Goal: Task Accomplishment & Management: Complete application form

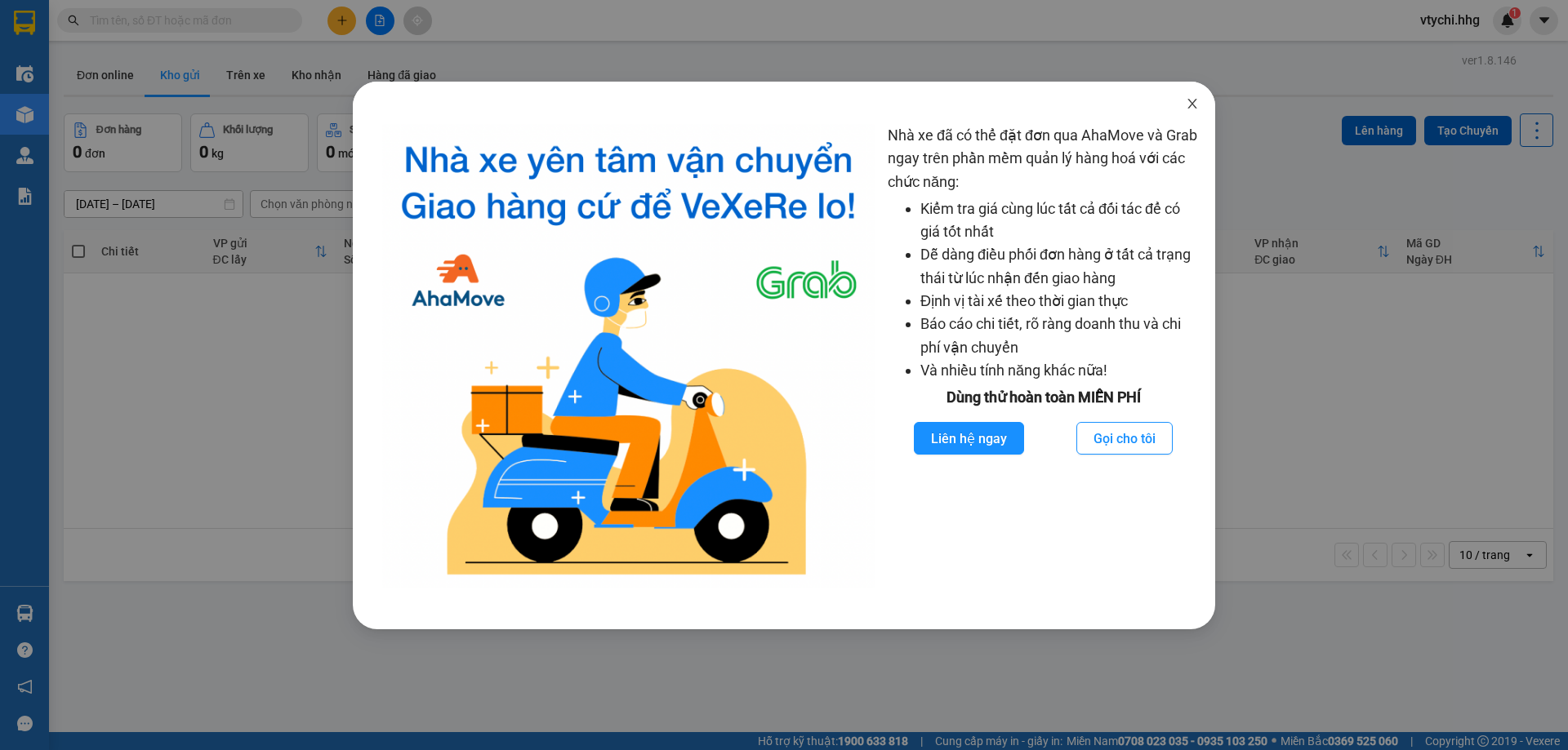
click at [1190, 99] on icon "close" at bounding box center [1192, 104] width 13 height 13
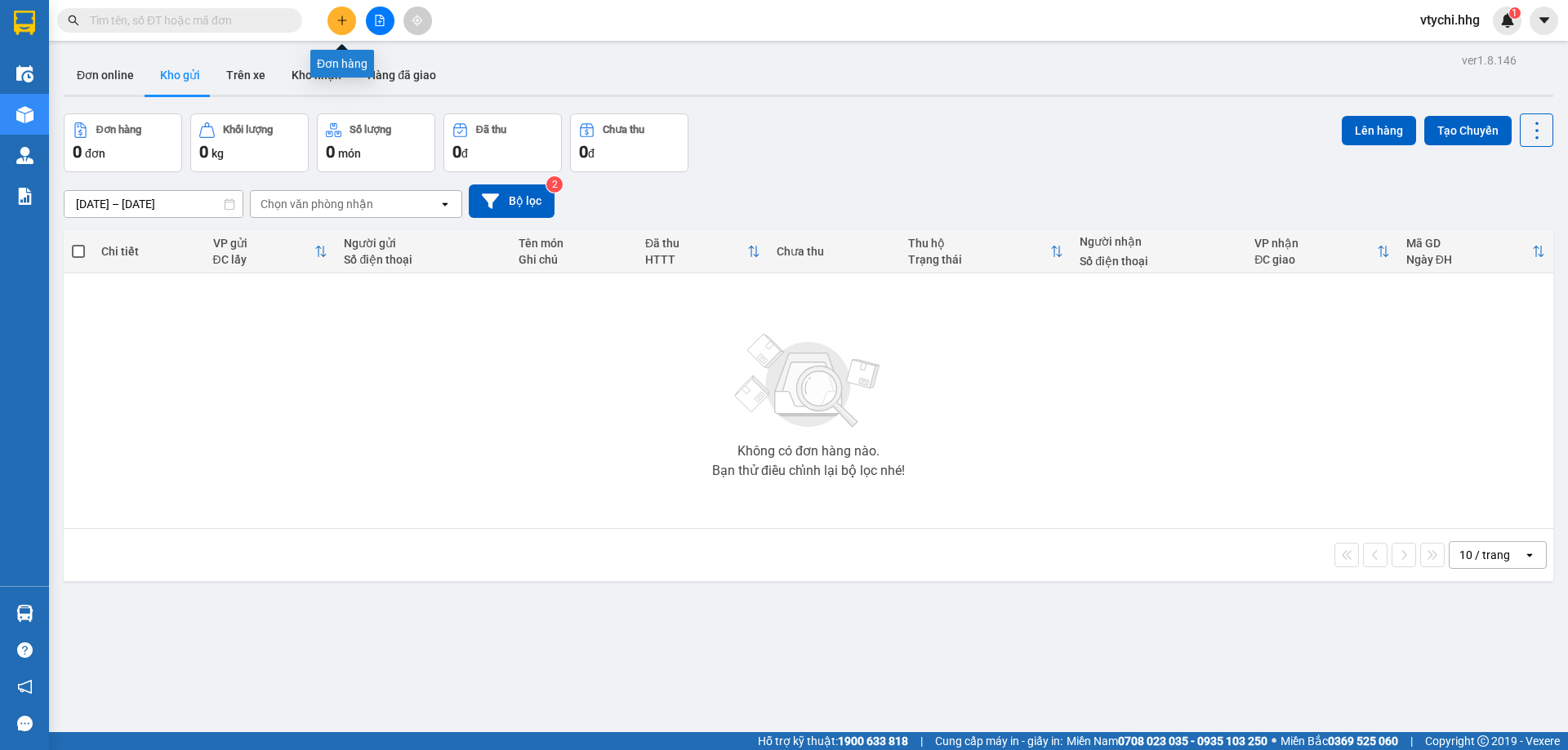
click at [345, 16] on icon "plus" at bounding box center [342, 20] width 12 height 12
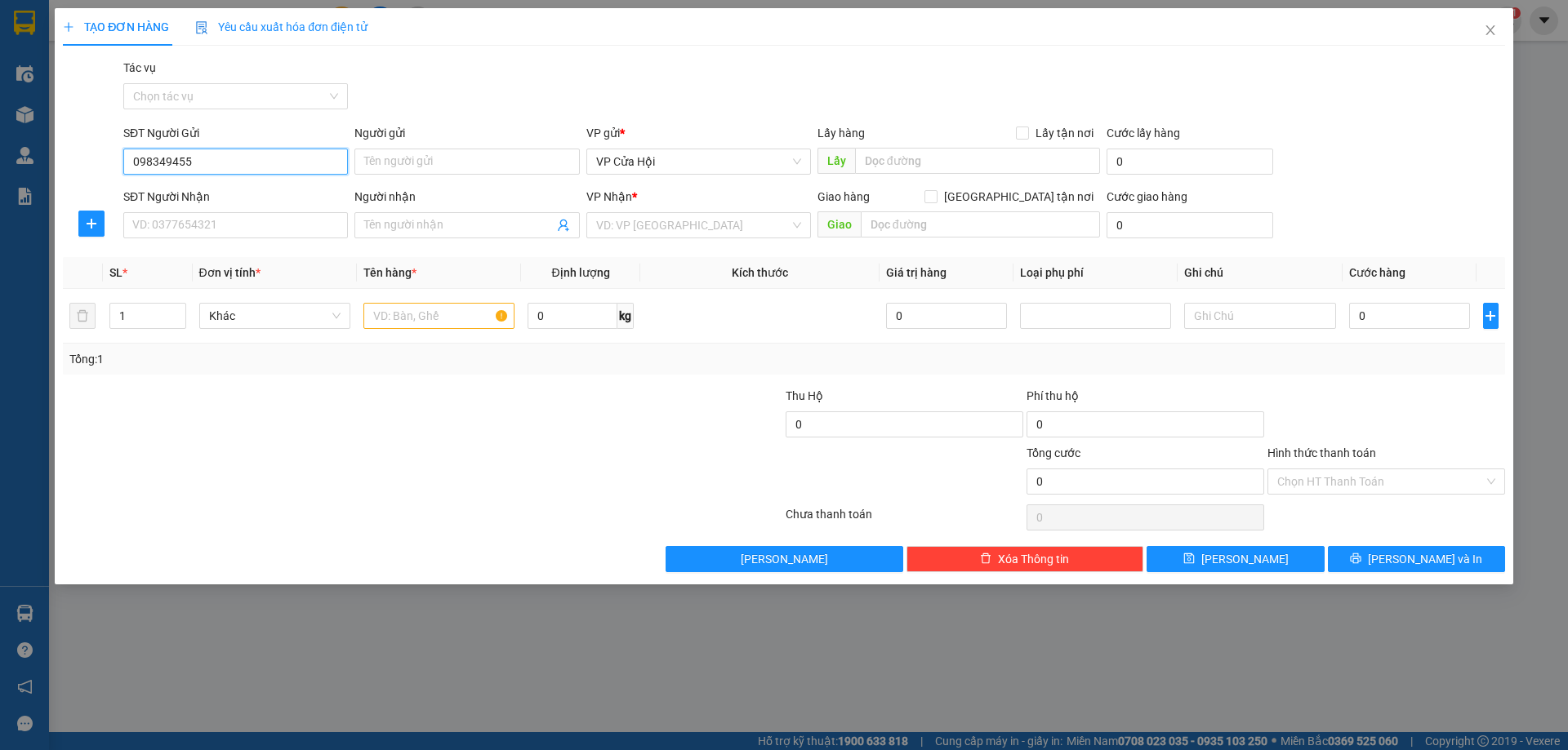
type input "0983494552"
click at [254, 195] on div "0983494552 - c thắm" at bounding box center [235, 194] width 205 height 18
type input "c thắm"
type input "0983494552"
click at [264, 222] on input "SĐT Người Nhận" at bounding box center [235, 225] width 224 height 26
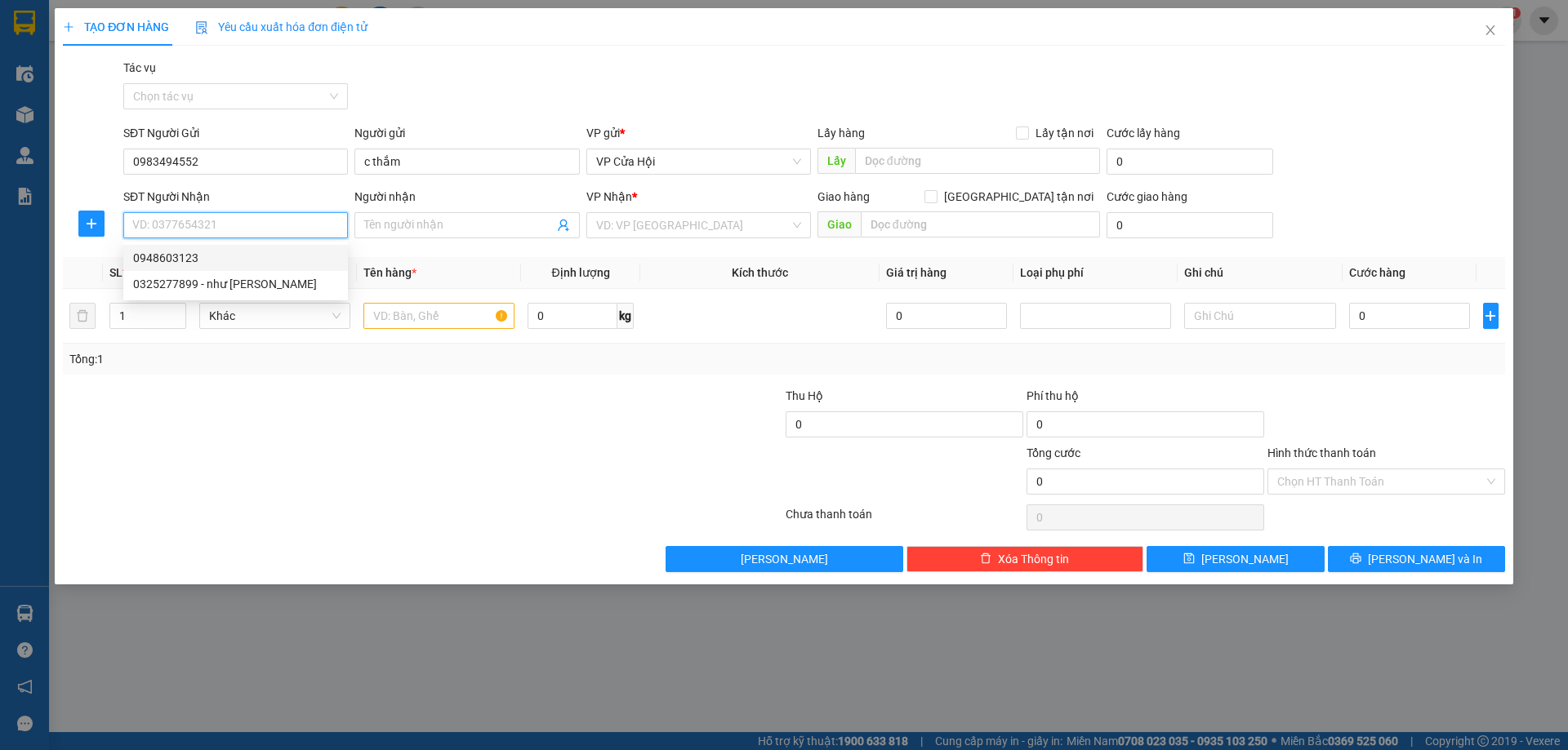
click at [185, 265] on div "0948603123" at bounding box center [235, 258] width 205 height 18
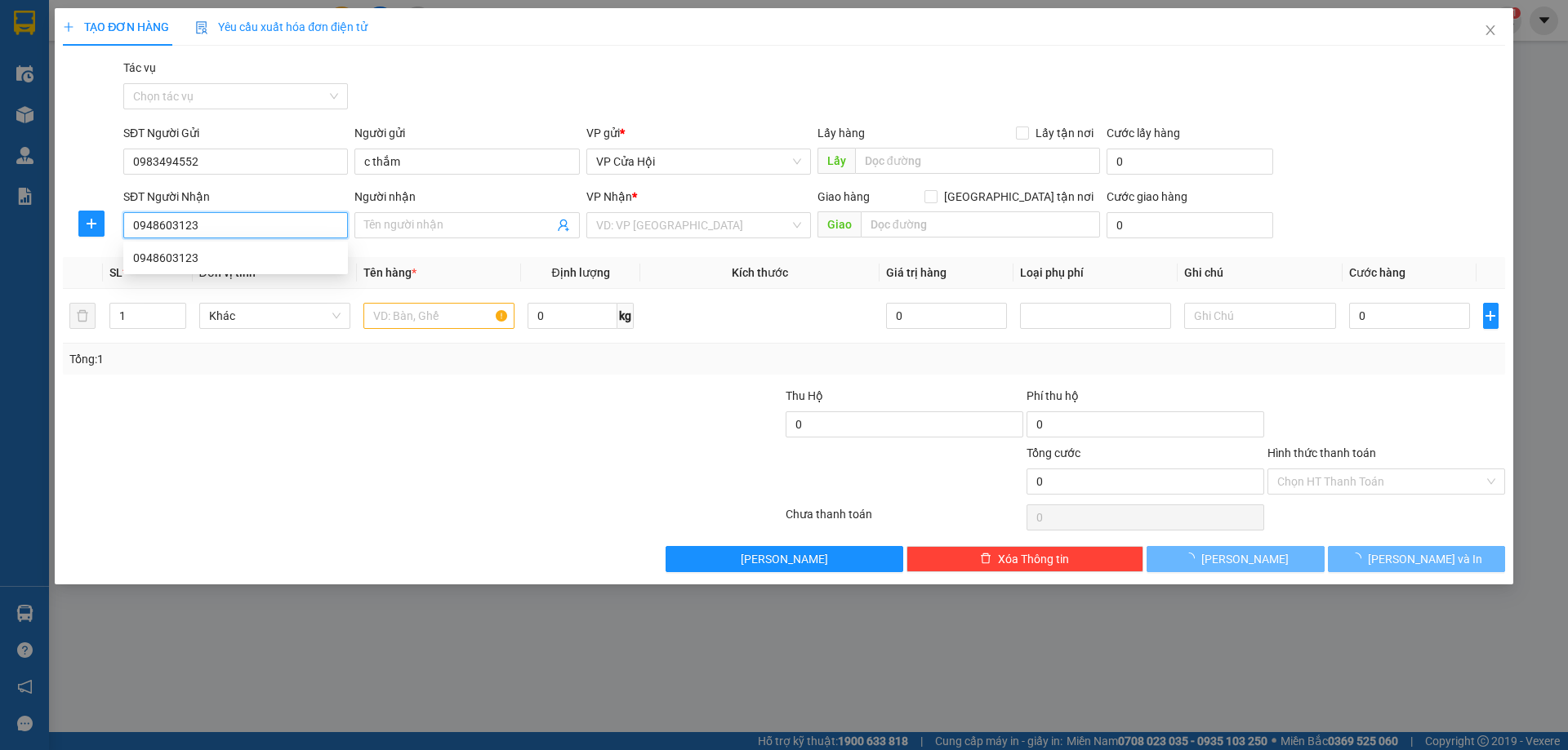
type input "0948603123"
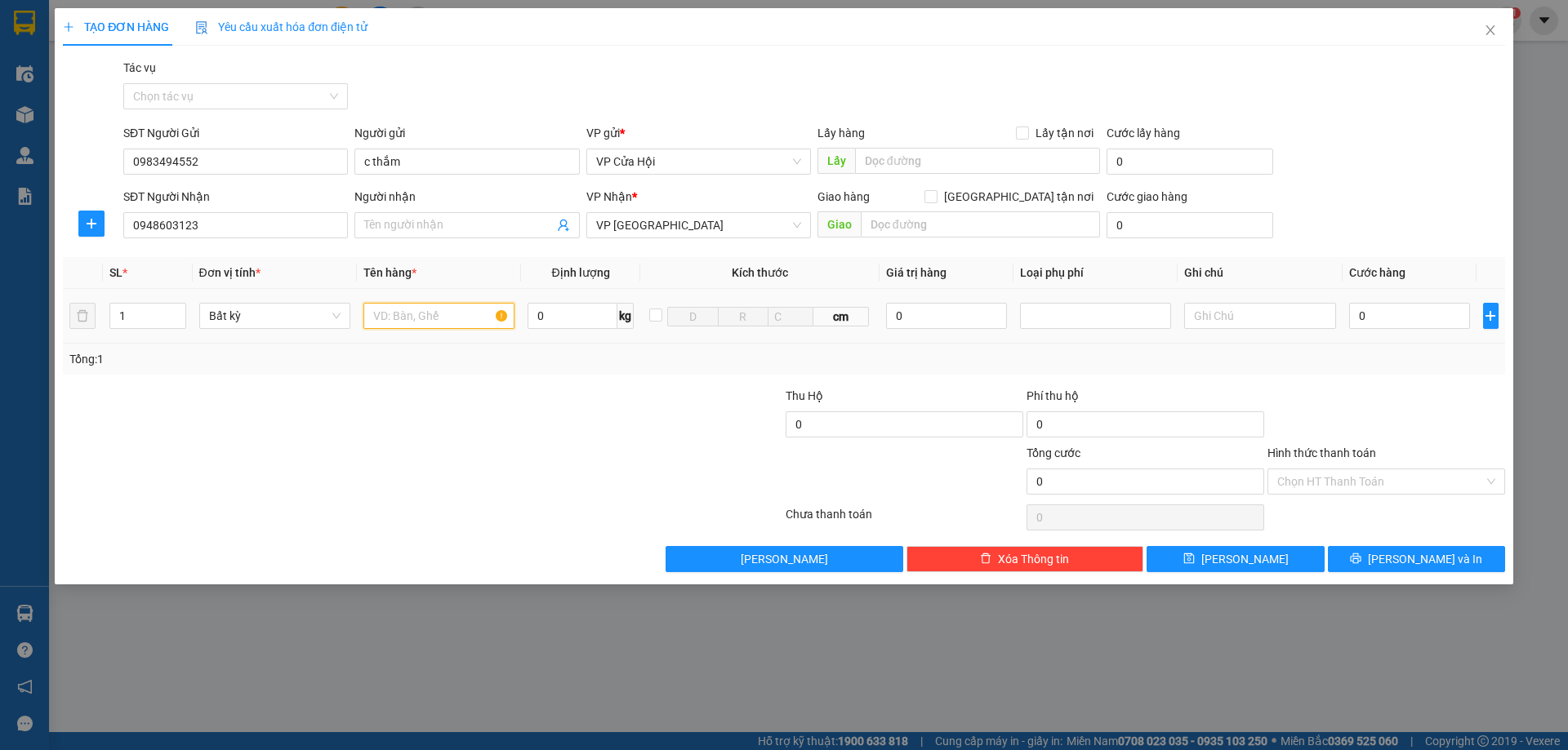
click at [421, 322] on input "text" at bounding box center [439, 315] width 151 height 26
type input "bì đen"
type input "1"
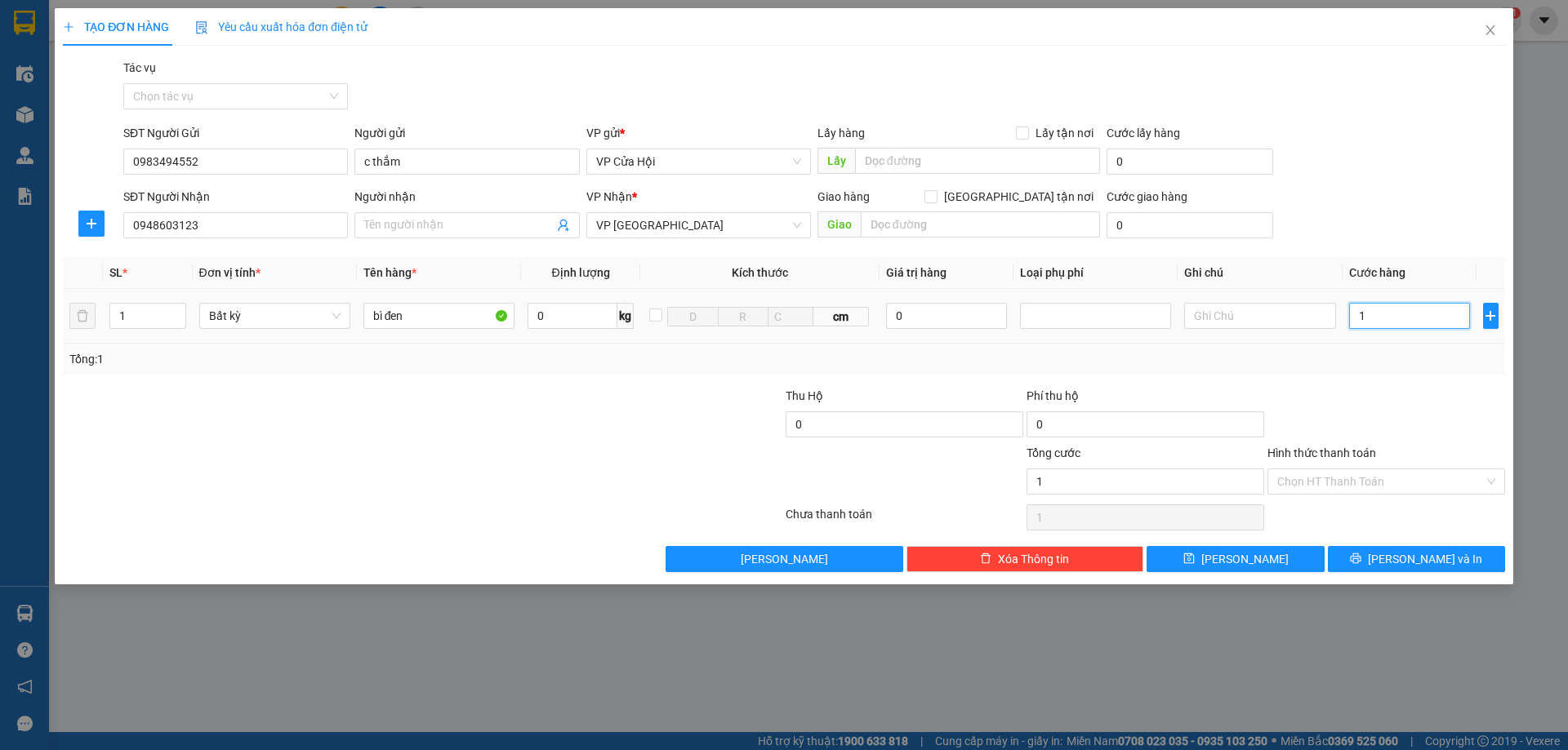
type input "15"
type input "150"
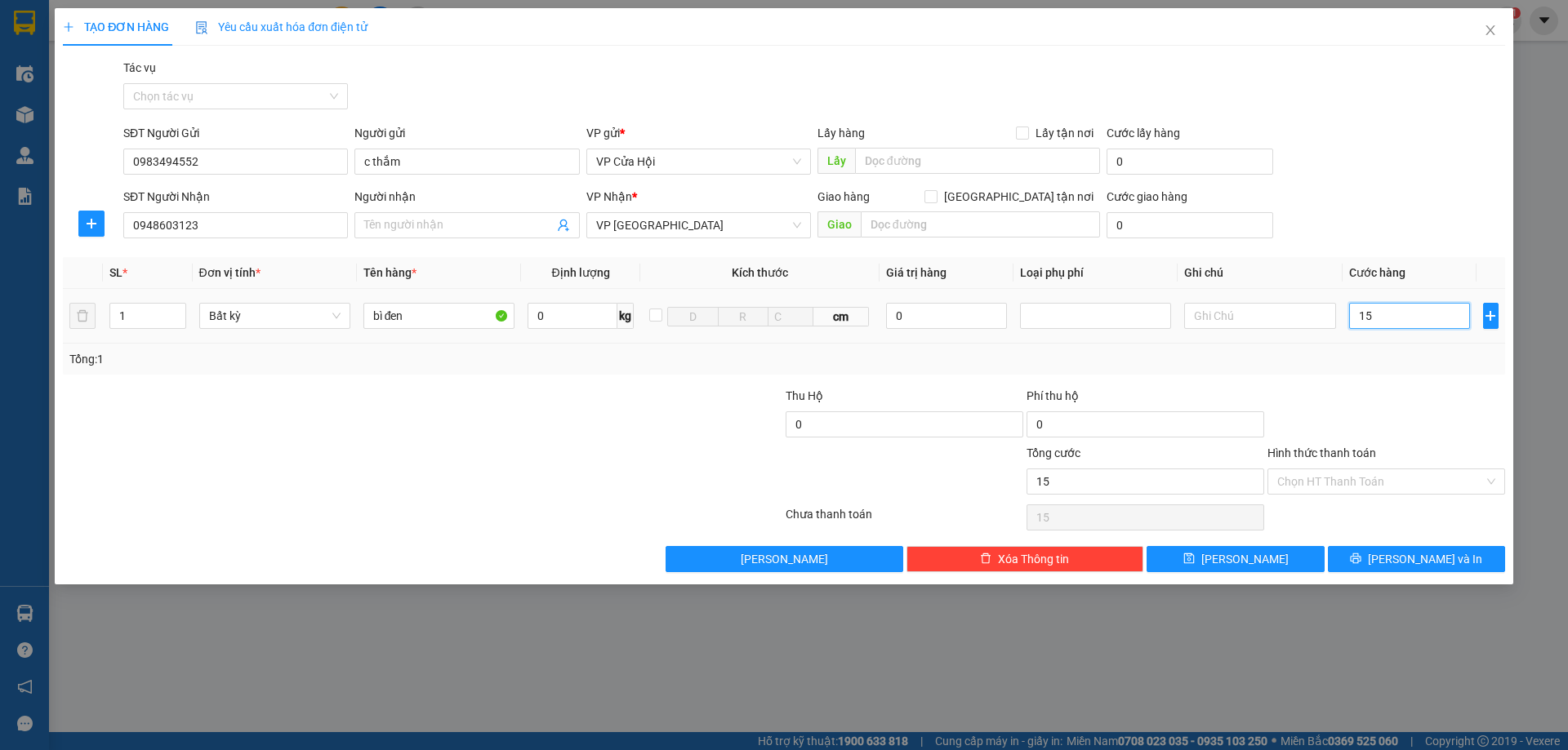
type input "150"
type input "1.500"
type input "15.000"
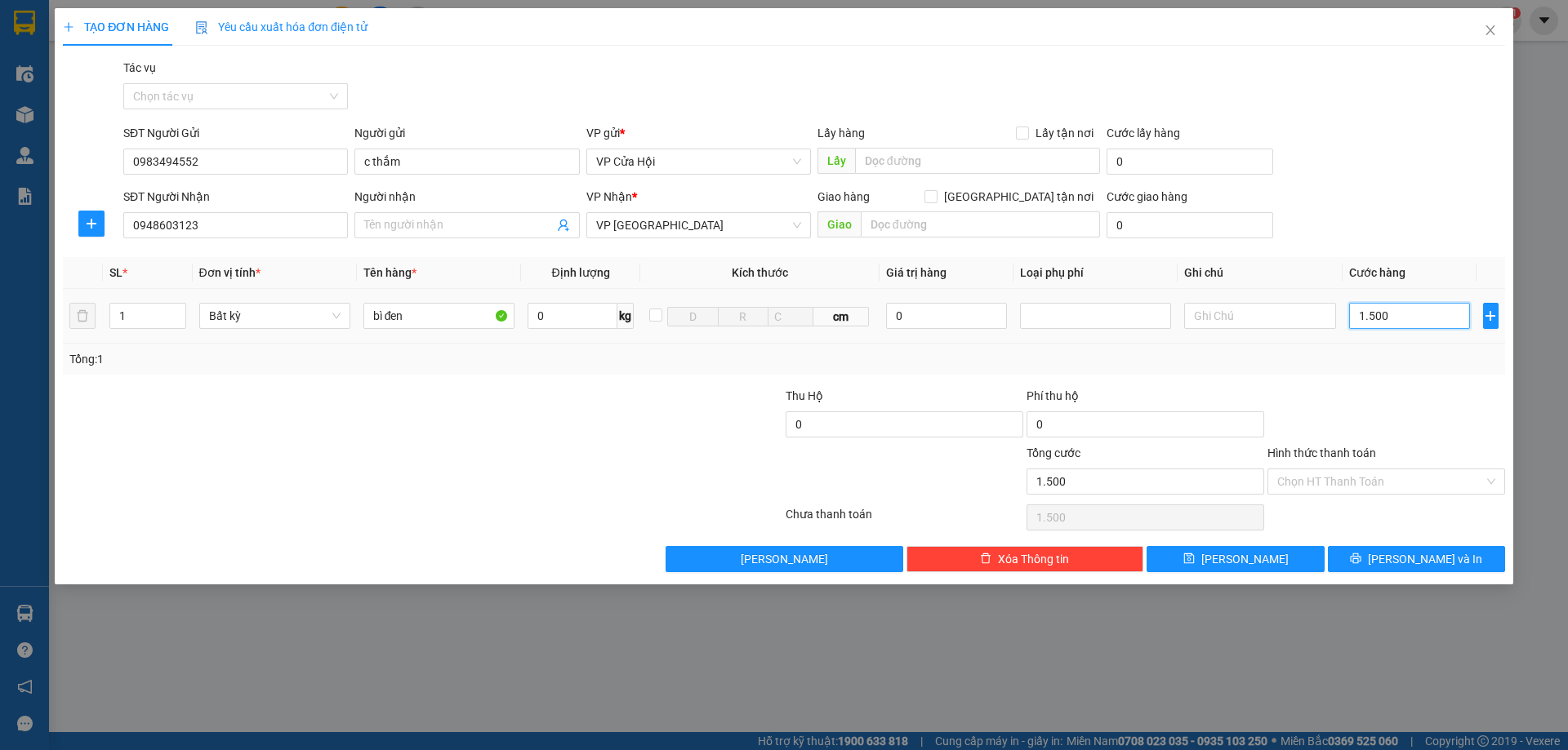
type input "15.000"
type input "150.000"
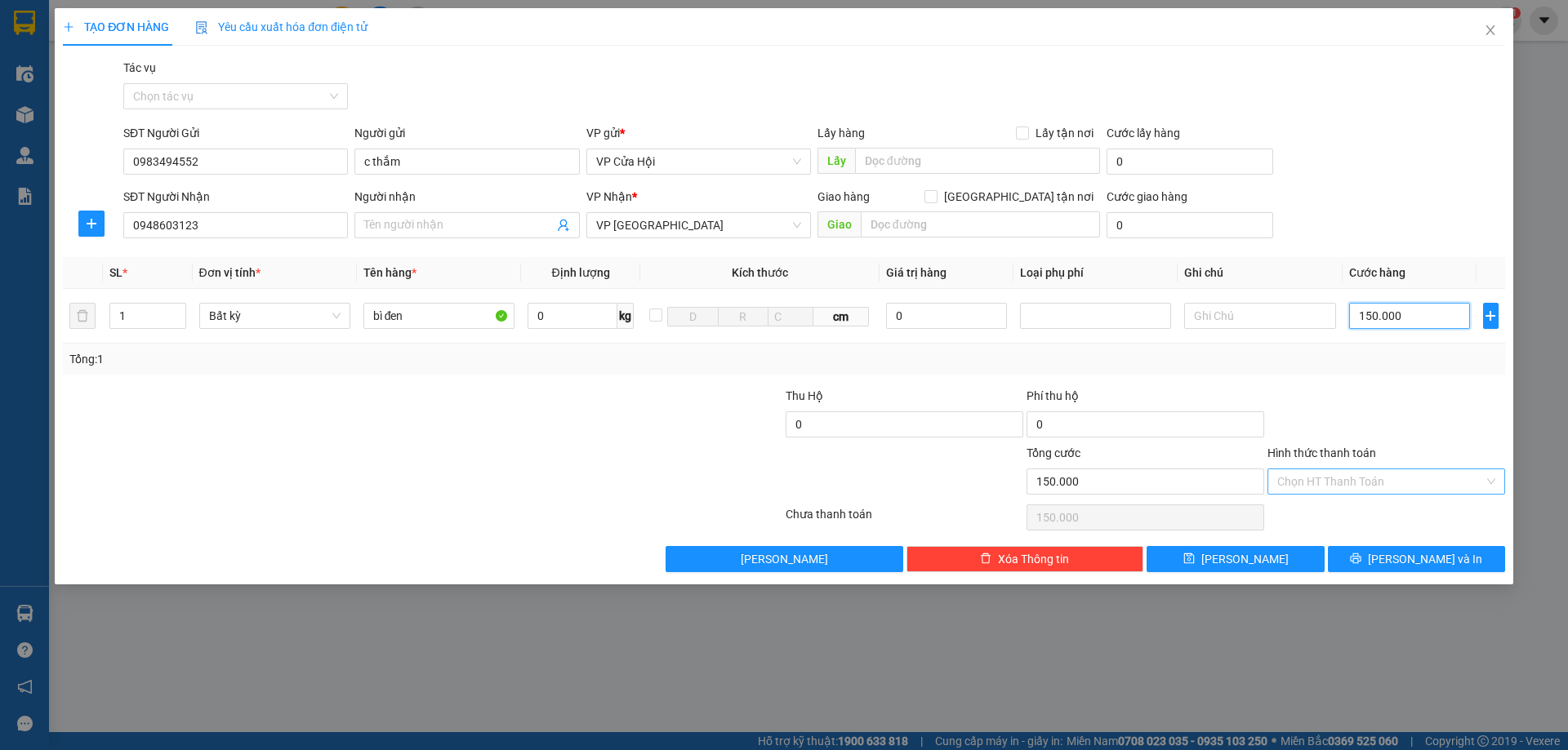
type input "150.000"
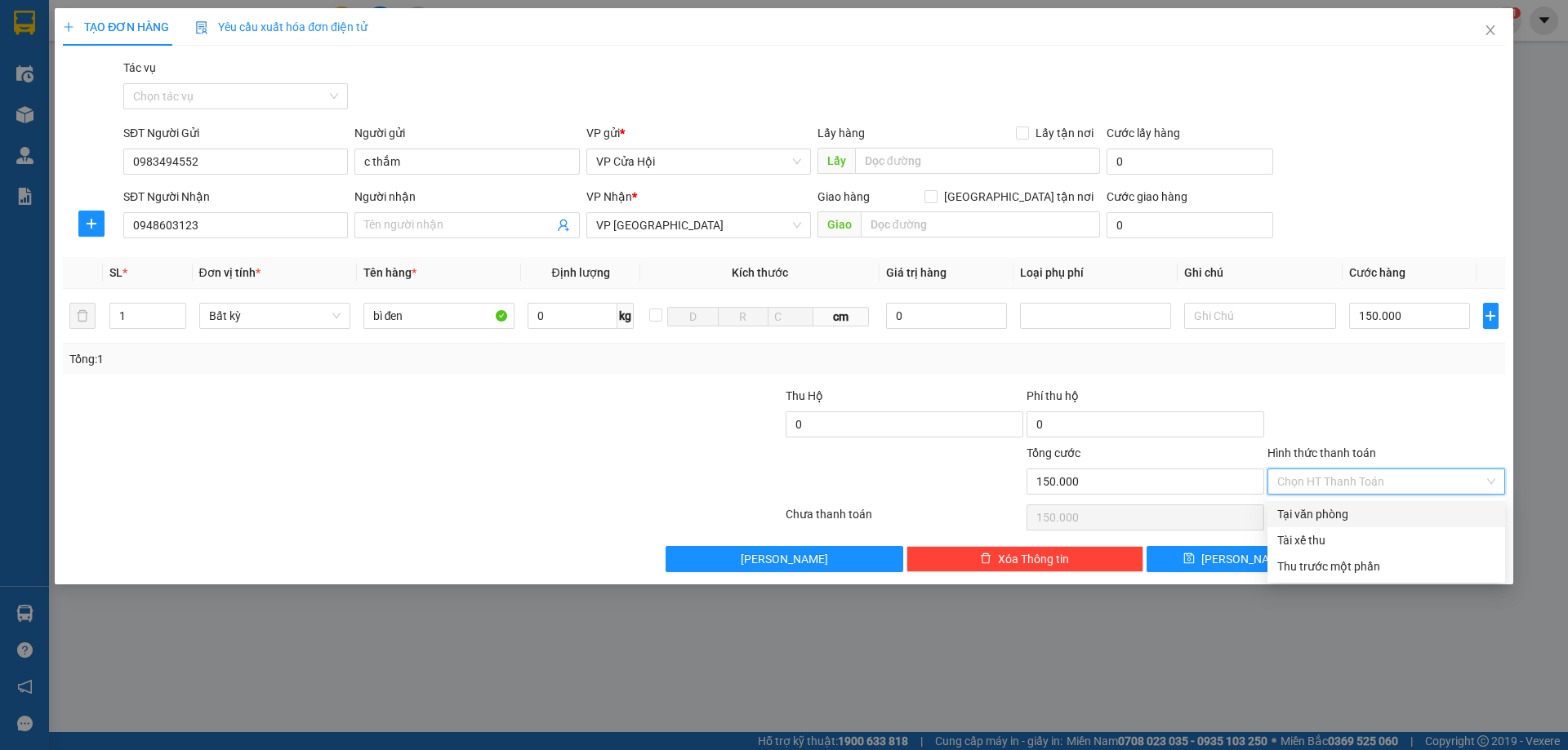
click at [1406, 488] on input "Hình thức thanh toán" at bounding box center [1379, 480] width 206 height 24
click at [1323, 513] on div "Tại văn phòng" at bounding box center [1386, 514] width 218 height 18
type input "0"
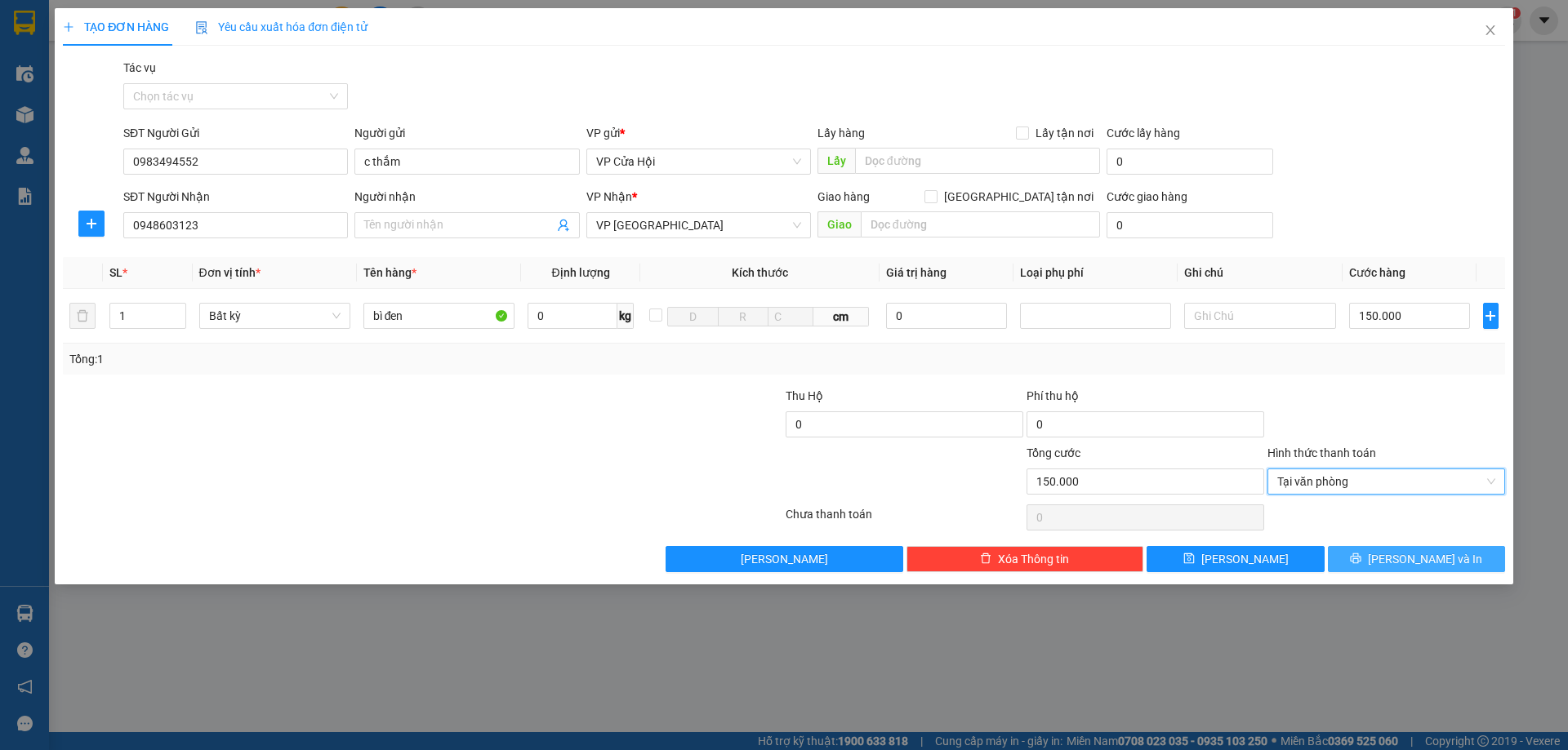
click at [1361, 565] on span "printer" at bounding box center [1355, 559] width 12 height 13
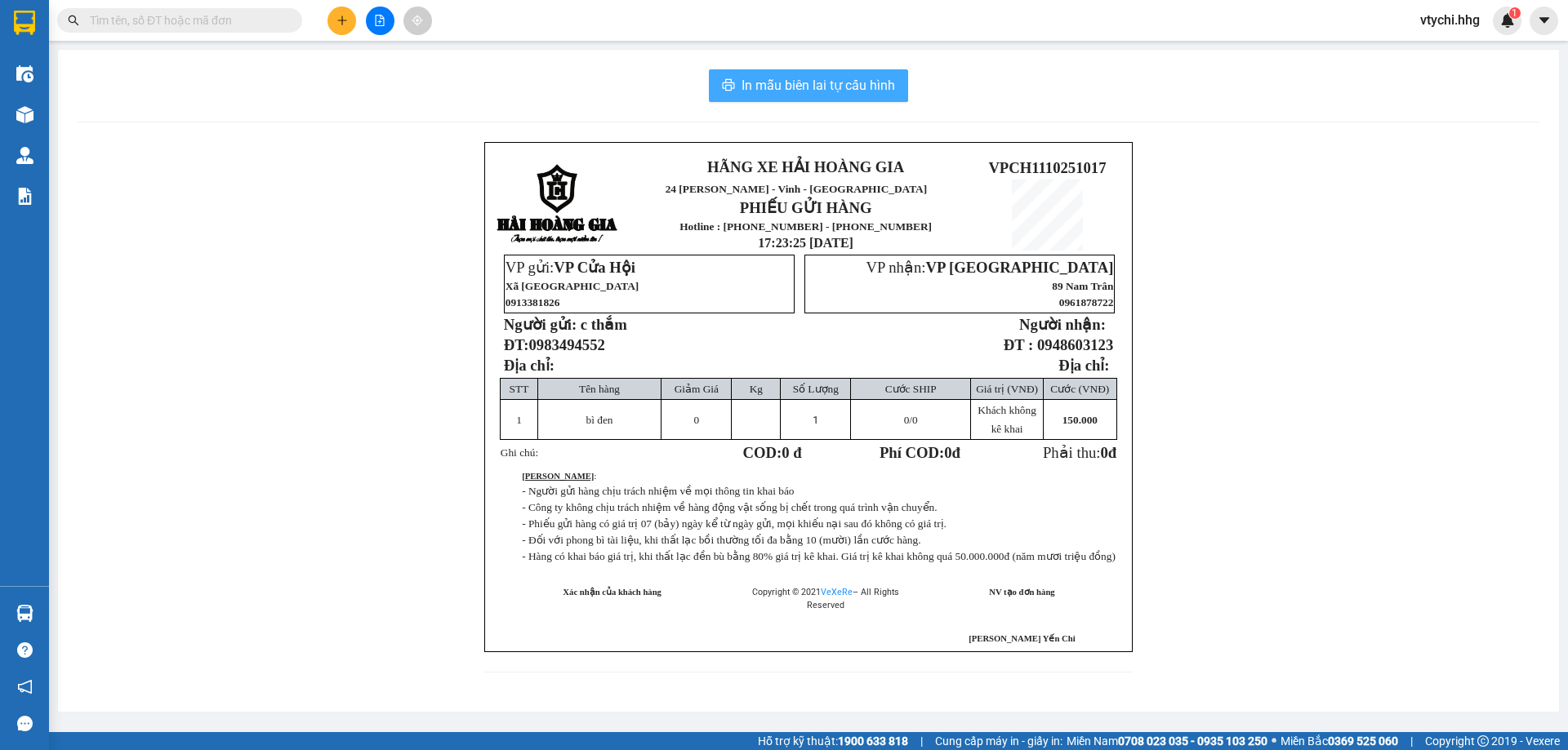
click at [744, 74] on button "In mẫu biên lai tự cấu hình" at bounding box center [808, 86] width 199 height 33
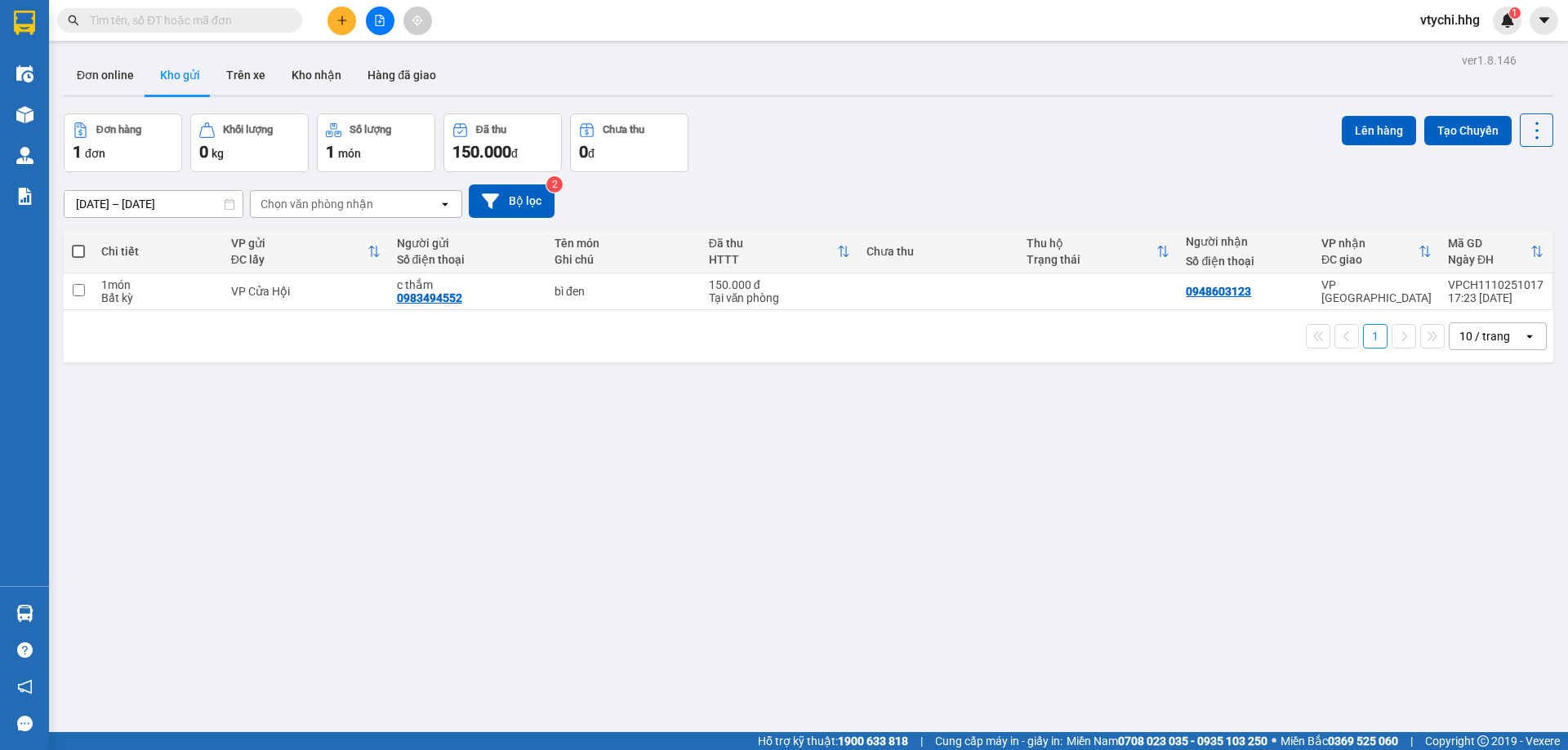
click at [834, 155] on div "Đơn hàng 1 đơn Khối lượng 0 kg Số lượng 1 món Đã thu 150.000 đ Chưa thu 0 đ Lên…" at bounding box center [808, 143] width 1489 height 59
click at [337, 20] on icon "plus" at bounding box center [342, 20] width 12 height 12
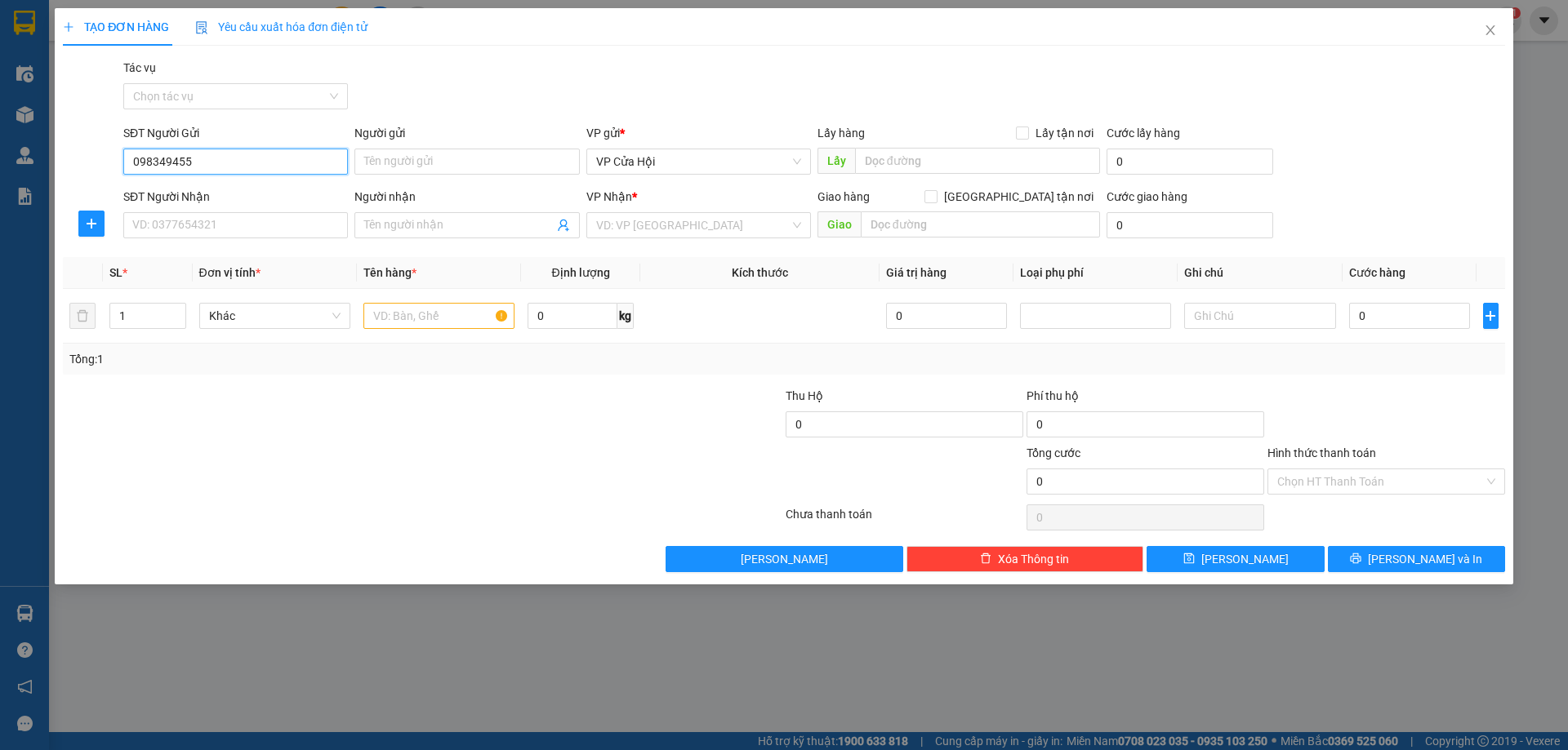
type input "0983494552"
click at [247, 198] on div "0983494552 - c thắm" at bounding box center [235, 194] width 205 height 18
type input "c thắm"
type input "0983494552"
click at [254, 217] on input "SĐT Người Nhận" at bounding box center [235, 225] width 224 height 26
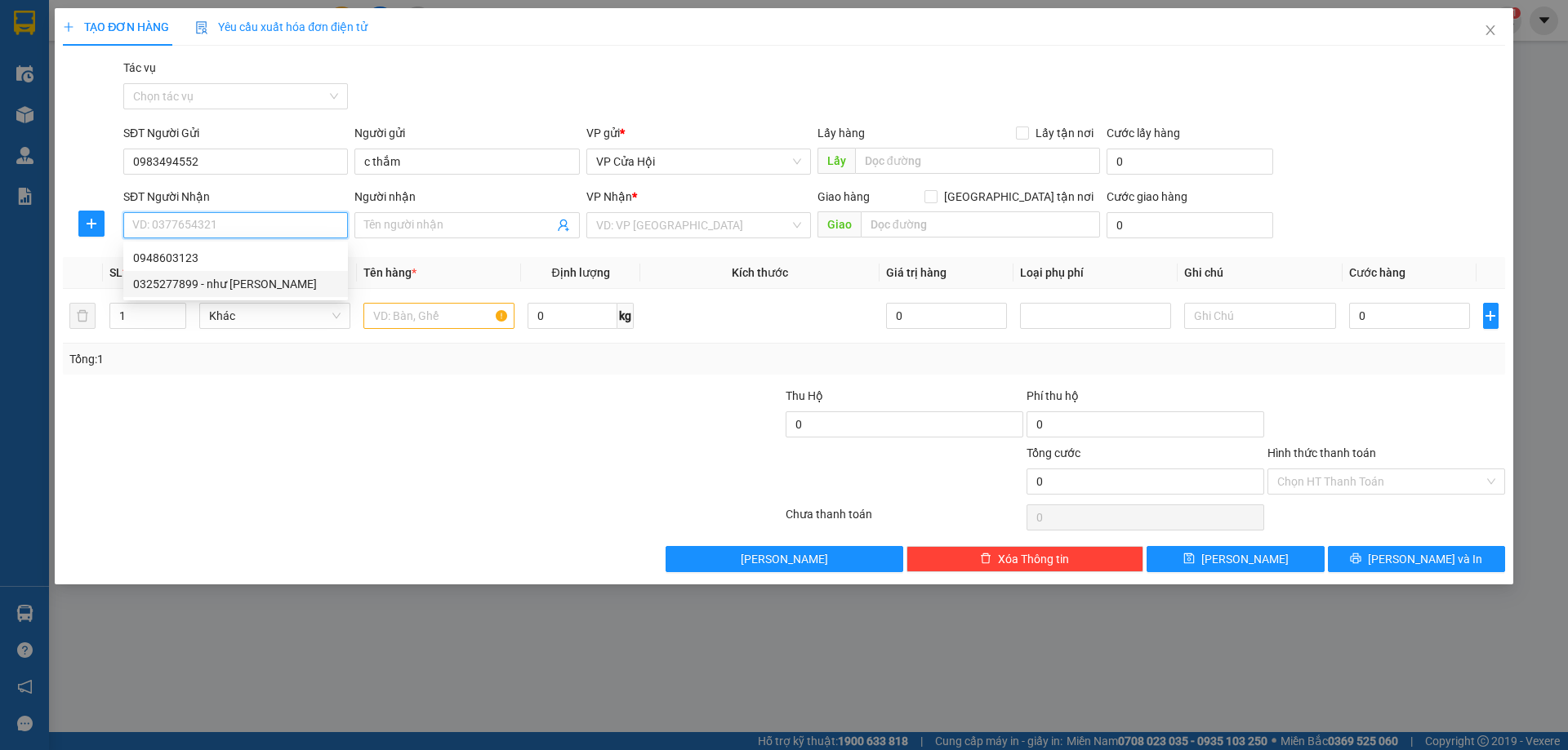
click at [245, 277] on div "0325277899 - như [PERSON_NAME]" at bounding box center [235, 284] width 205 height 18
type input "0325277899"
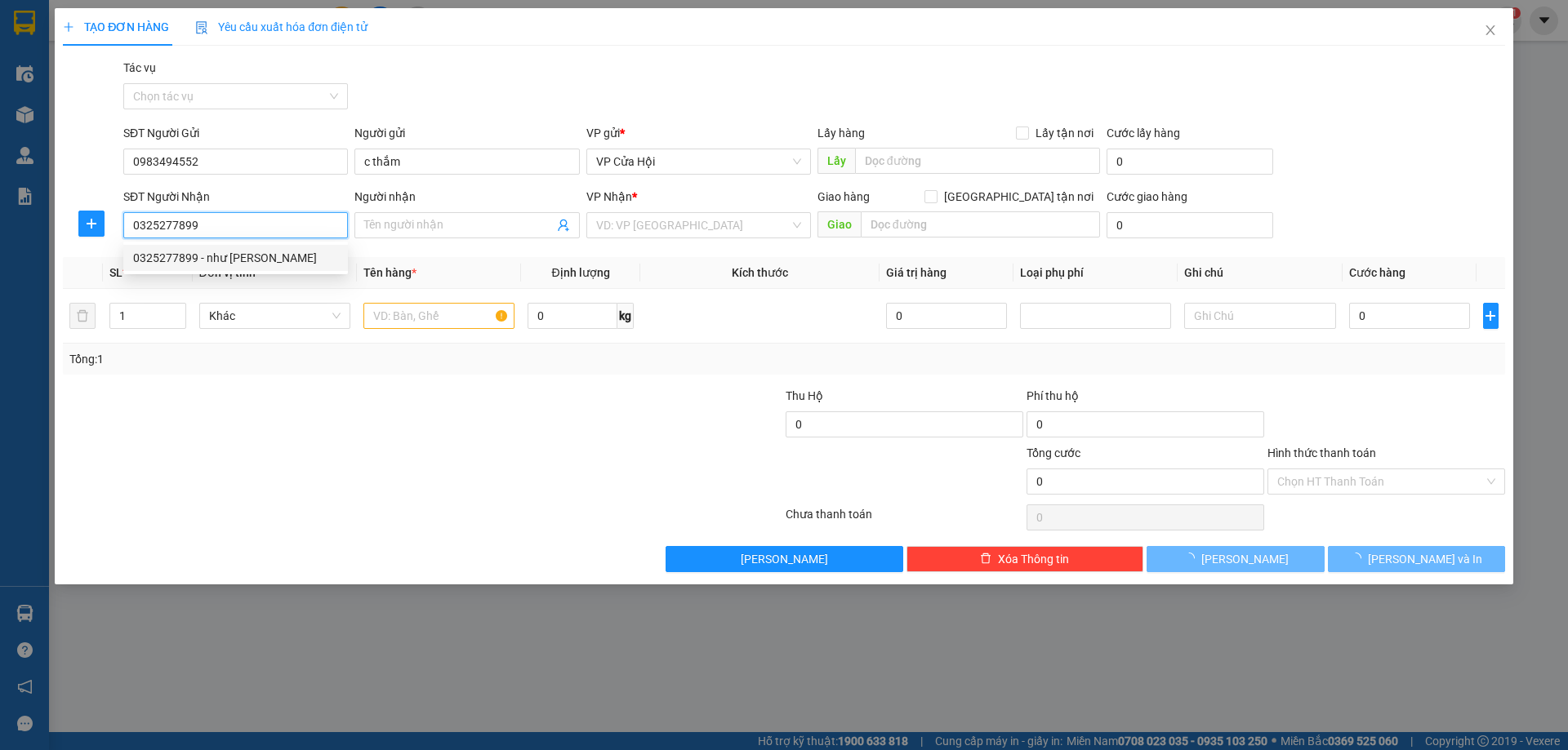
type input "như [PERSON_NAME]"
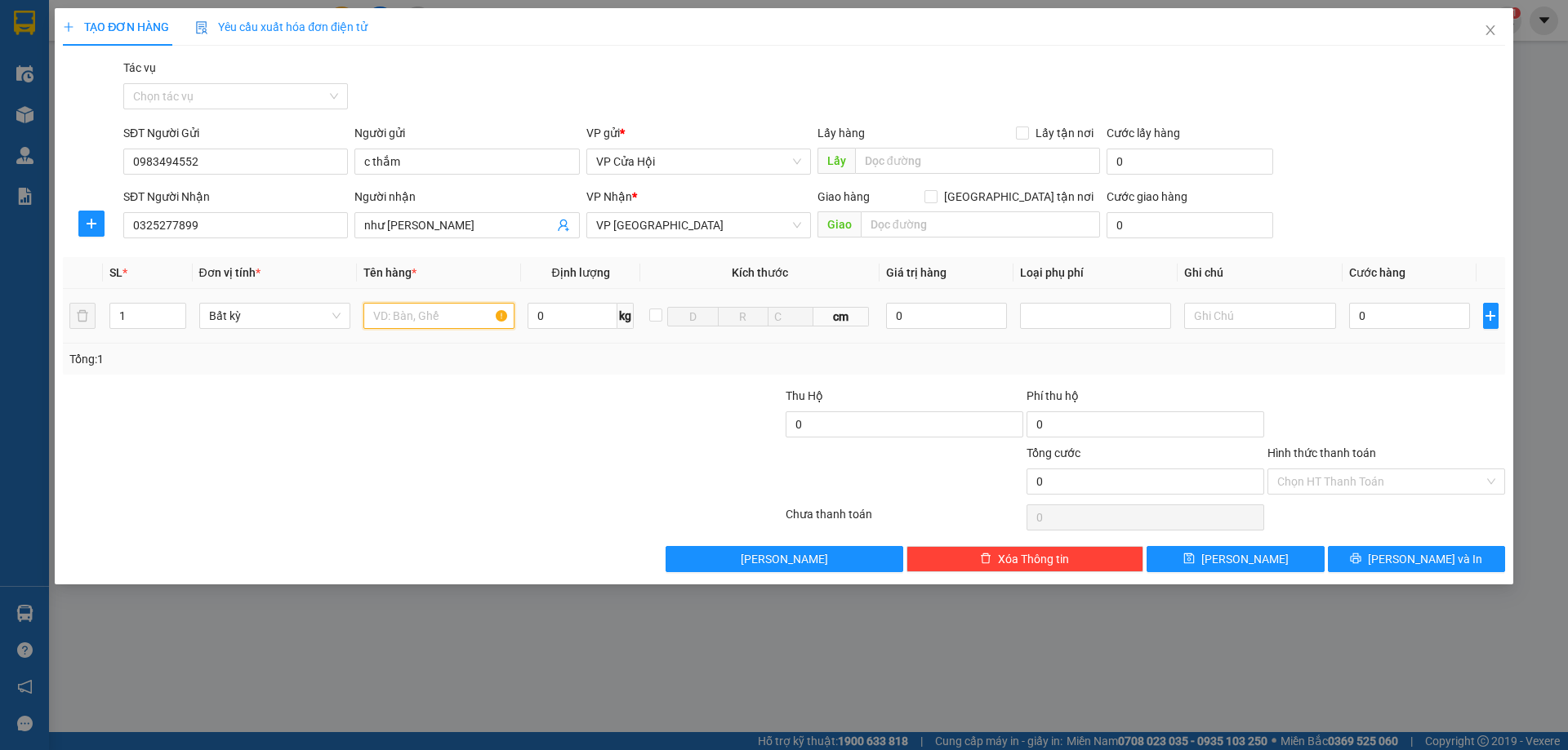
click at [432, 324] on input "text" at bounding box center [439, 315] width 151 height 26
type input "bì xanh"
type input "7"
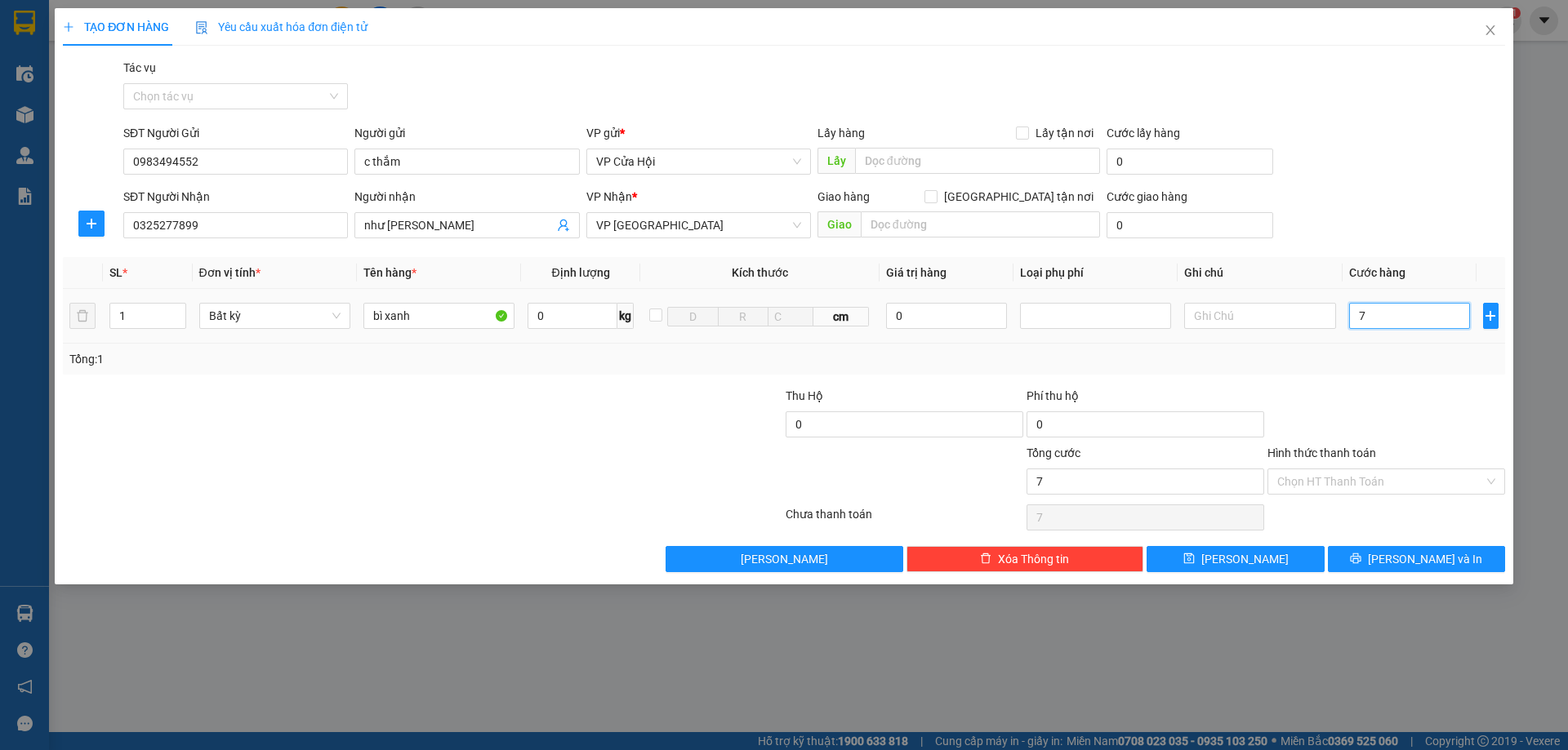
type input "70"
type input "700"
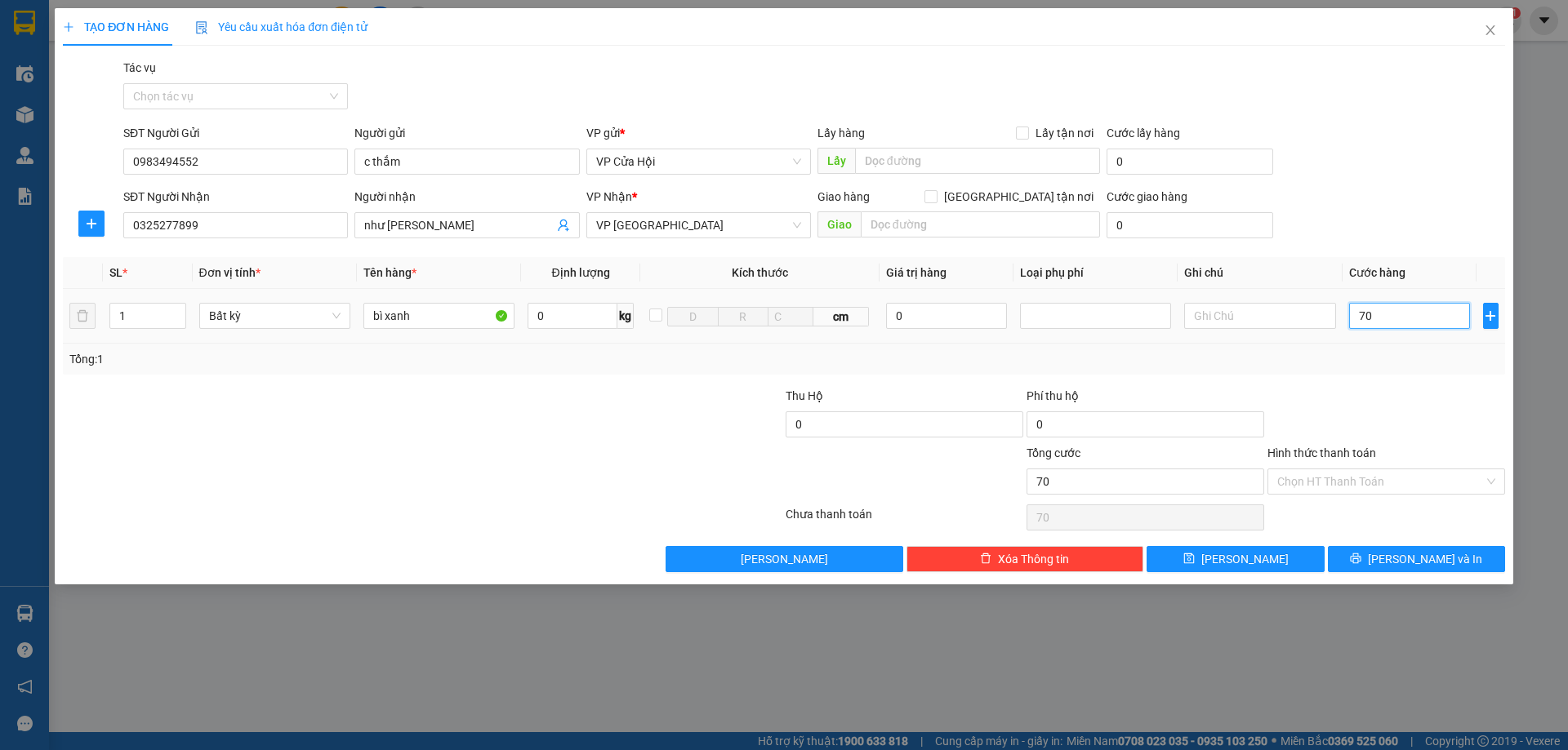
type input "700"
type input "7.000"
type input "70.000"
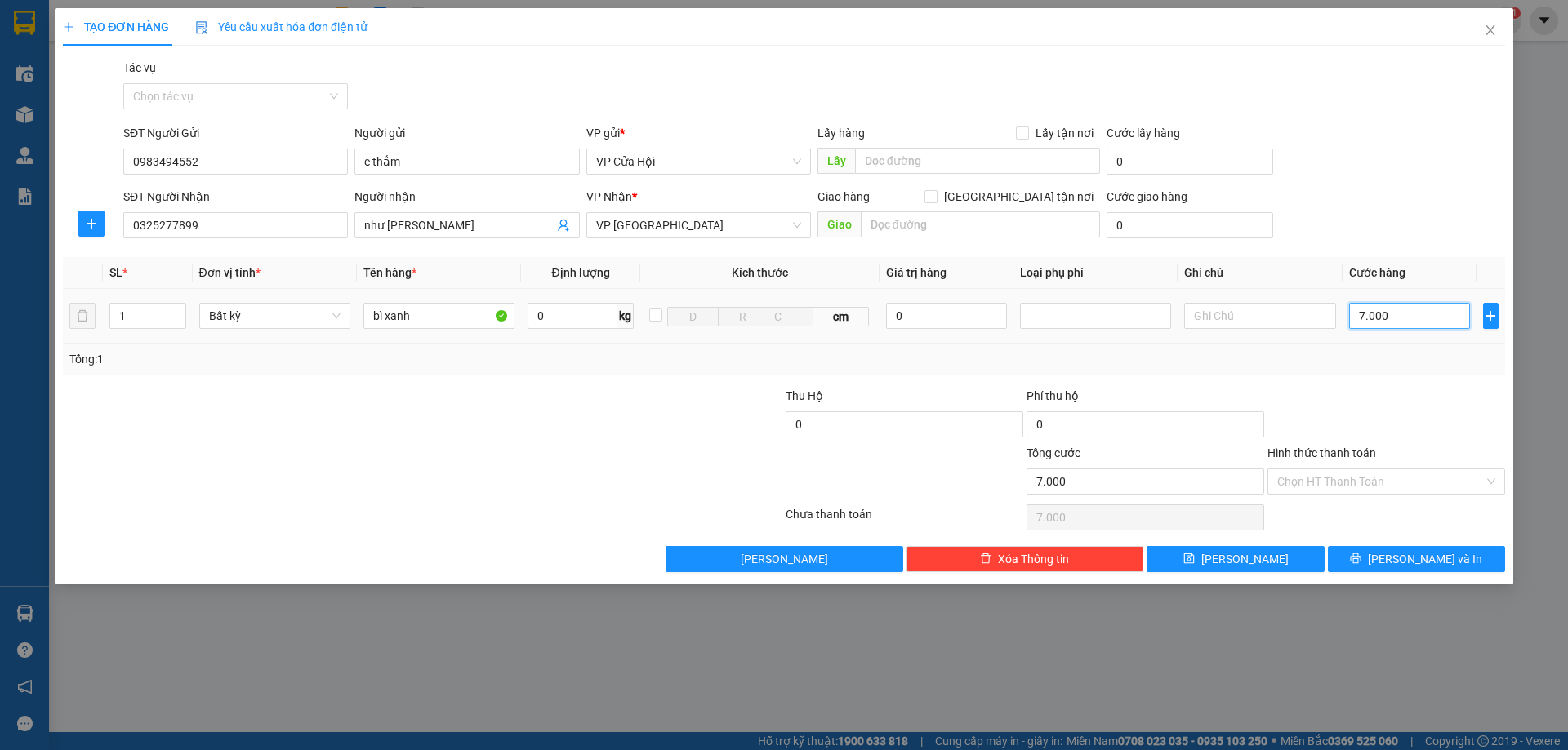
type input "70.000"
click at [1337, 483] on input "Hình thức thanh toán" at bounding box center [1379, 480] width 206 height 24
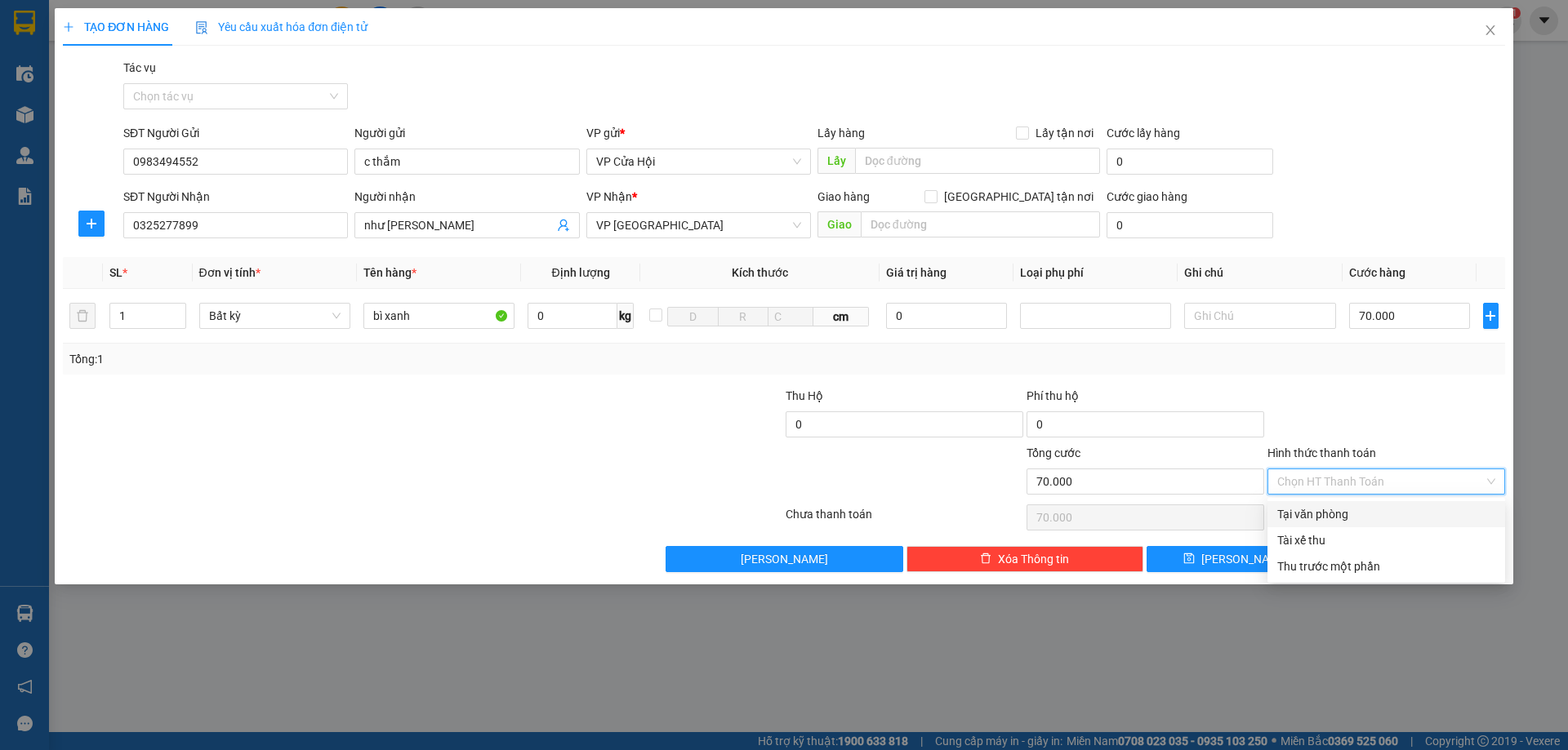
click at [1341, 516] on div "Tại văn phòng" at bounding box center [1386, 514] width 218 height 18
type input "0"
click at [1434, 314] on input "70.000" at bounding box center [1410, 315] width 122 height 26
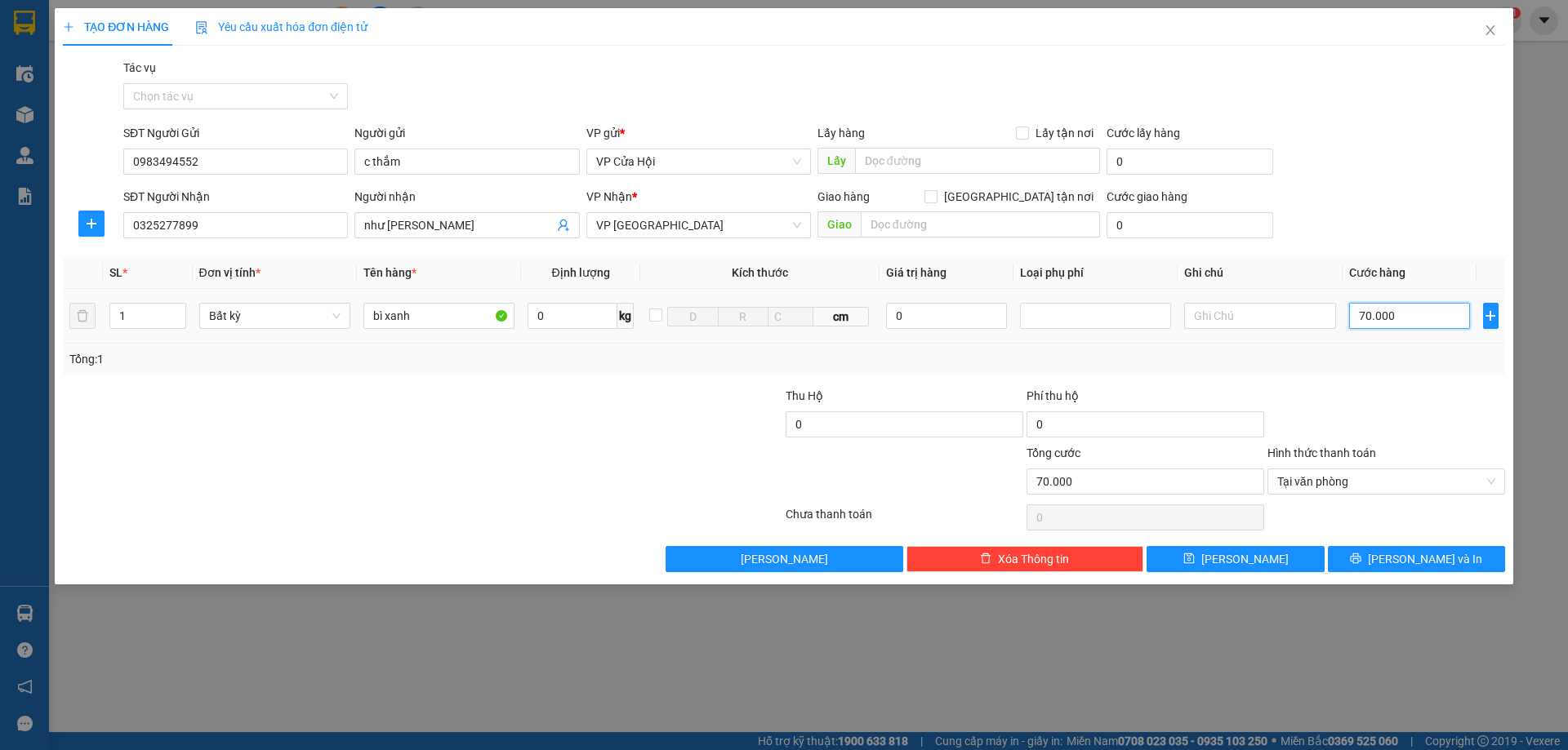
click at [1434, 314] on input "70.000" at bounding box center [1410, 315] width 122 height 26
type input "6"
type input "60"
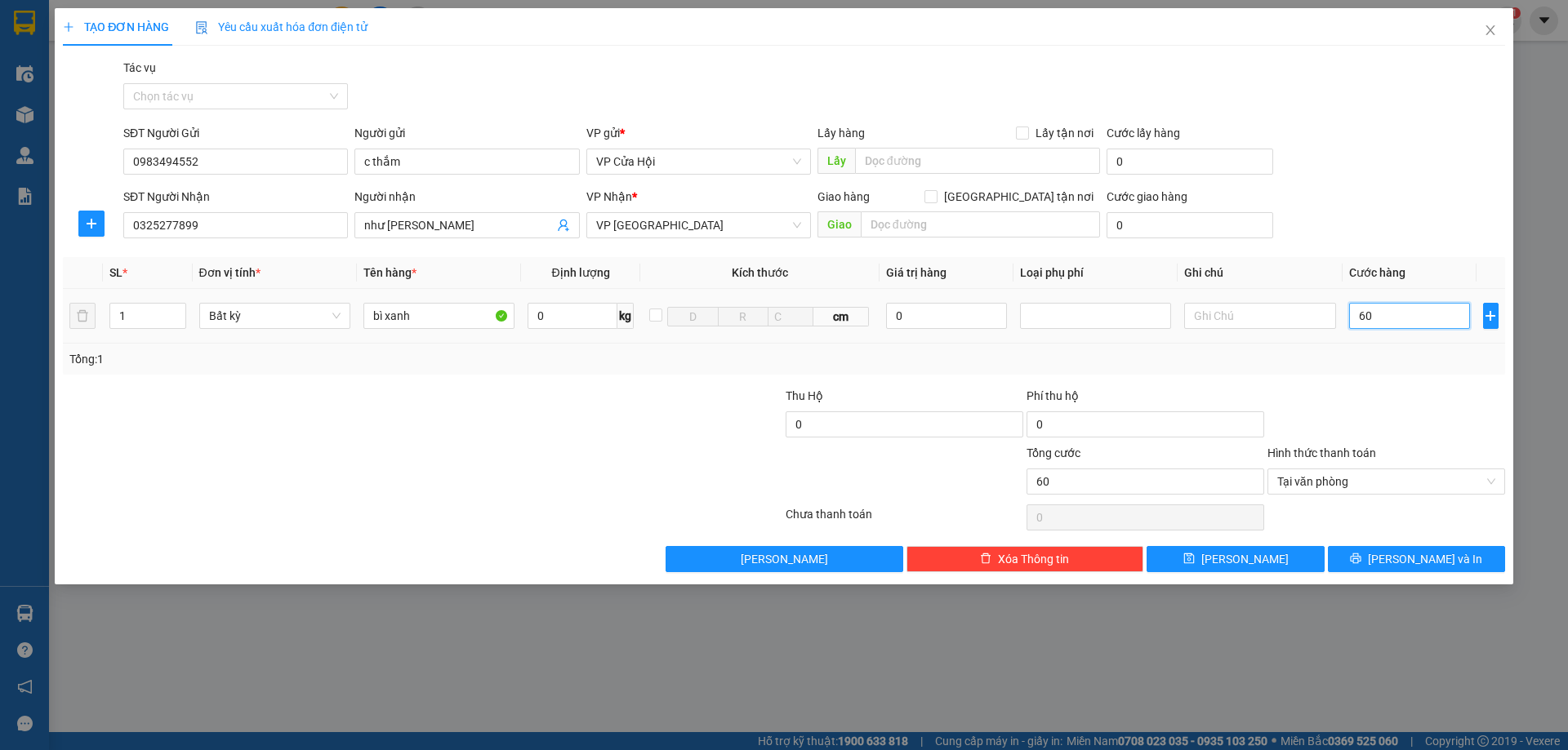
type input "600"
type input "6.000"
type input "60.000"
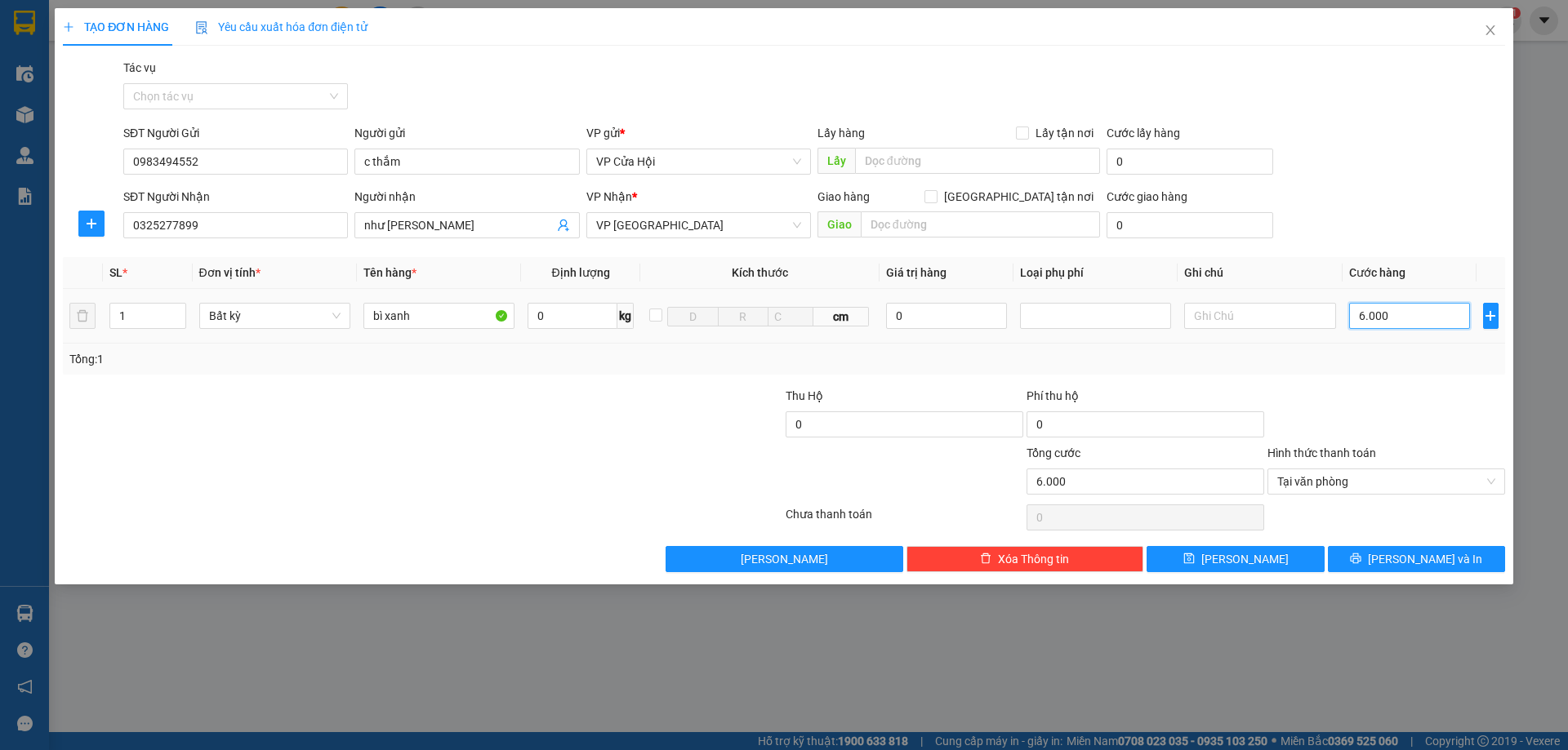
type input "60.000"
click at [1363, 562] on button "[PERSON_NAME] và In" at bounding box center [1416, 558] width 177 height 26
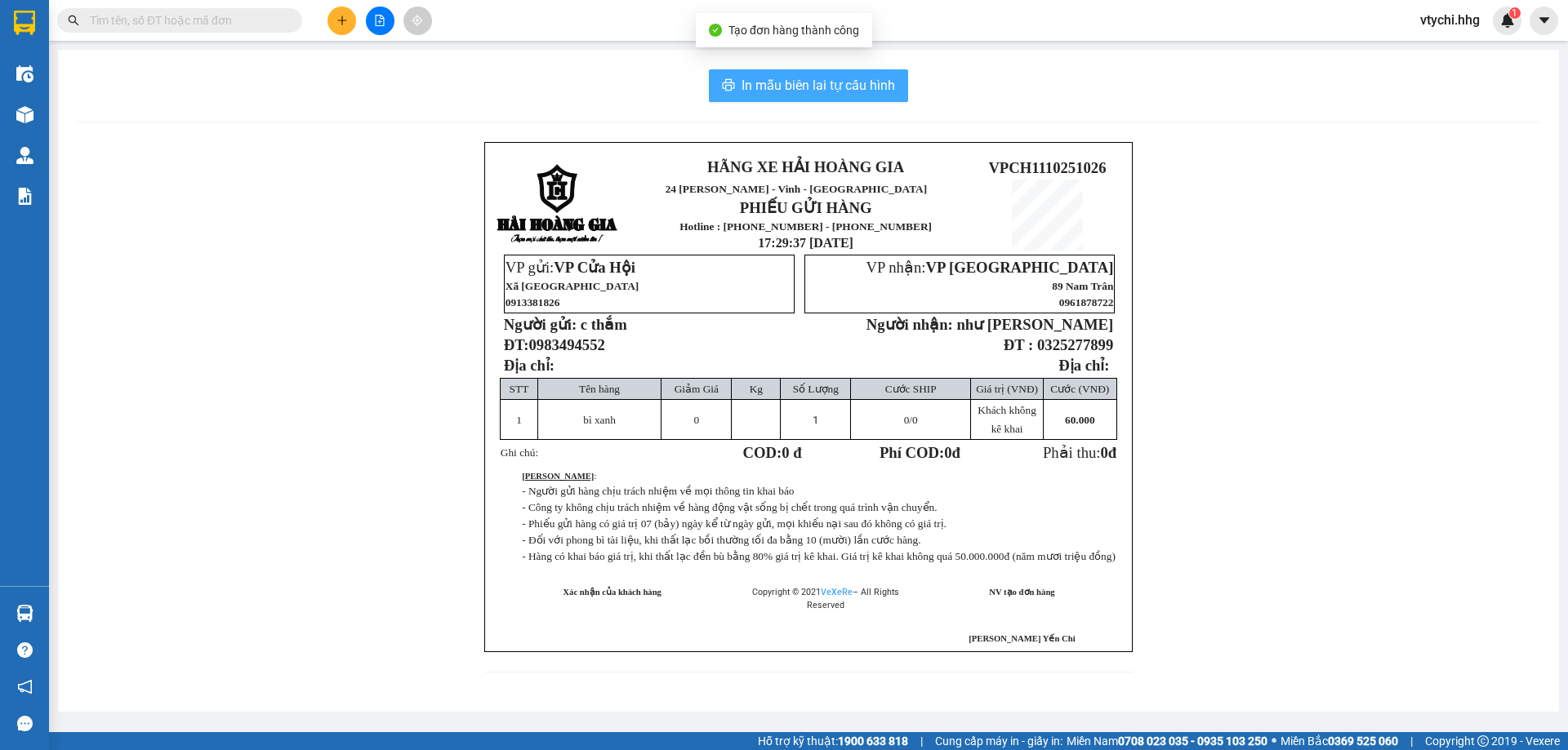
click at [818, 88] on span "In mẫu biên lai tự cấu hình" at bounding box center [818, 85] width 154 height 21
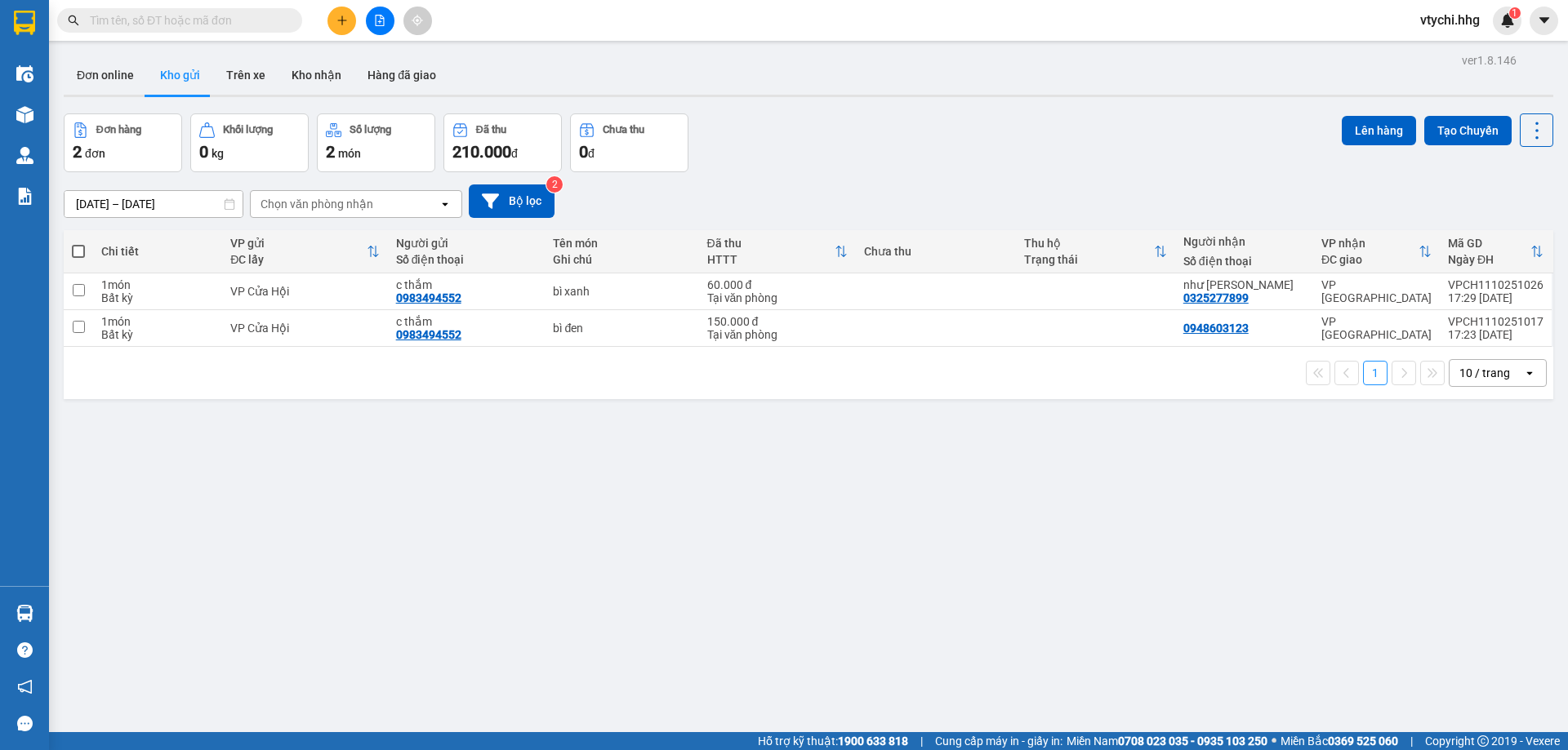
click at [781, 191] on div "[DATE] – [DATE] Press the down arrow key to interact with the calendar and sele…" at bounding box center [808, 201] width 1489 height 33
click at [340, 18] on icon "plus" at bounding box center [342, 20] width 12 height 12
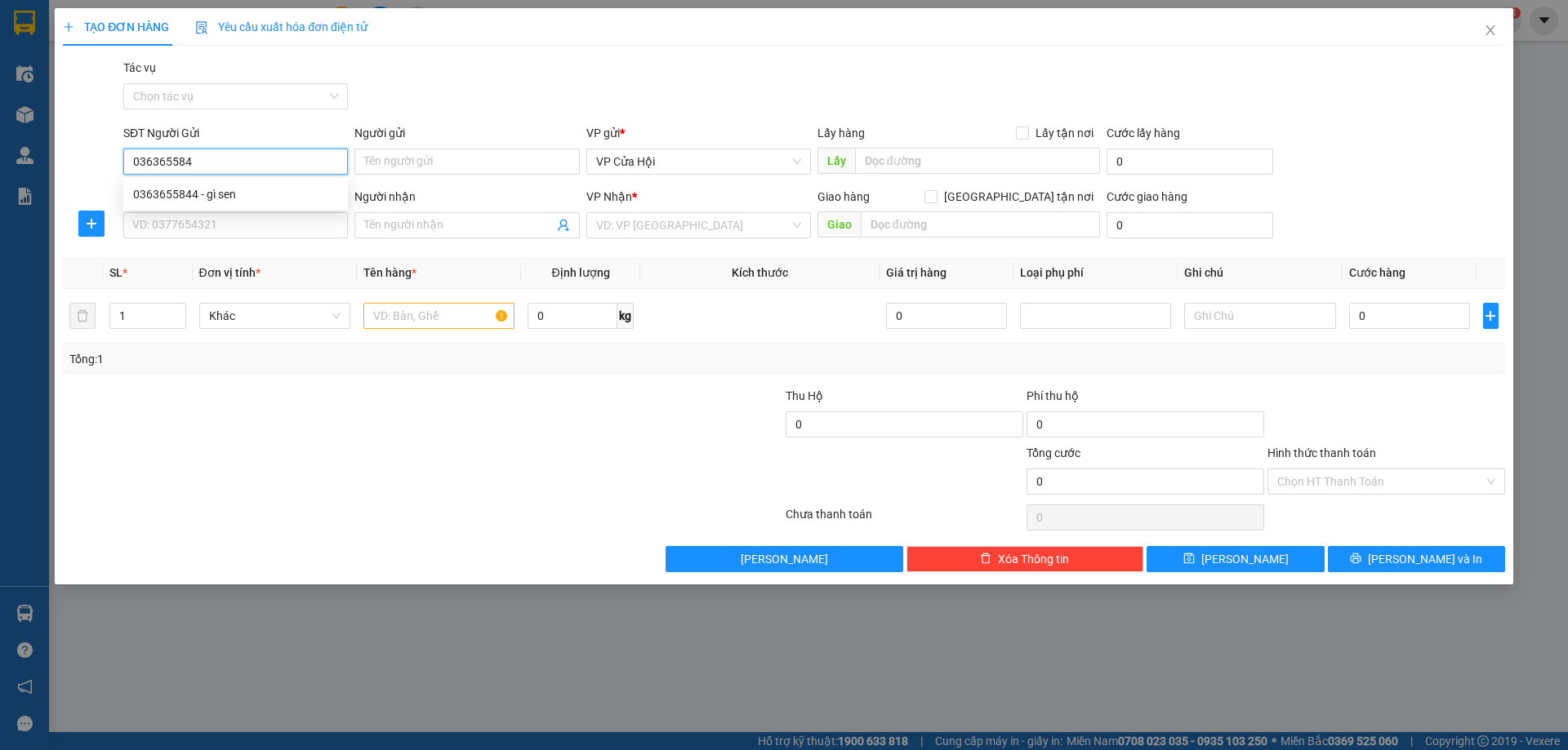
type input "0363655844"
click at [238, 195] on div "0363655844 - gì sen" at bounding box center [235, 194] width 205 height 18
type input "gì sen"
type input "0363655844"
click at [234, 222] on input "SĐT Người Nhận" at bounding box center [235, 225] width 224 height 26
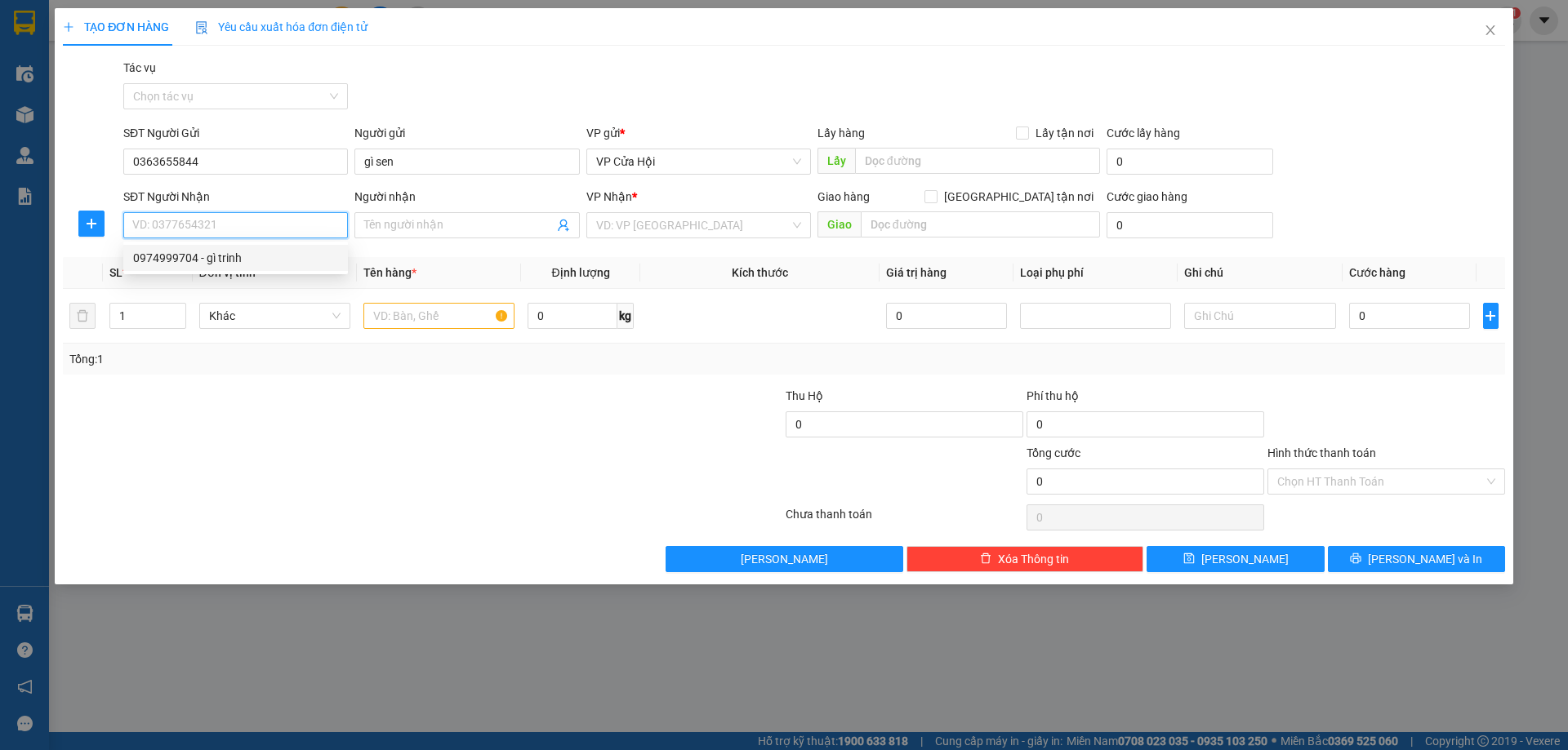
click at [224, 254] on div "0974999704 - gì trinh" at bounding box center [235, 258] width 205 height 18
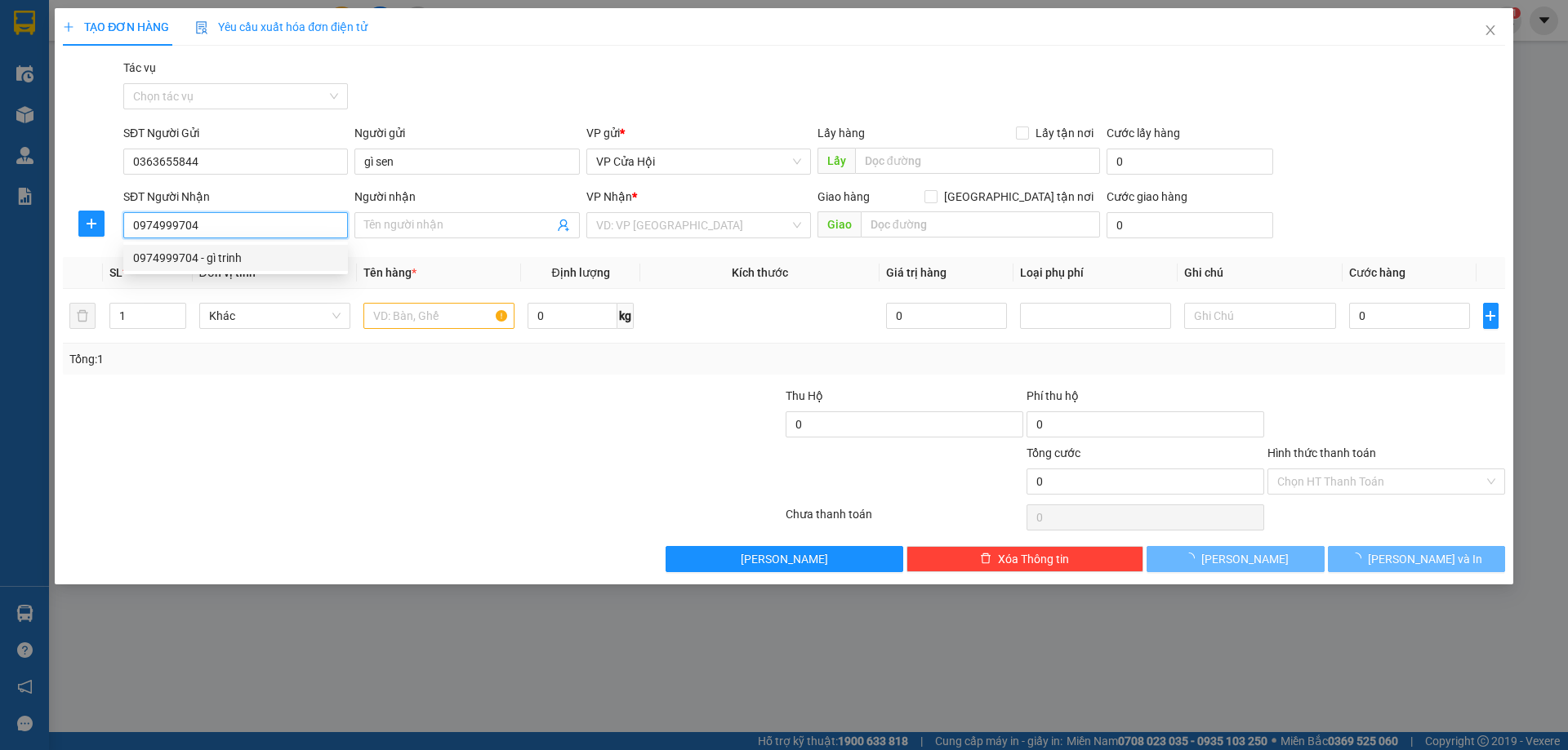
type input "0974999704"
type input "gì trinh"
type input "đông [GEOGRAPHIC_DATA]"
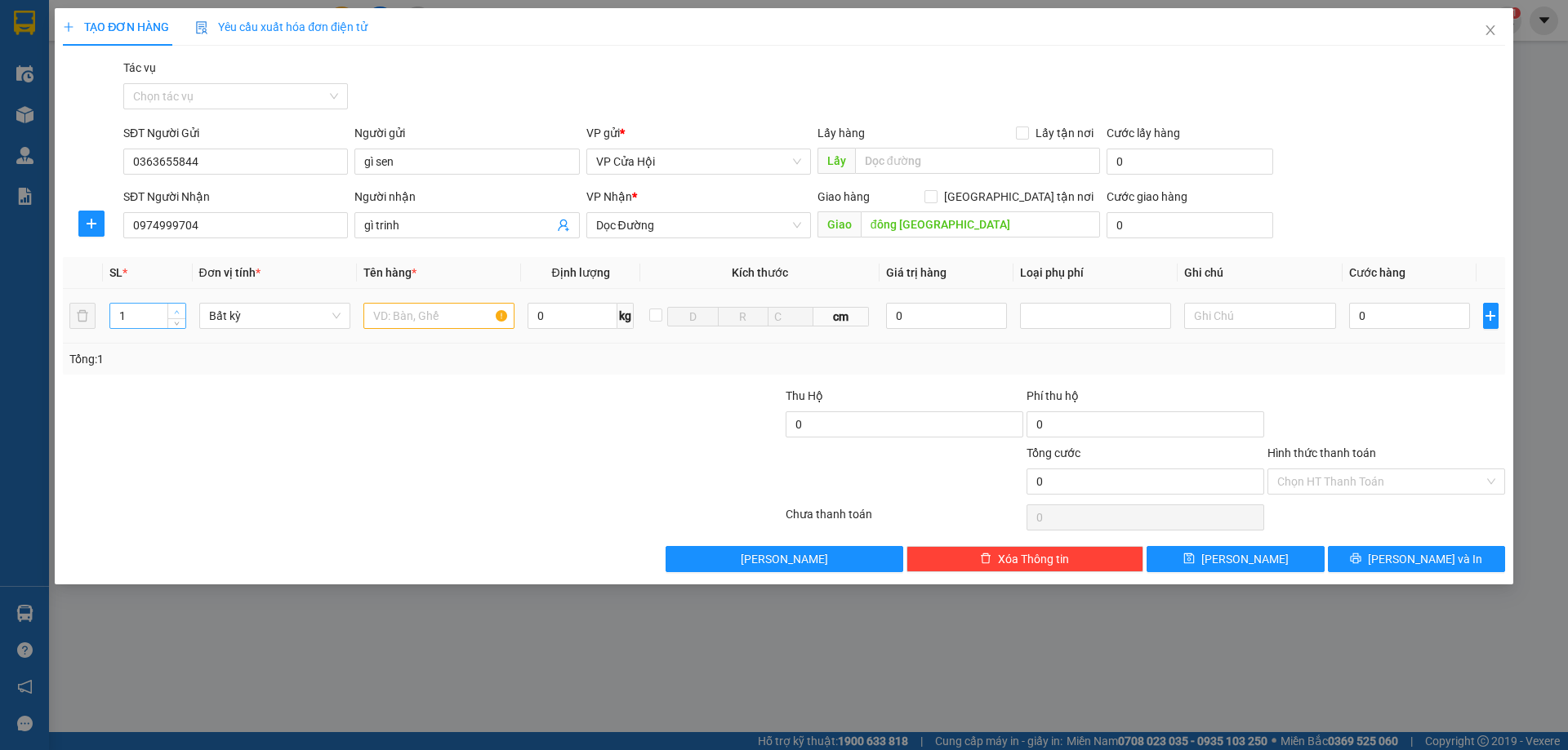
type input "2"
click at [175, 310] on icon "up" at bounding box center [177, 312] width 5 height 5
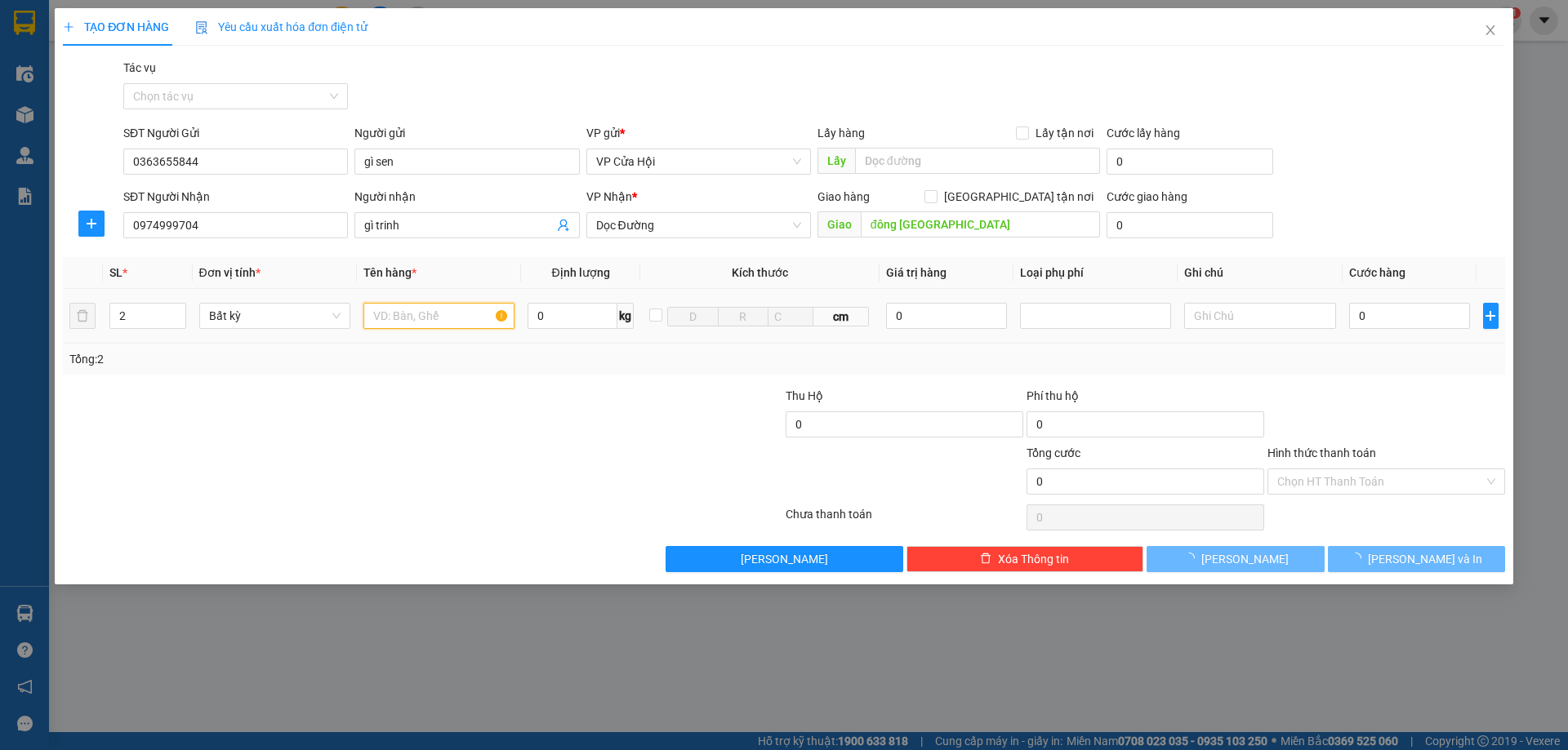
click at [460, 327] on input "text" at bounding box center [439, 315] width 151 height 26
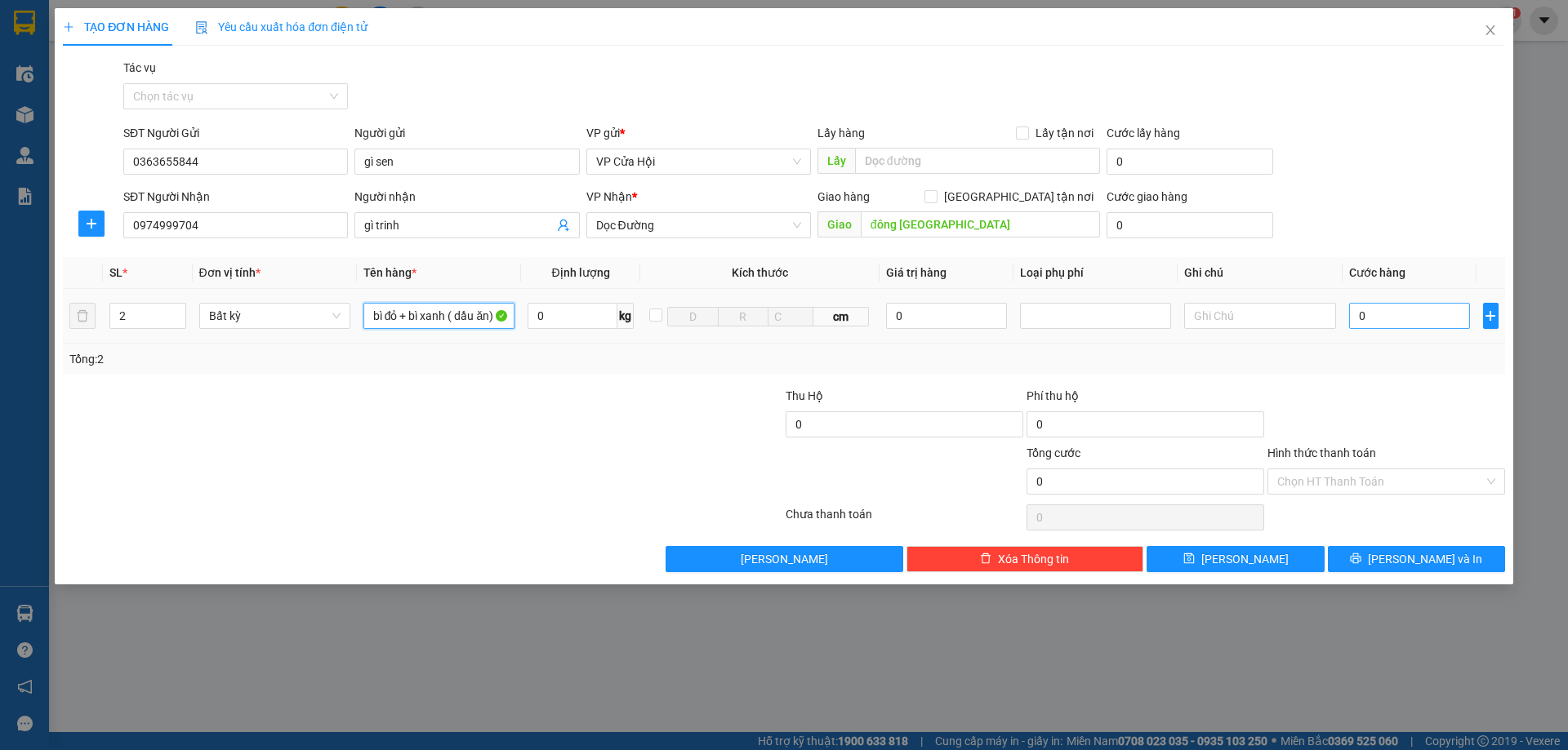
type input "bì đỏ + bì xanh ( dầu ăn)"
click at [1385, 308] on input "0" at bounding box center [1410, 315] width 122 height 26
type input "1"
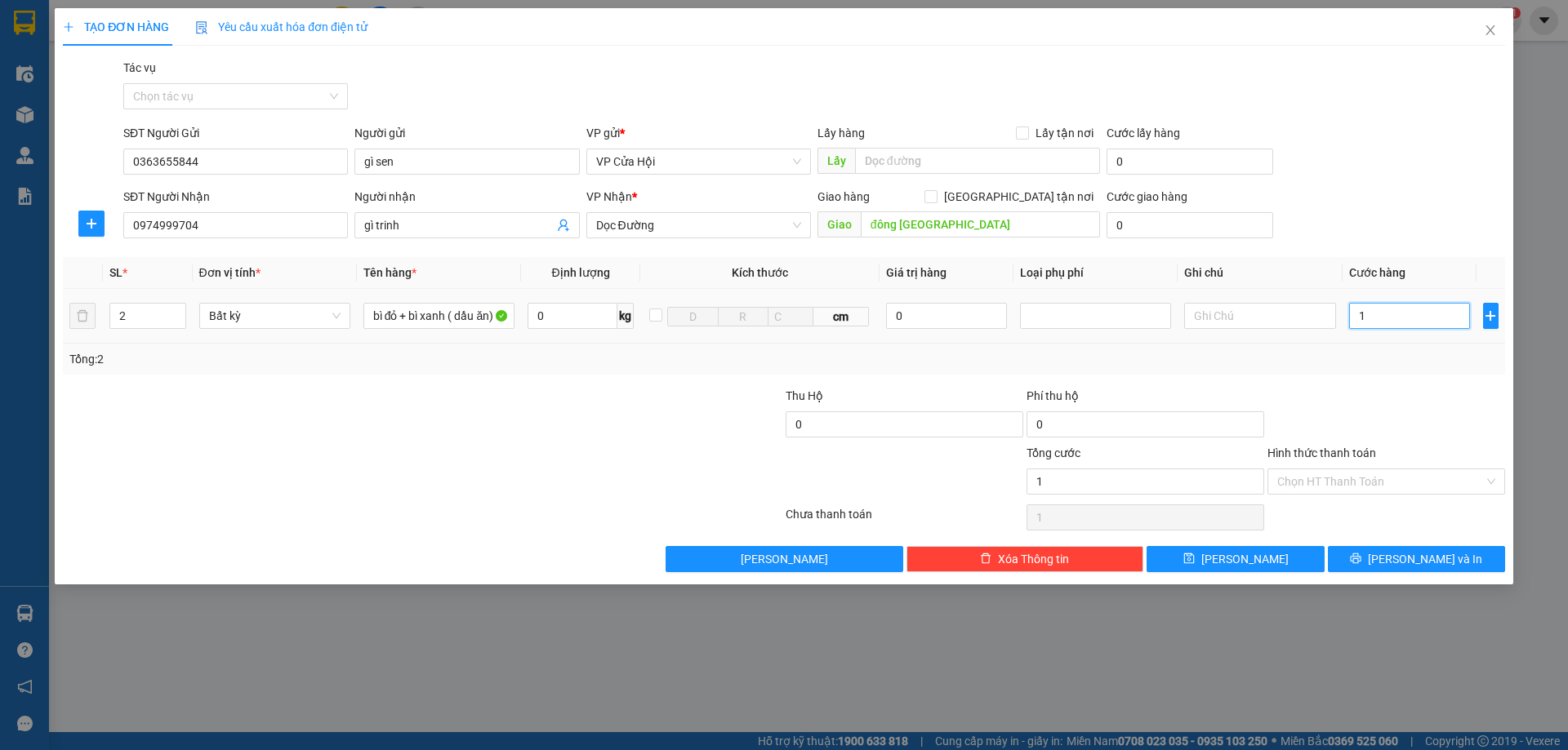
type input "10"
type input "100"
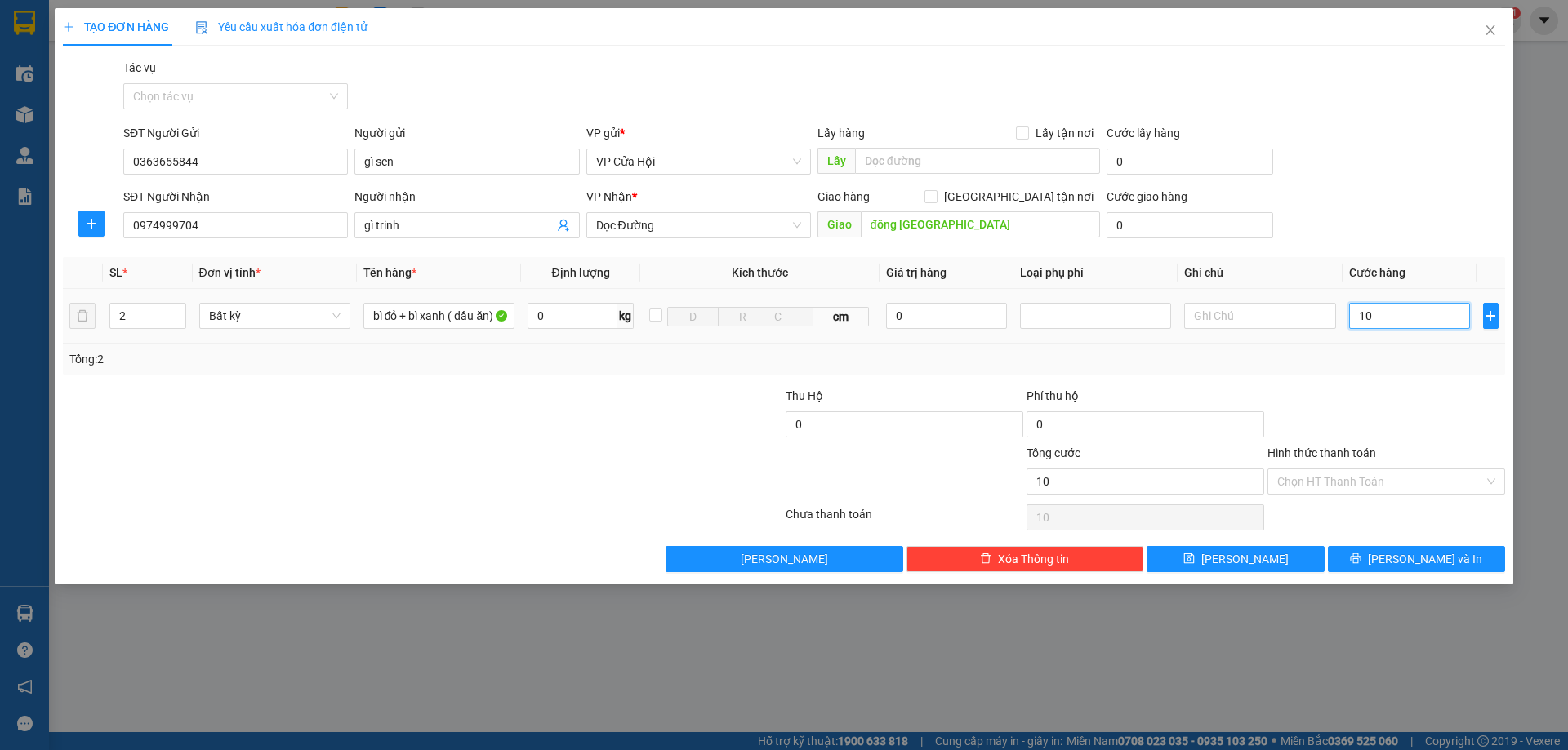
type input "100"
type input "1.000"
type input "10.000"
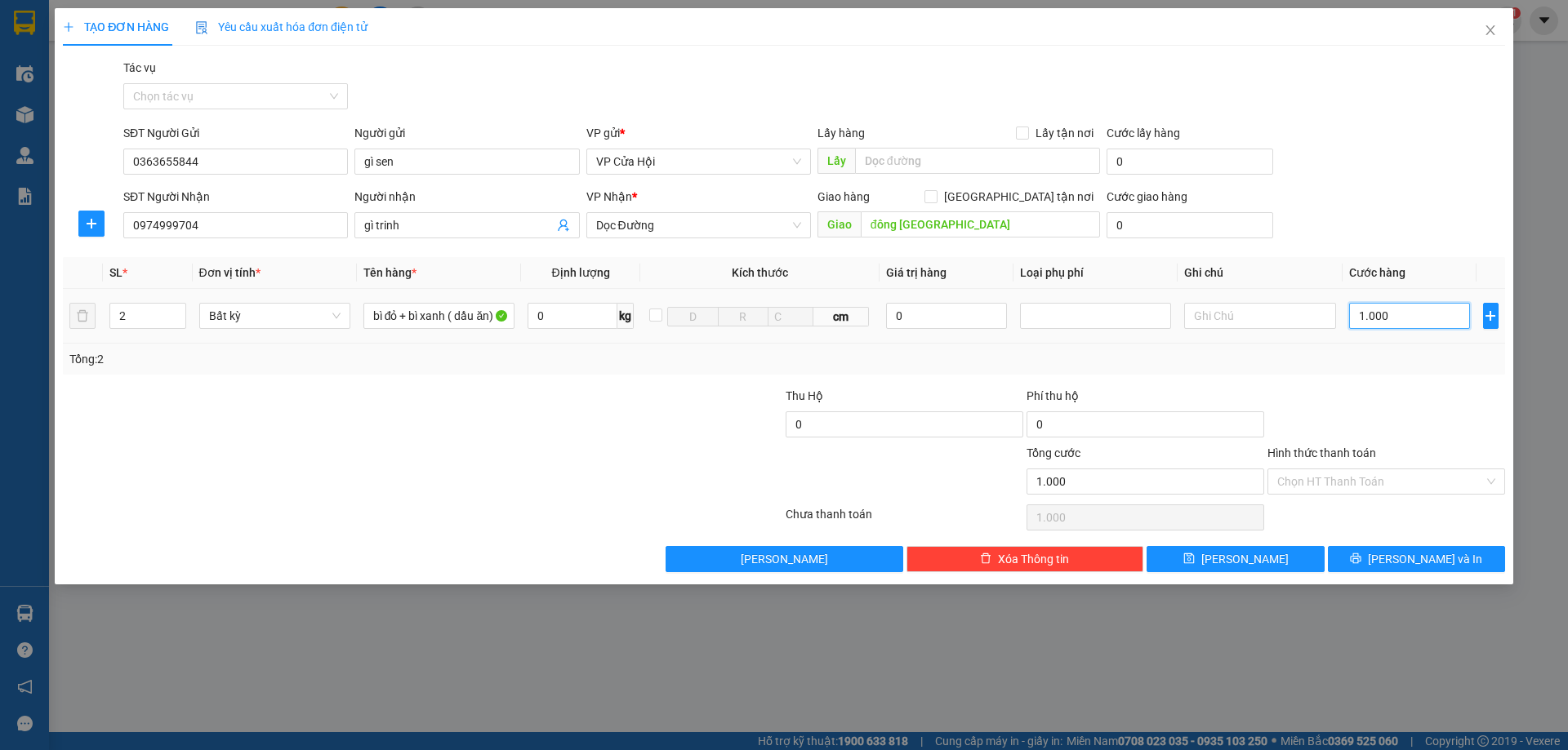
type input "10.000"
type input "100.000"
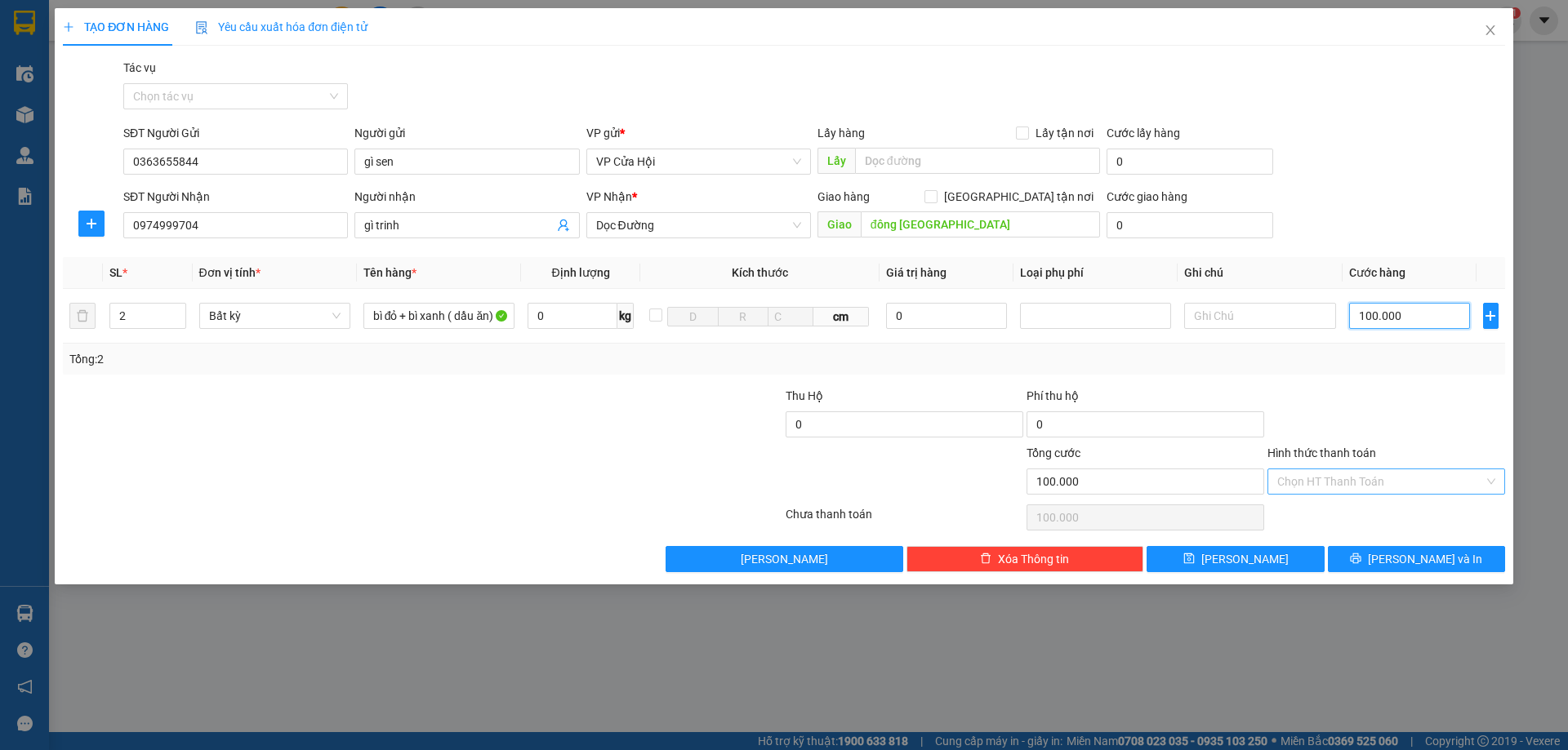
type input "100.000"
click at [1357, 484] on input "Hình thức thanh toán" at bounding box center [1379, 480] width 206 height 24
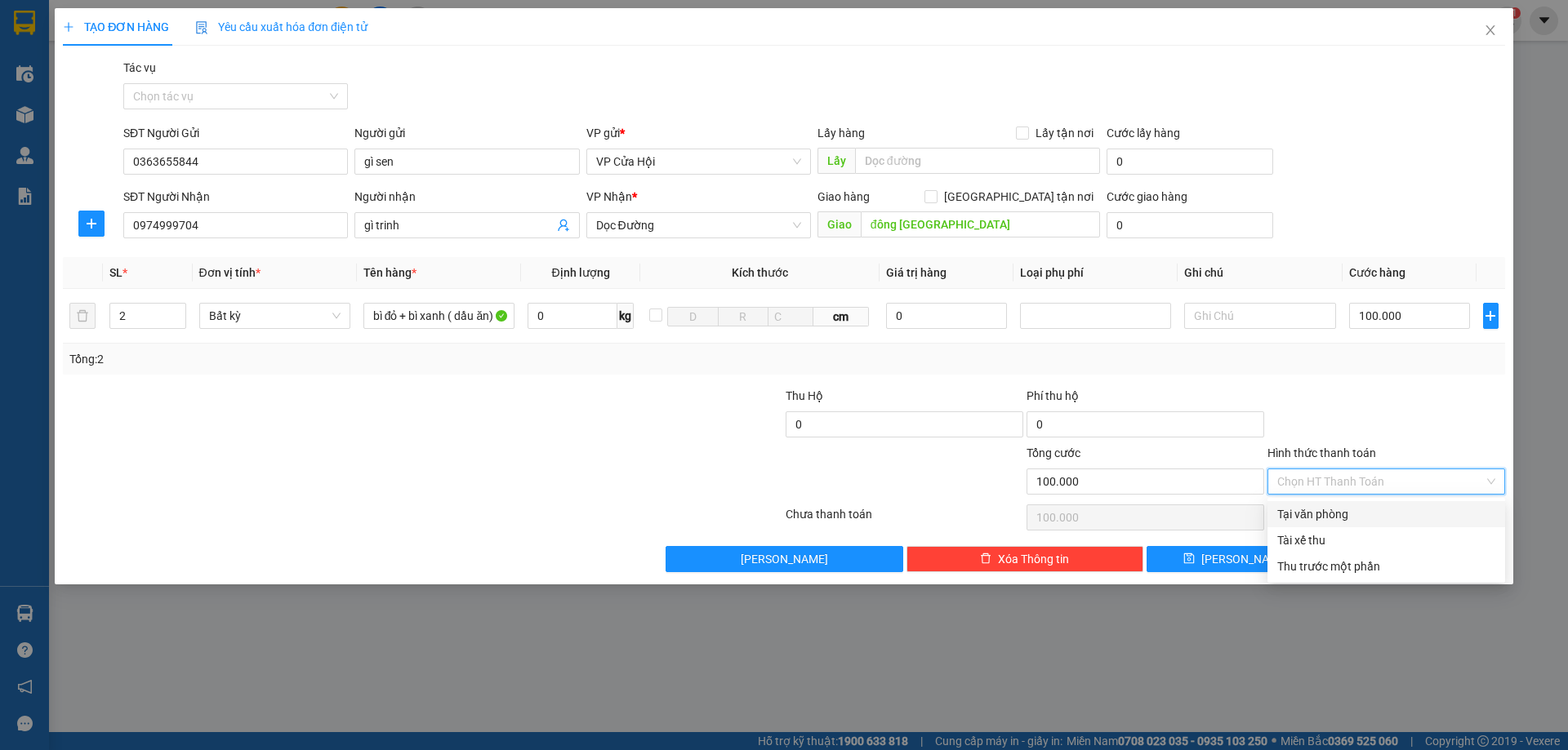
click at [1332, 516] on div "Tại văn phòng" at bounding box center [1386, 514] width 218 height 18
type input "0"
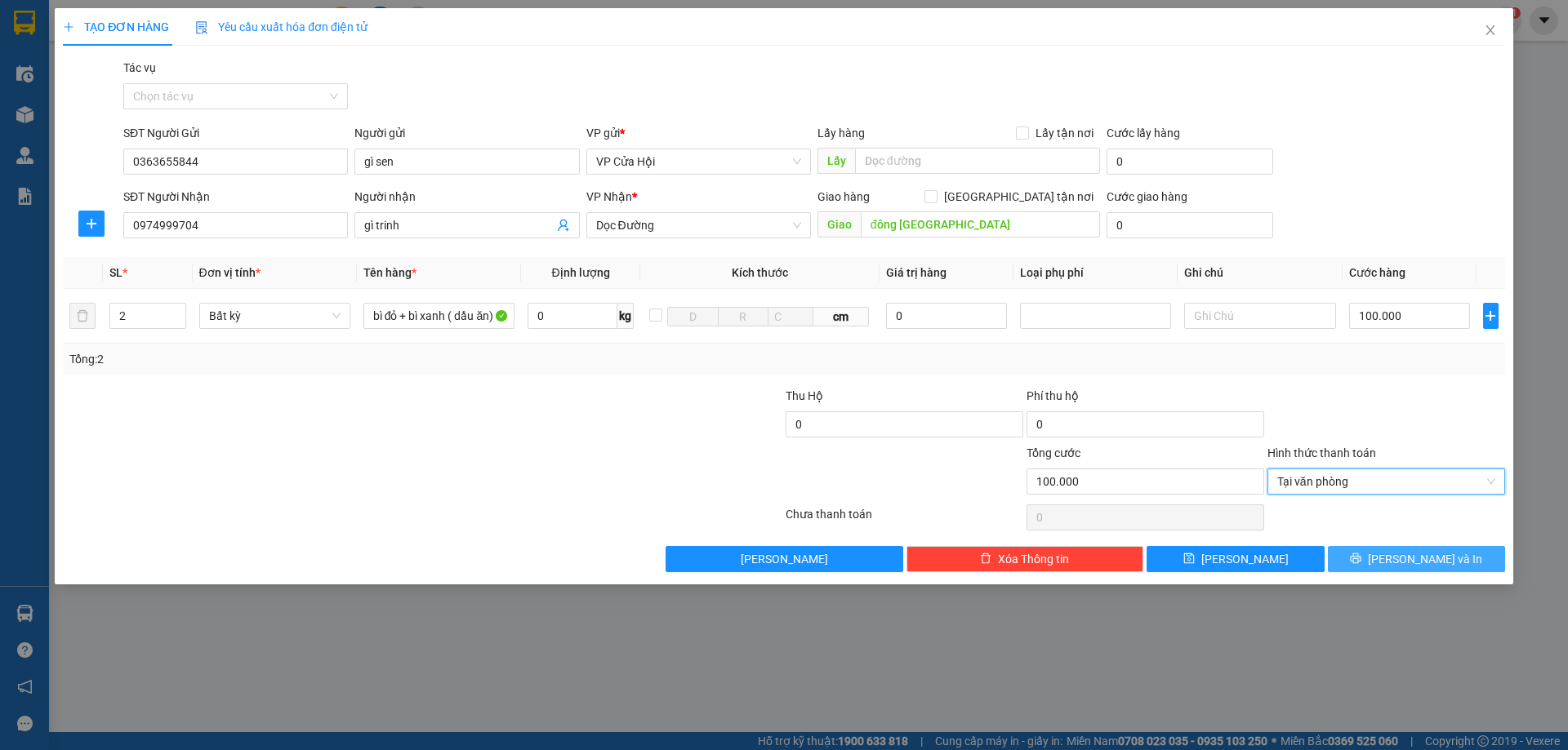
click at [1361, 553] on icon "printer" at bounding box center [1355, 558] width 12 height 12
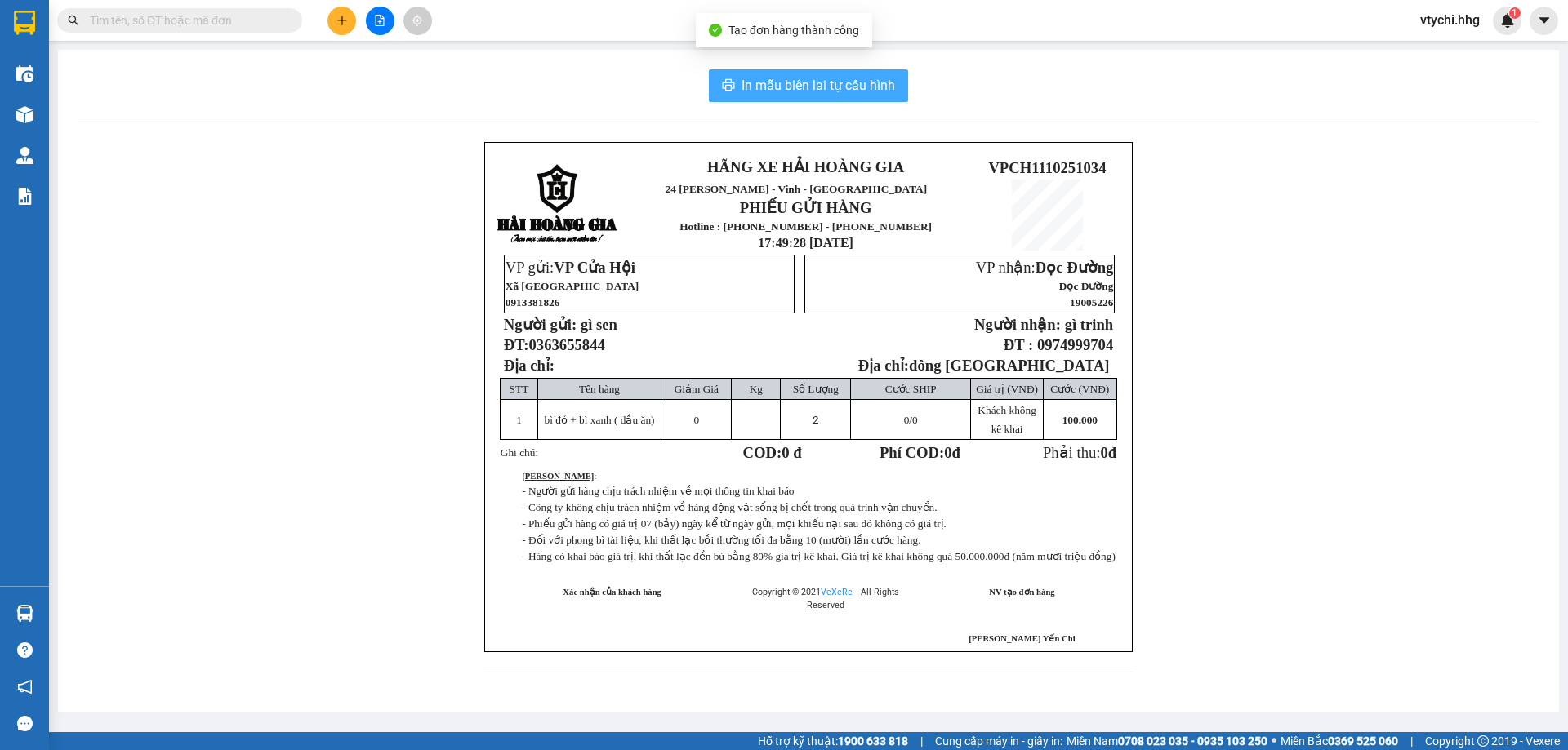
click at [842, 79] on span "In mẫu biên lai tự cấu hình" at bounding box center [818, 85] width 154 height 21
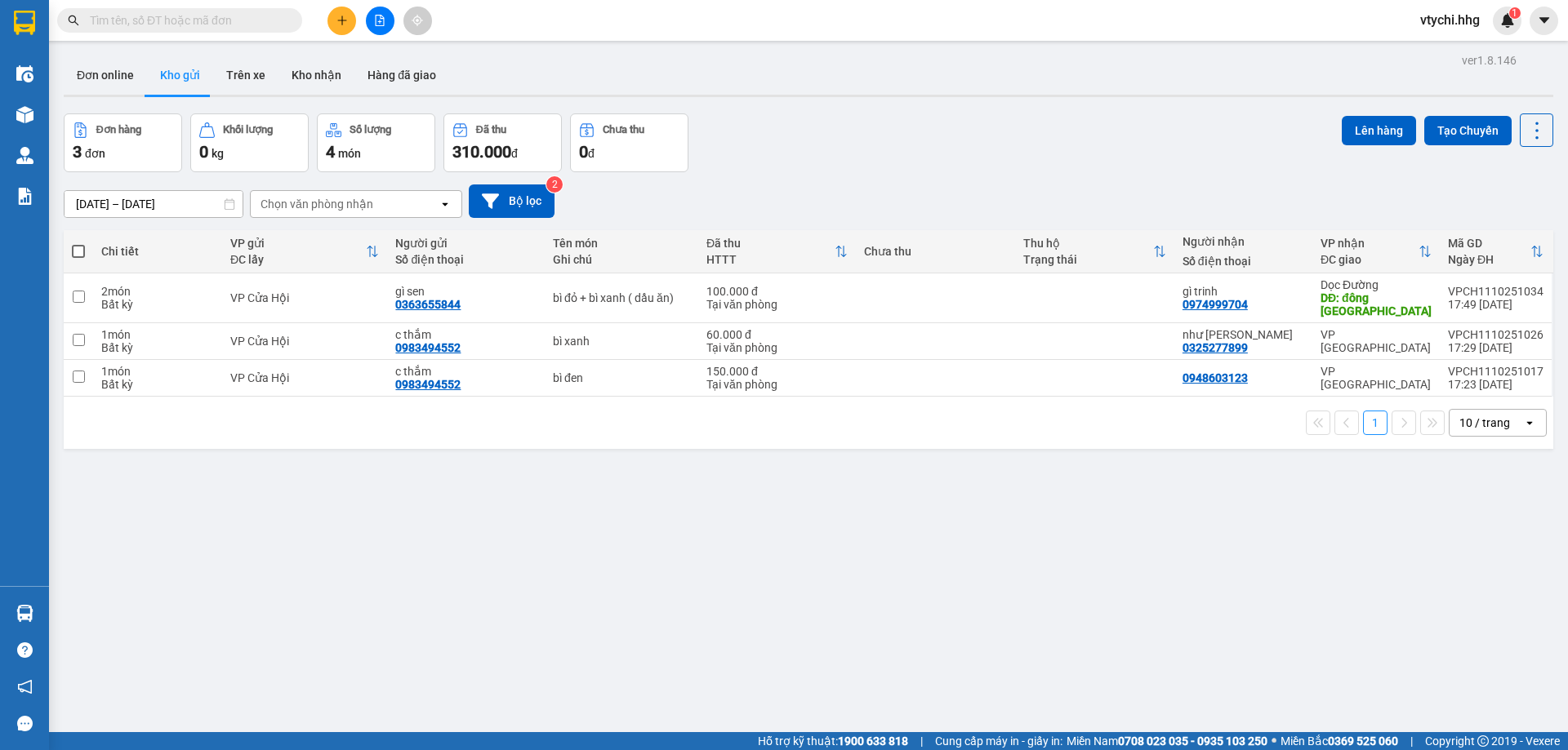
click at [823, 142] on div "Đơn hàng 3 đơn Khối lượng 0 kg Số lượng 4 món Đã thu 310.000 đ Chưa thu 0 đ Lên…" at bounding box center [808, 143] width 1489 height 59
click at [340, 9] on button at bounding box center [341, 21] width 29 height 29
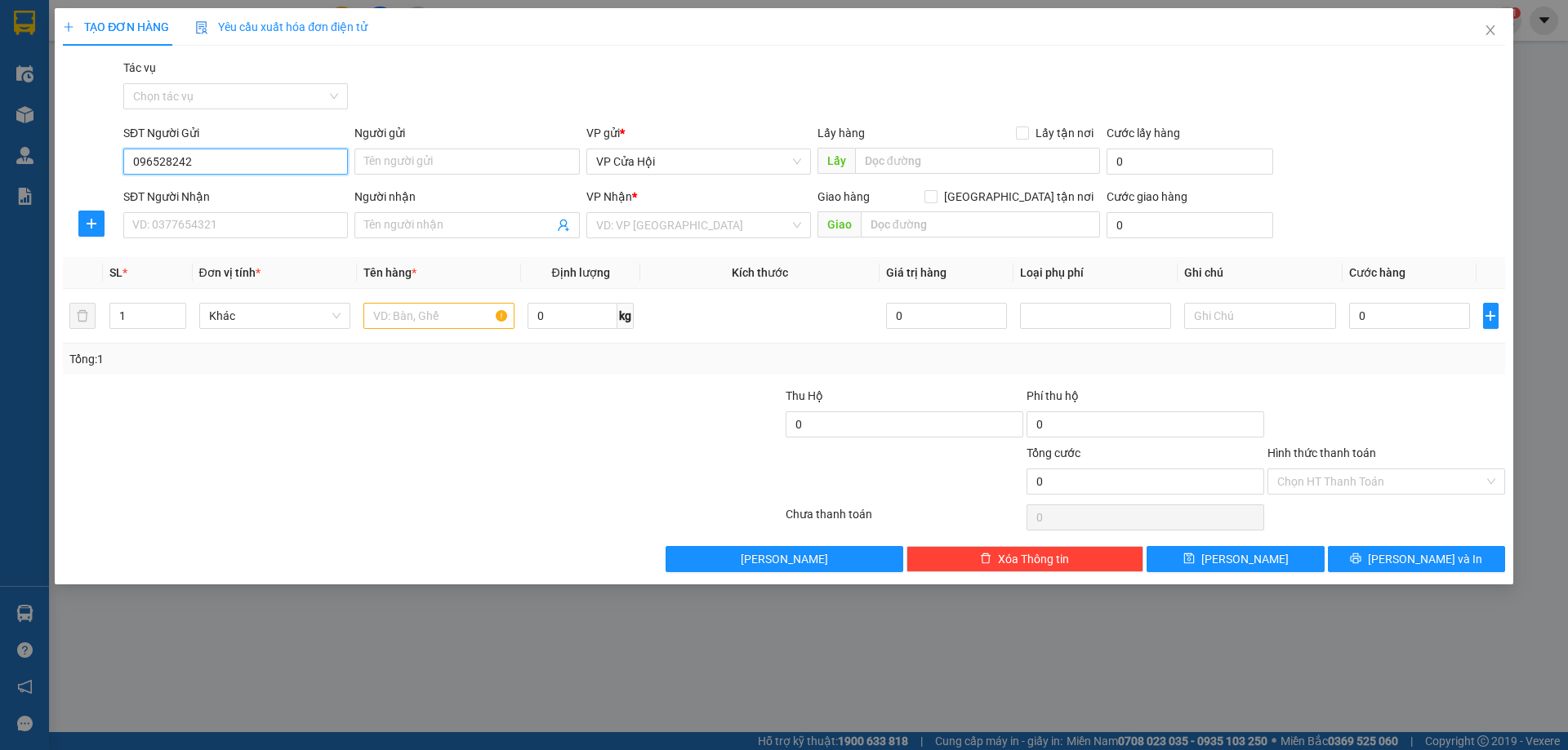
type input "0965282428"
click at [218, 195] on div "0965282428 - [PERSON_NAME]" at bounding box center [235, 194] width 205 height 18
type input "[PERSON_NAME]"
type input "0965282428"
click at [243, 218] on input "SĐT Người Nhận" at bounding box center [235, 225] width 224 height 26
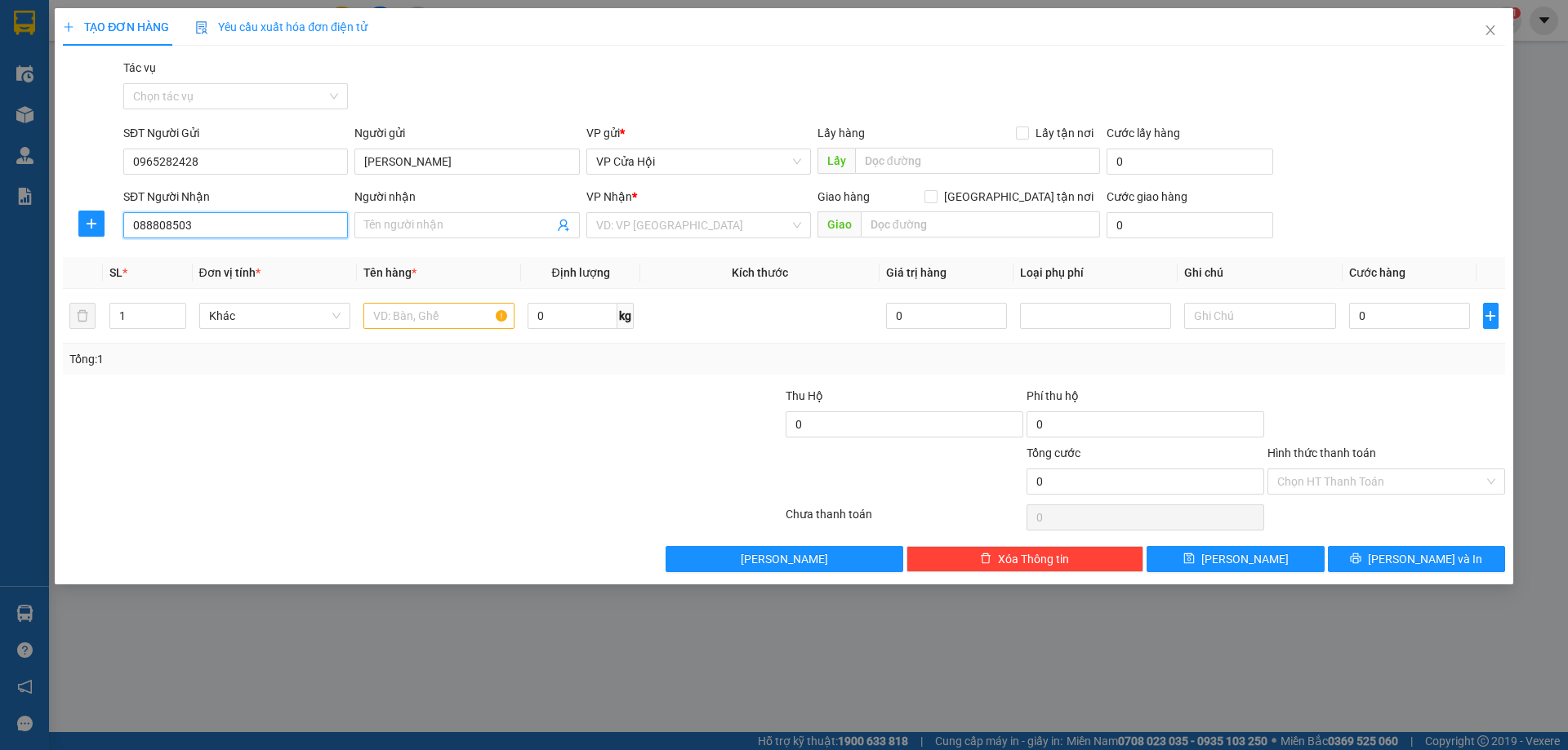
type input "0888085038"
click at [233, 256] on div "0888085038 - đạt" at bounding box center [235, 258] width 205 height 18
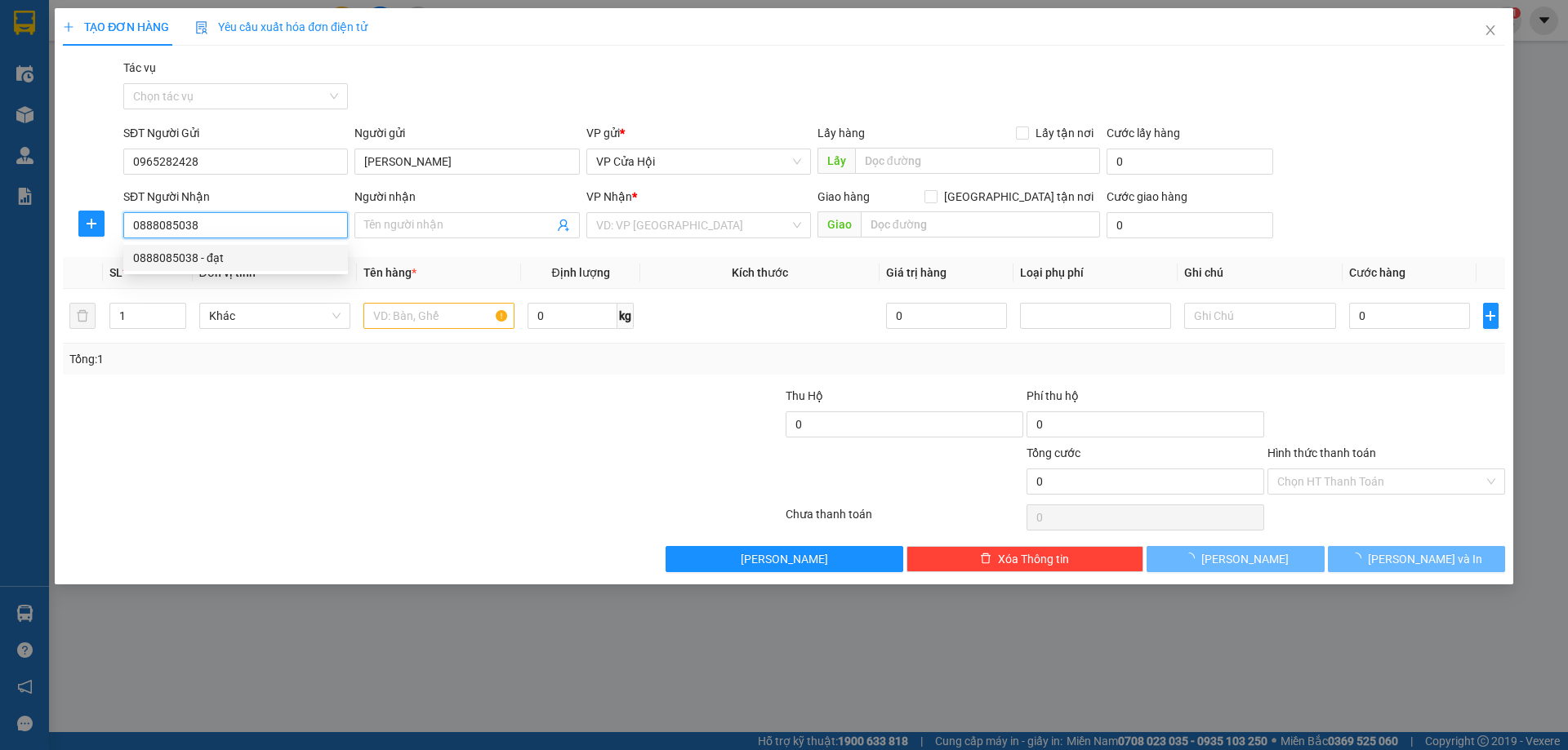
type input "đạt"
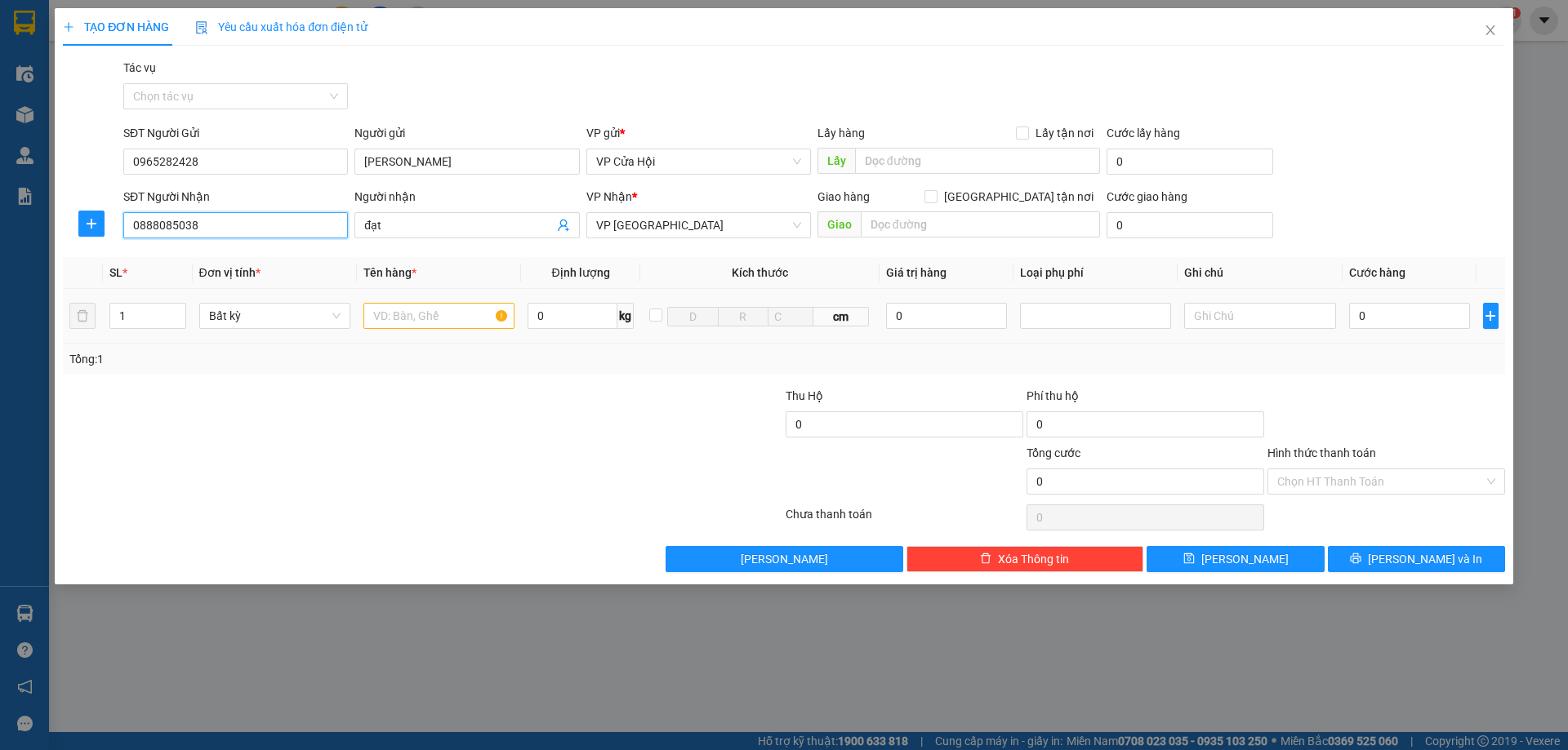
type input "0888085038"
click at [468, 317] on input "text" at bounding box center [439, 315] width 151 height 26
type input "bì xanh"
click at [1397, 314] on input "0" at bounding box center [1410, 315] width 122 height 26
type input "1"
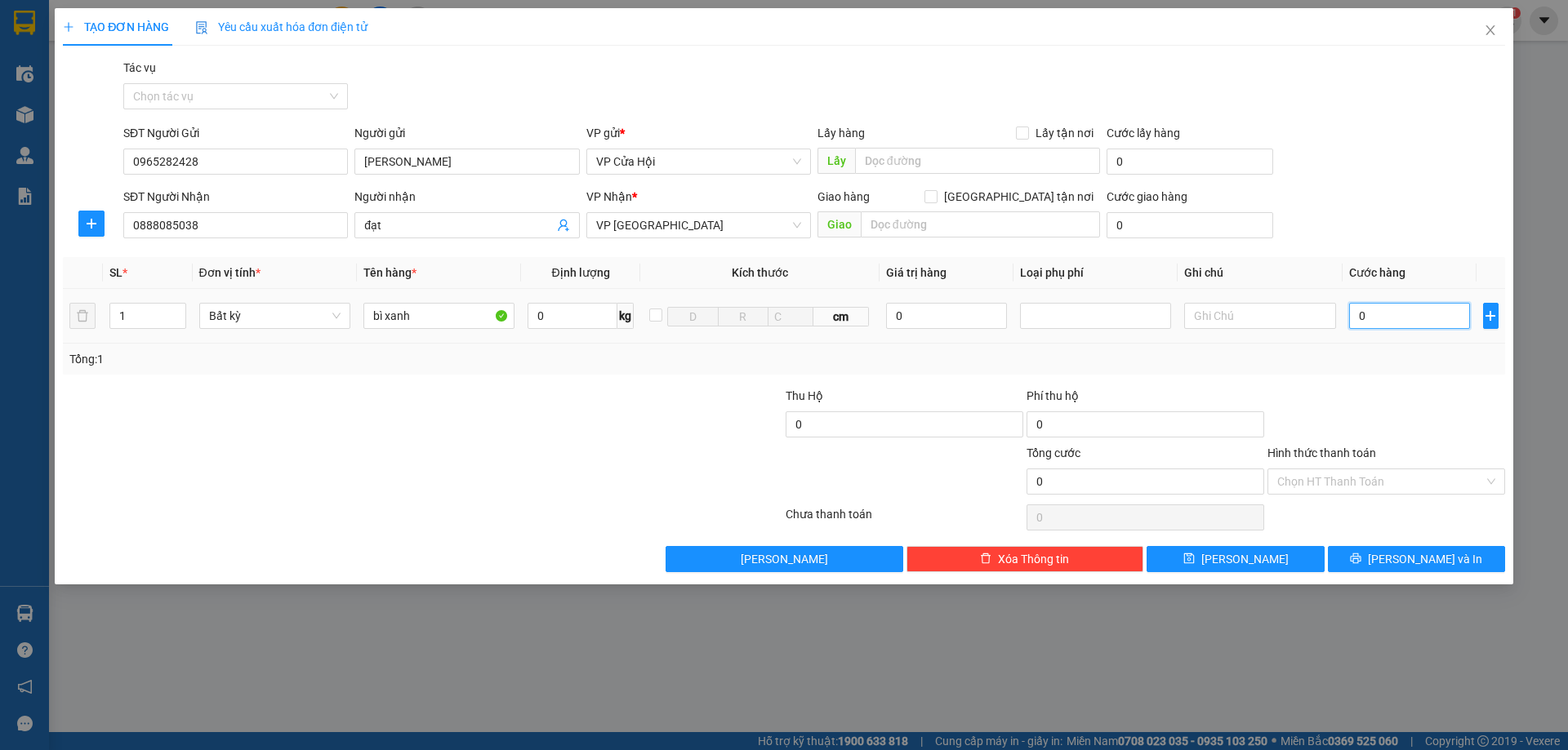
type input "1"
type input "10"
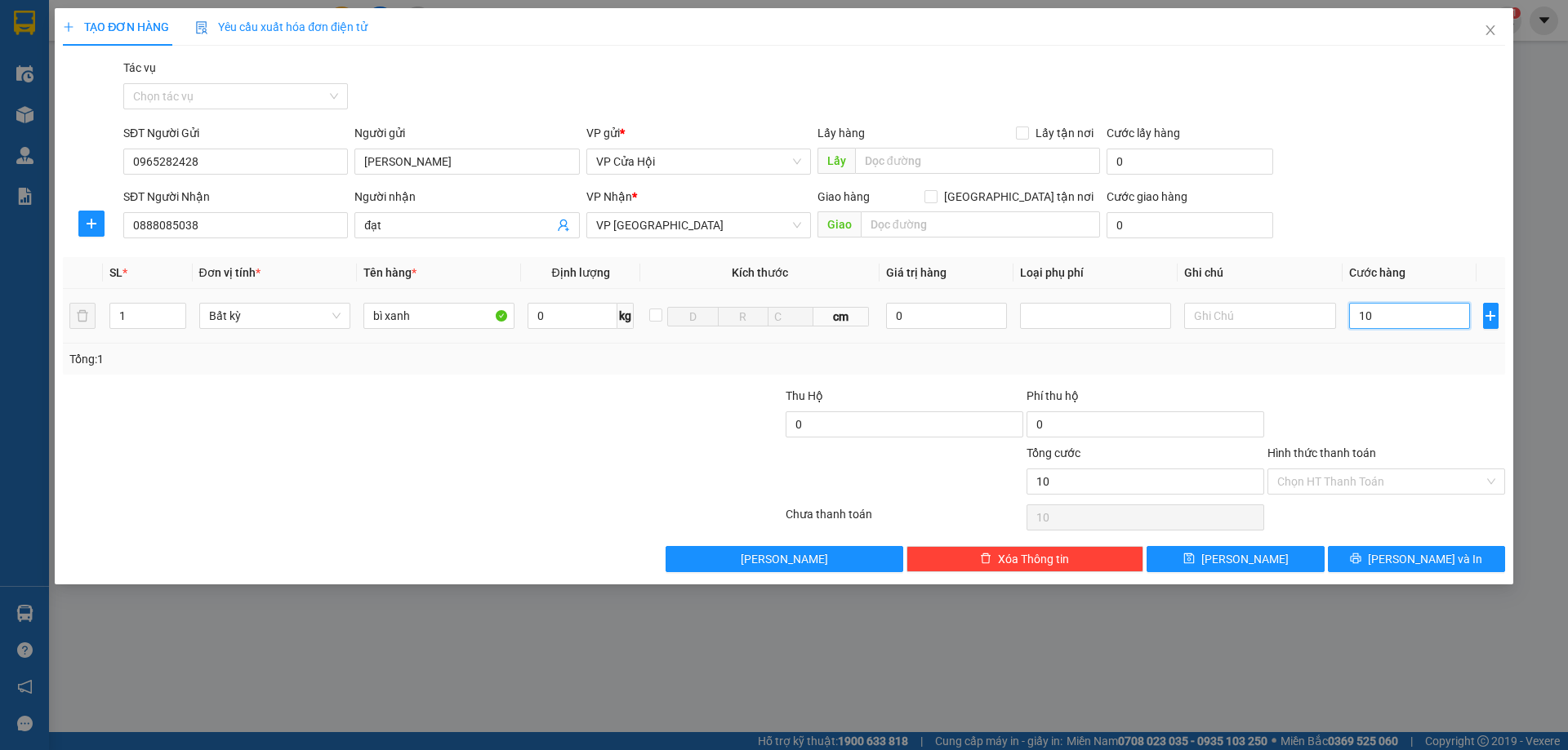
type input "100"
type input "1.000"
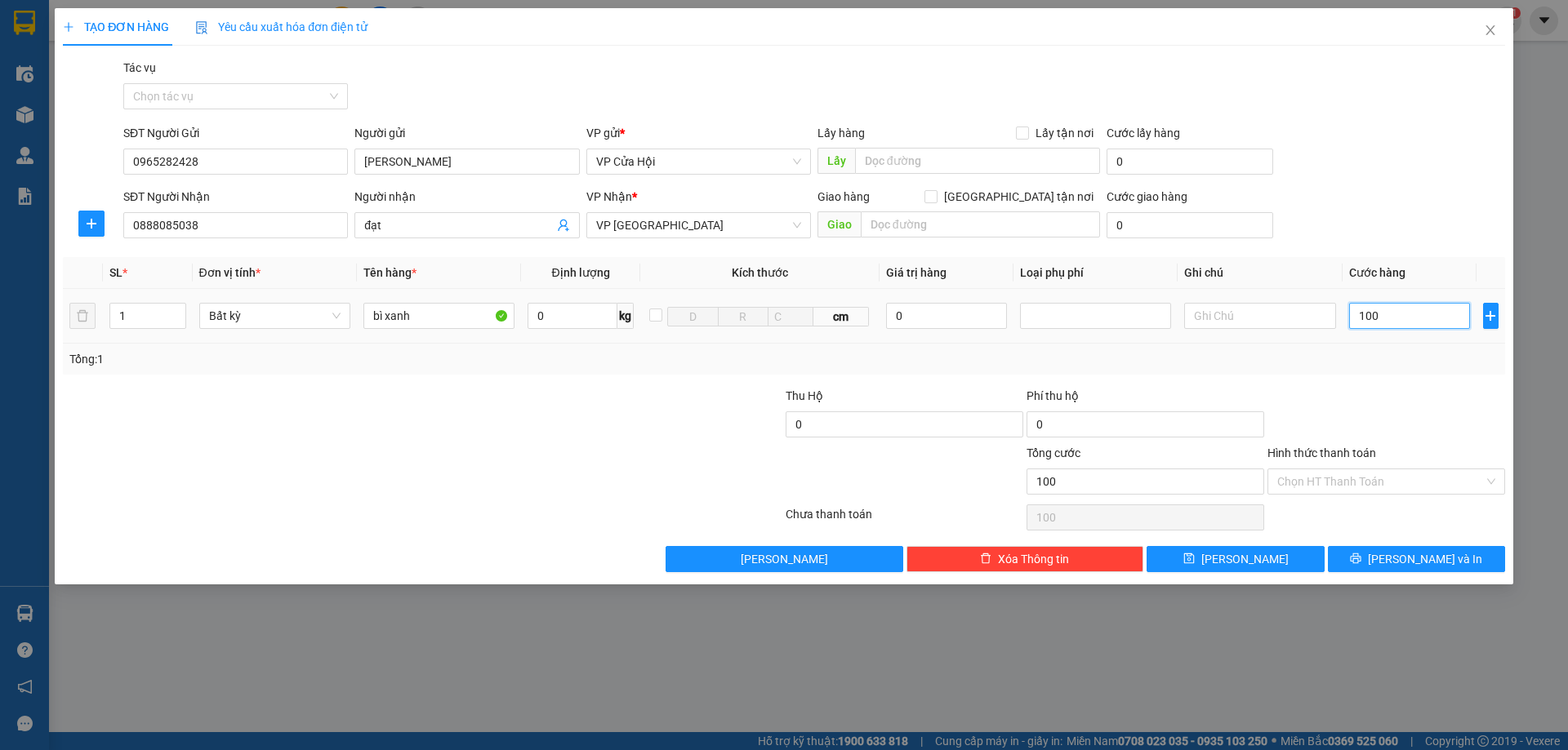
type input "1.000"
type input "10.000"
type input "100.000"
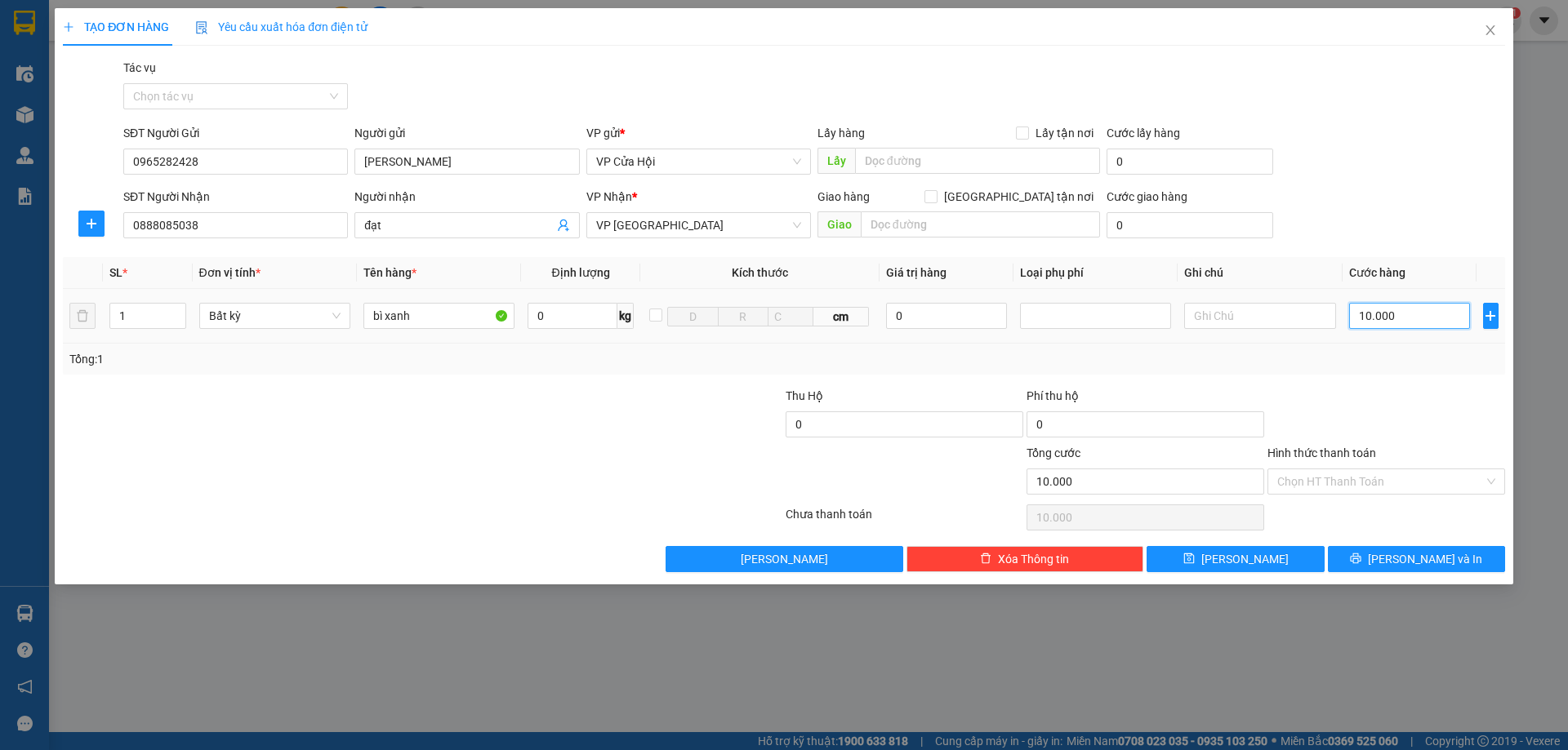
type input "100.000"
click at [1437, 488] on input "Hình thức thanh toán" at bounding box center [1379, 480] width 206 height 24
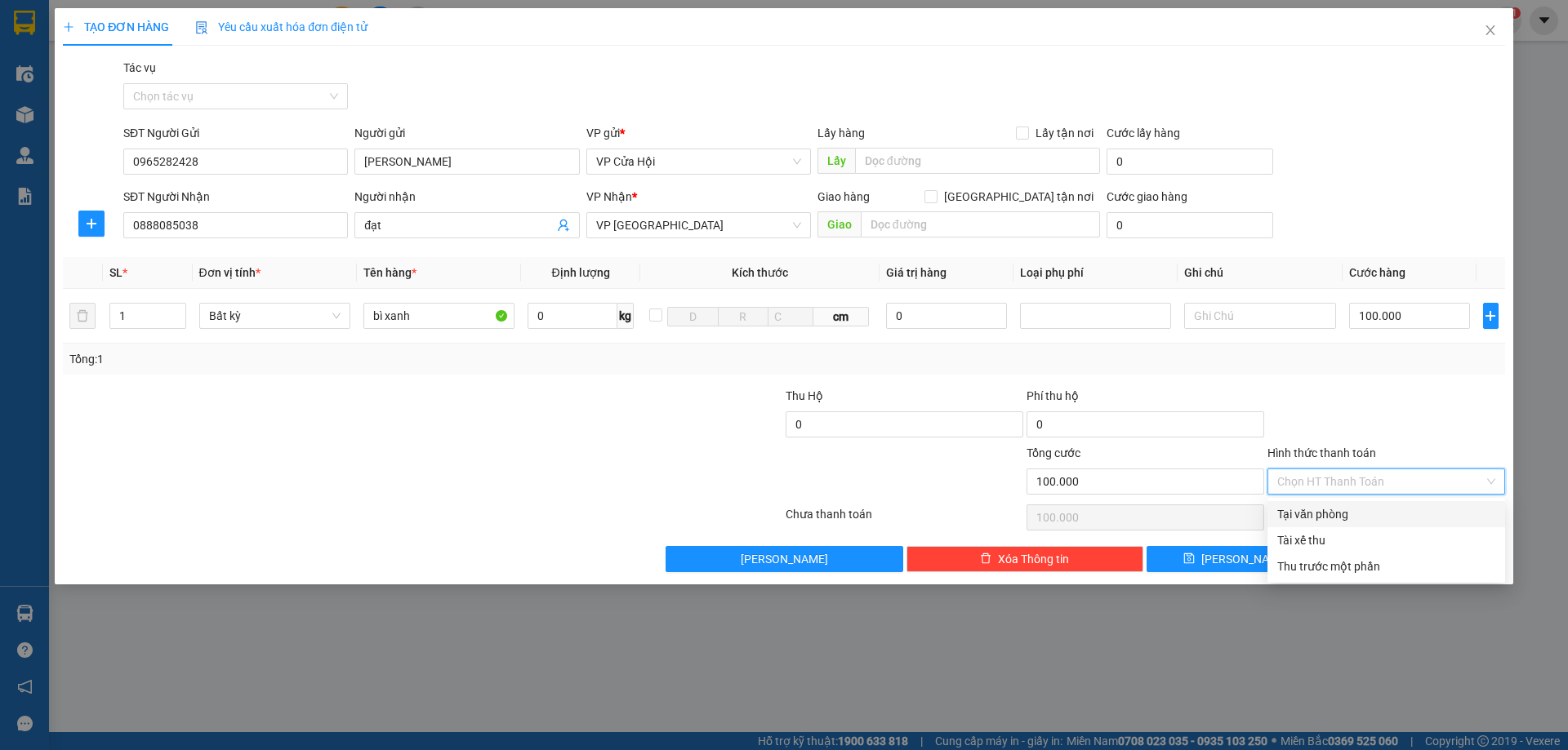
click at [1433, 516] on div "Tại văn phòng" at bounding box center [1386, 514] width 218 height 18
type input "0"
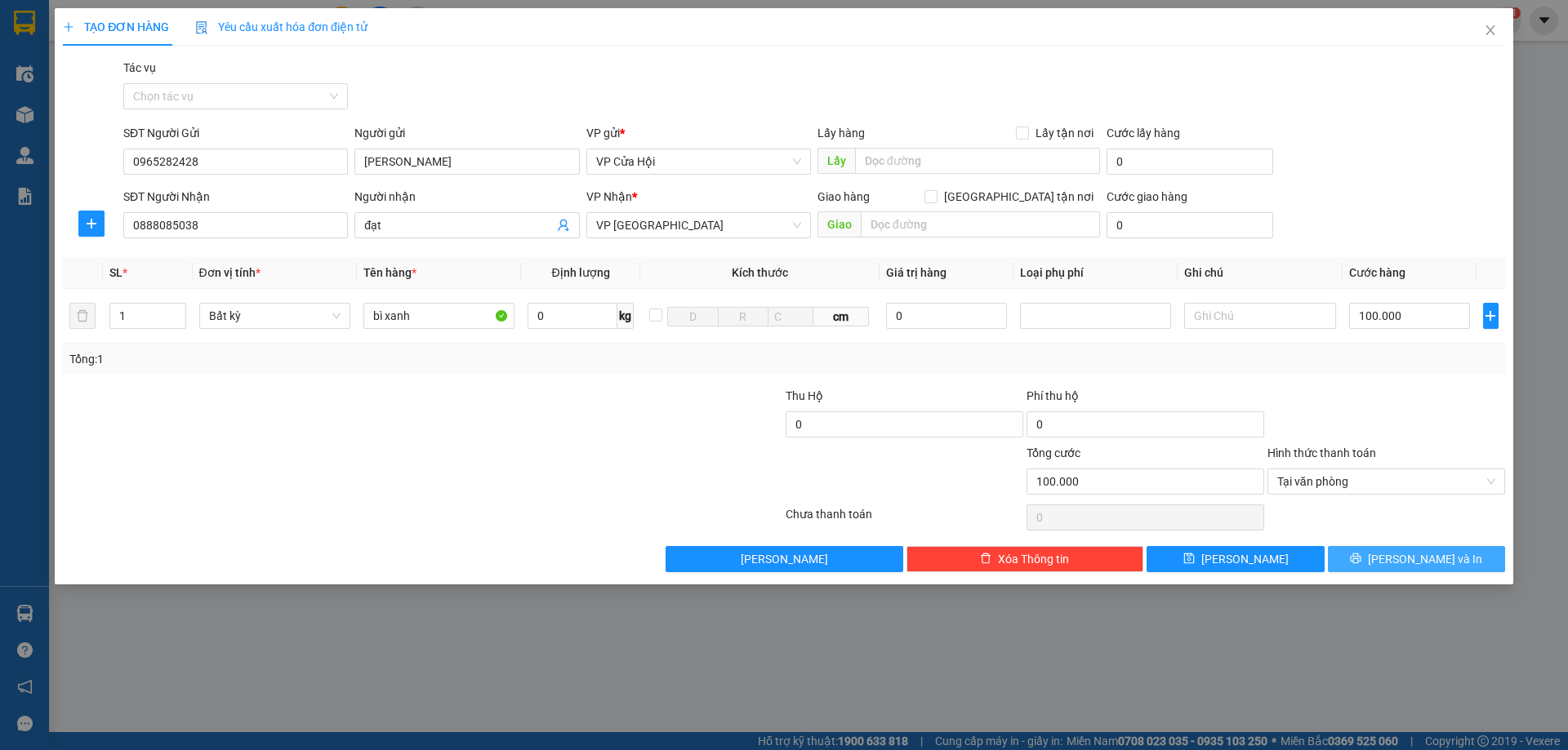
click at [1420, 560] on span "[PERSON_NAME] và In" at bounding box center [1425, 559] width 114 height 18
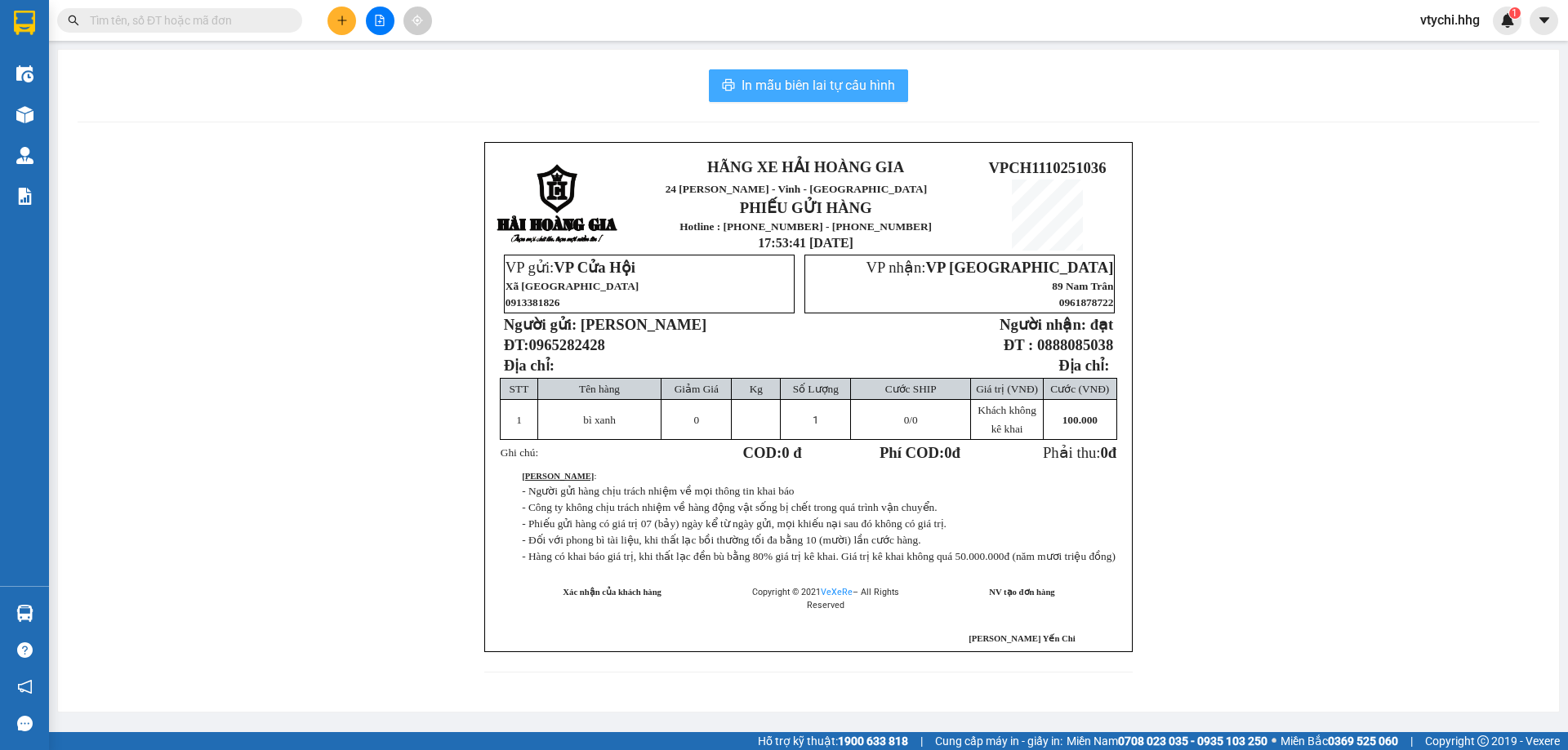
drag, startPoint x: 750, startPoint y: 78, endPoint x: 700, endPoint y: 85, distance: 50.5
click at [750, 78] on span "In mẫu biên lai tự cấu hình" at bounding box center [818, 85] width 154 height 21
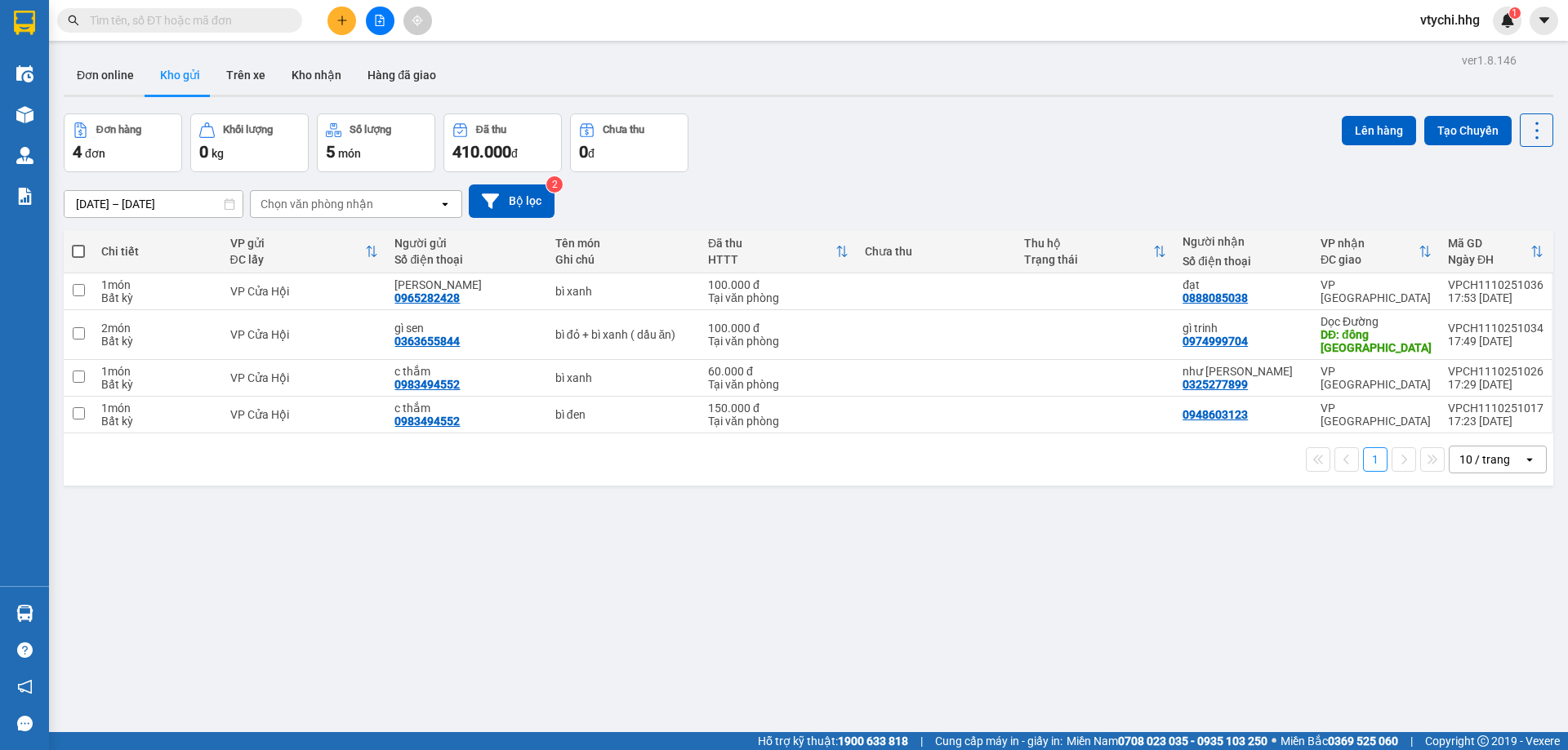
click at [851, 164] on div "Đơn hàng 4 đơn Khối lượng 0 kg Số lượng 5 món Đã thu 410.000 đ Chưa thu 0 đ Lên…" at bounding box center [808, 143] width 1489 height 59
click at [841, 149] on div "Đơn hàng 4 đơn Khối lượng 0 kg Số lượng 5 món Đã thu 410.000 đ Chưa thu 0 đ Lên…" at bounding box center [808, 143] width 1489 height 59
click at [348, 24] on button at bounding box center [341, 21] width 29 height 29
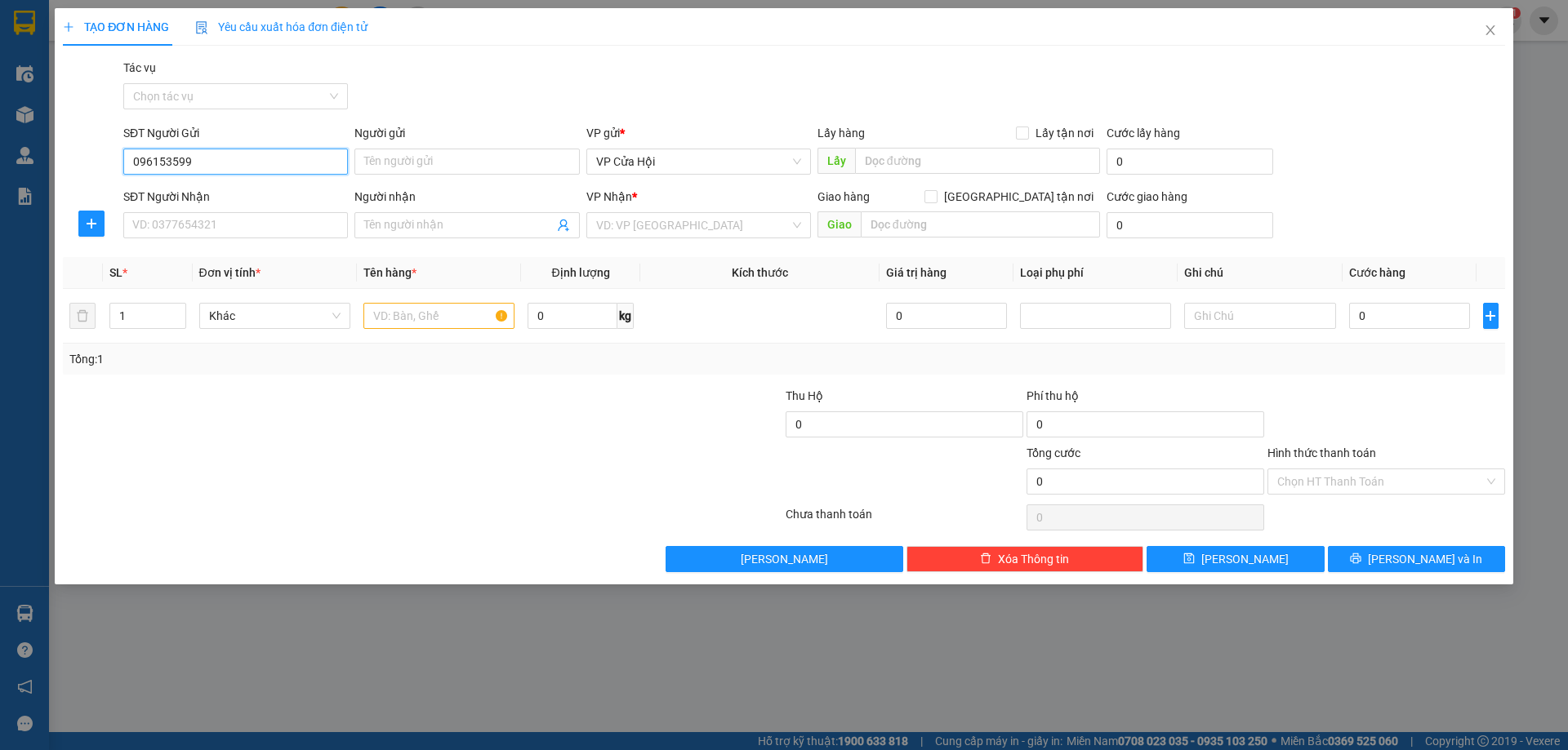
type input "0961535991"
click at [201, 196] on div "0961535991 - [PERSON_NAME]" at bounding box center [235, 194] width 205 height 18
type input "gấm nguyễn"
type input "0961535991"
click at [199, 236] on input "SĐT Người Nhận" at bounding box center [235, 225] width 224 height 26
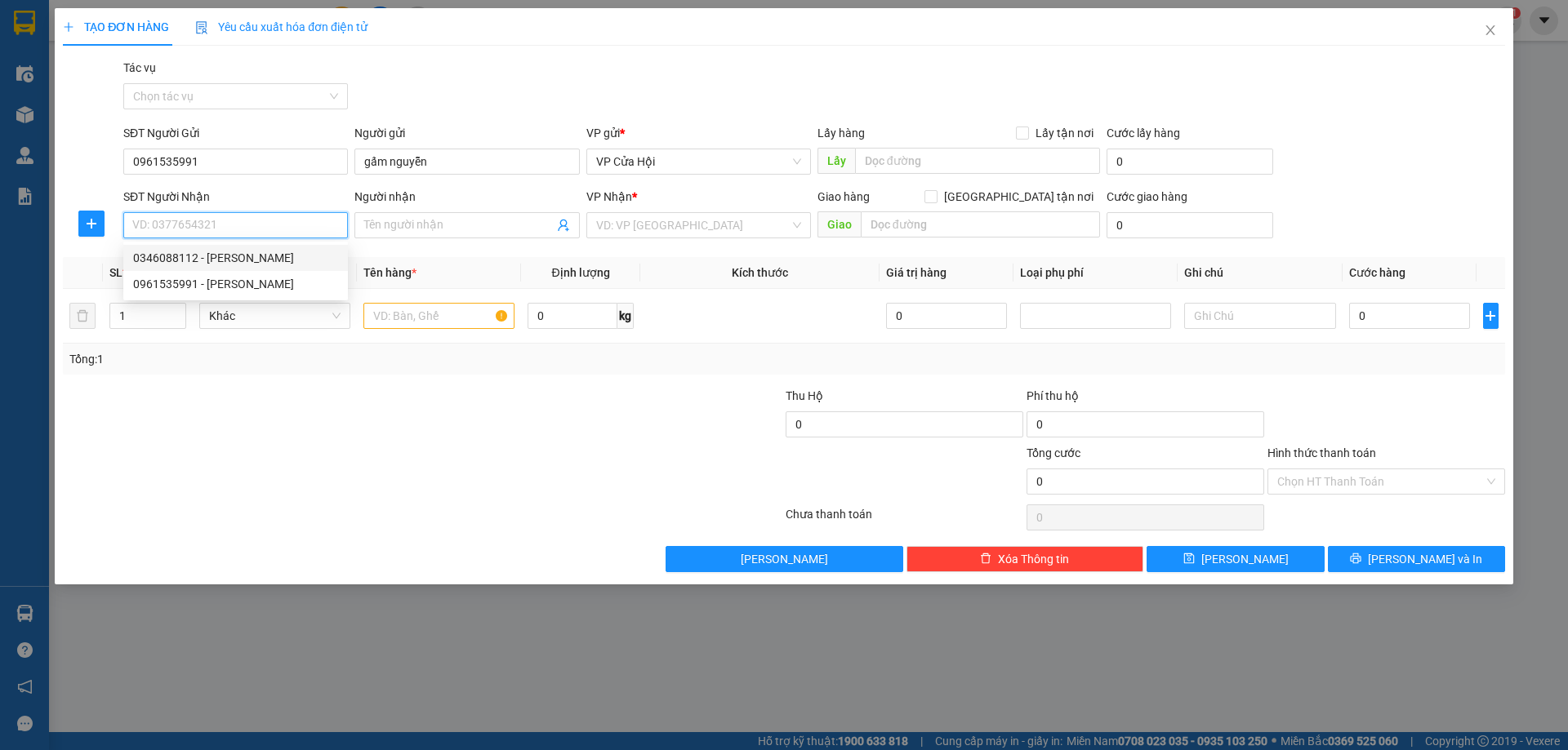
click at [196, 262] on div "0346088112 - [PERSON_NAME]" at bounding box center [235, 258] width 205 height 18
type input "0346088112"
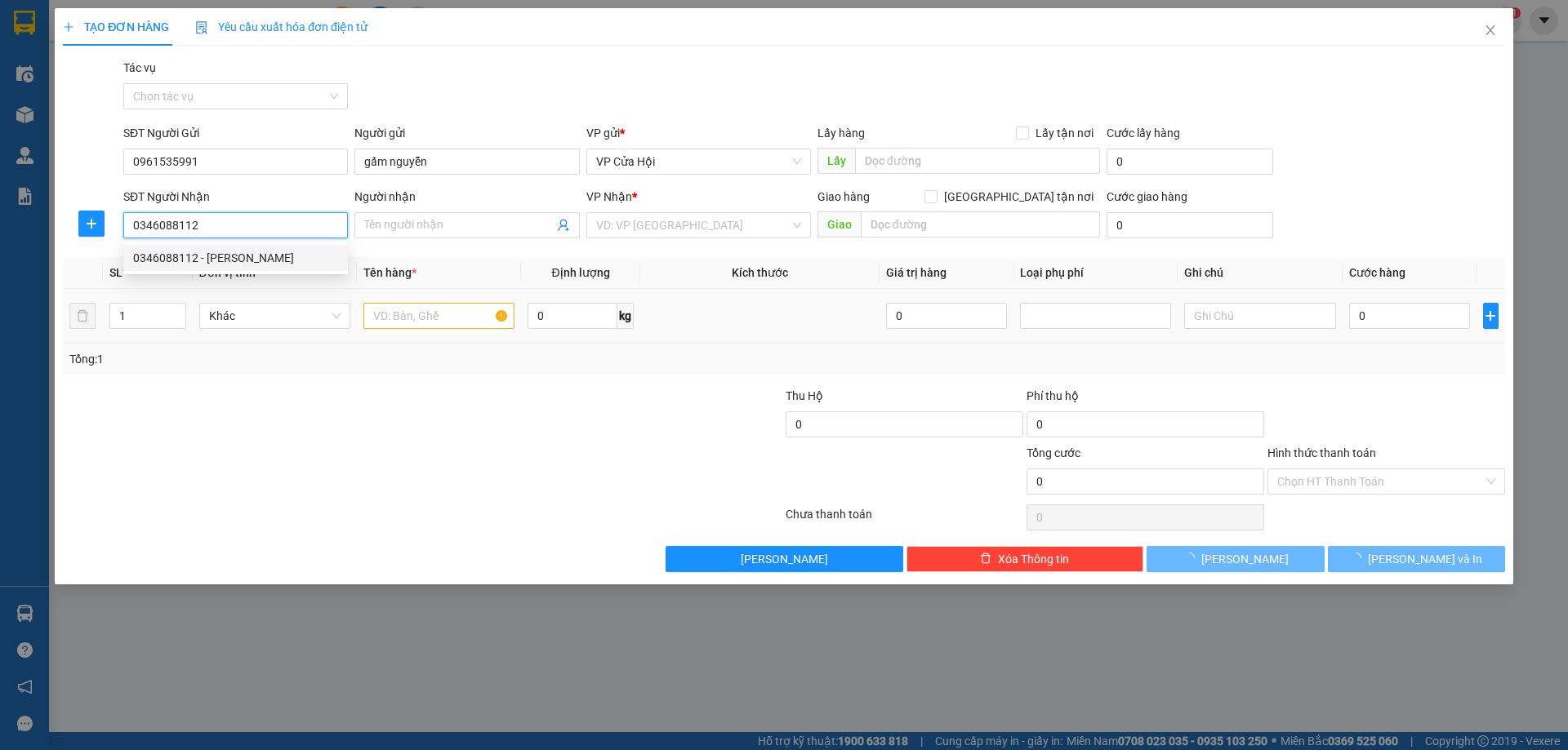
type input "[PERSON_NAME]"
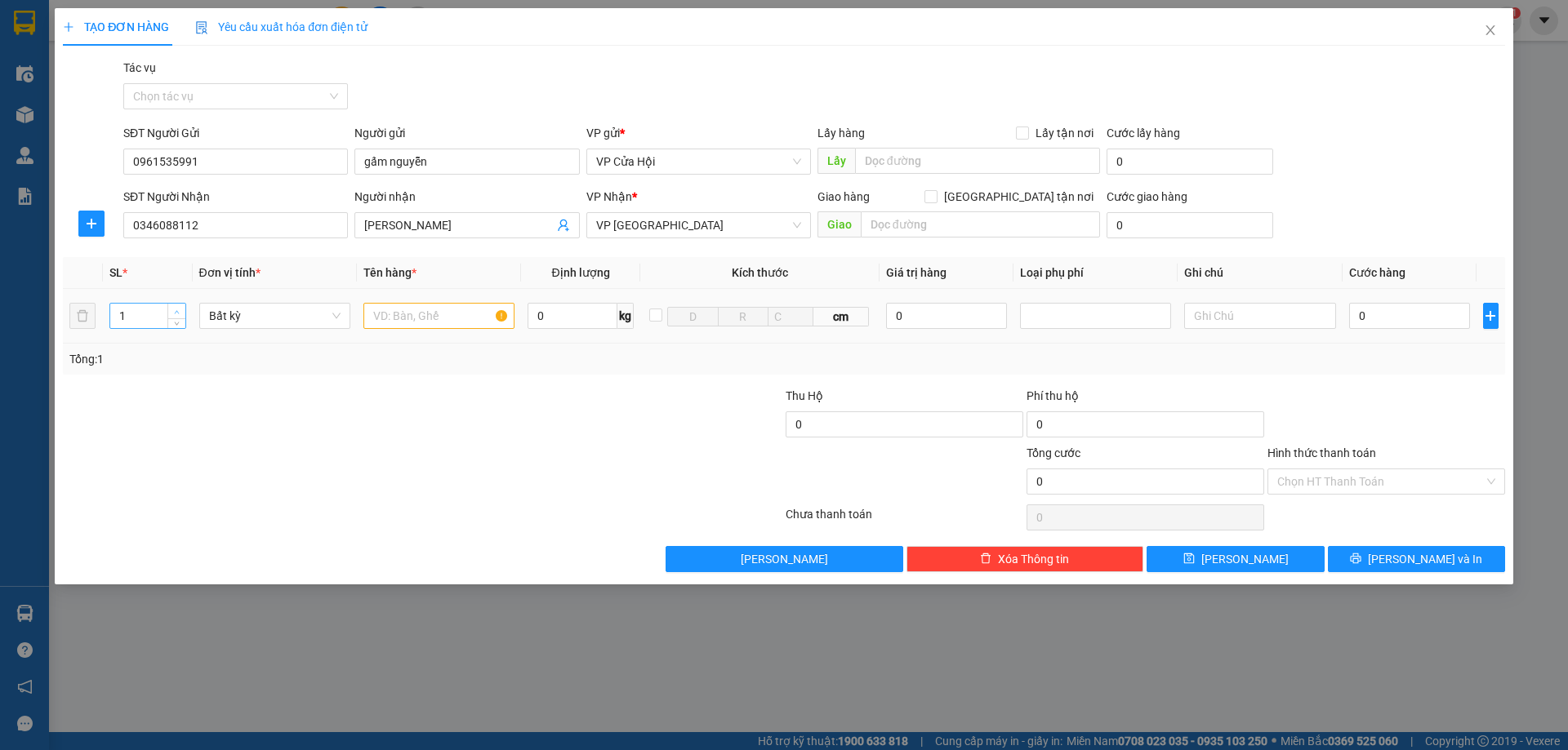
type input "2"
click at [180, 308] on span "up" at bounding box center [177, 312] width 10 height 10
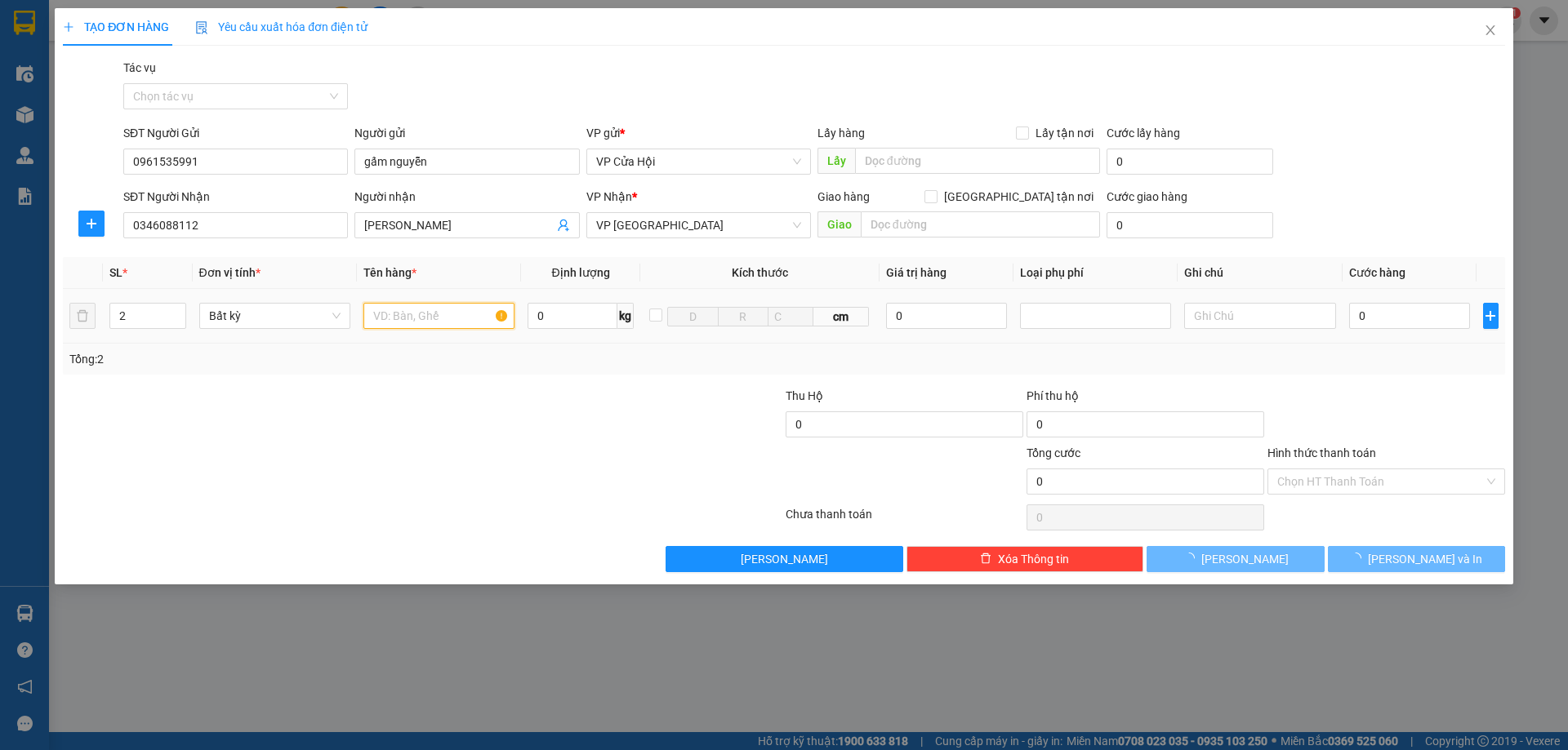
click at [438, 318] on input "text" at bounding box center [439, 315] width 151 height 26
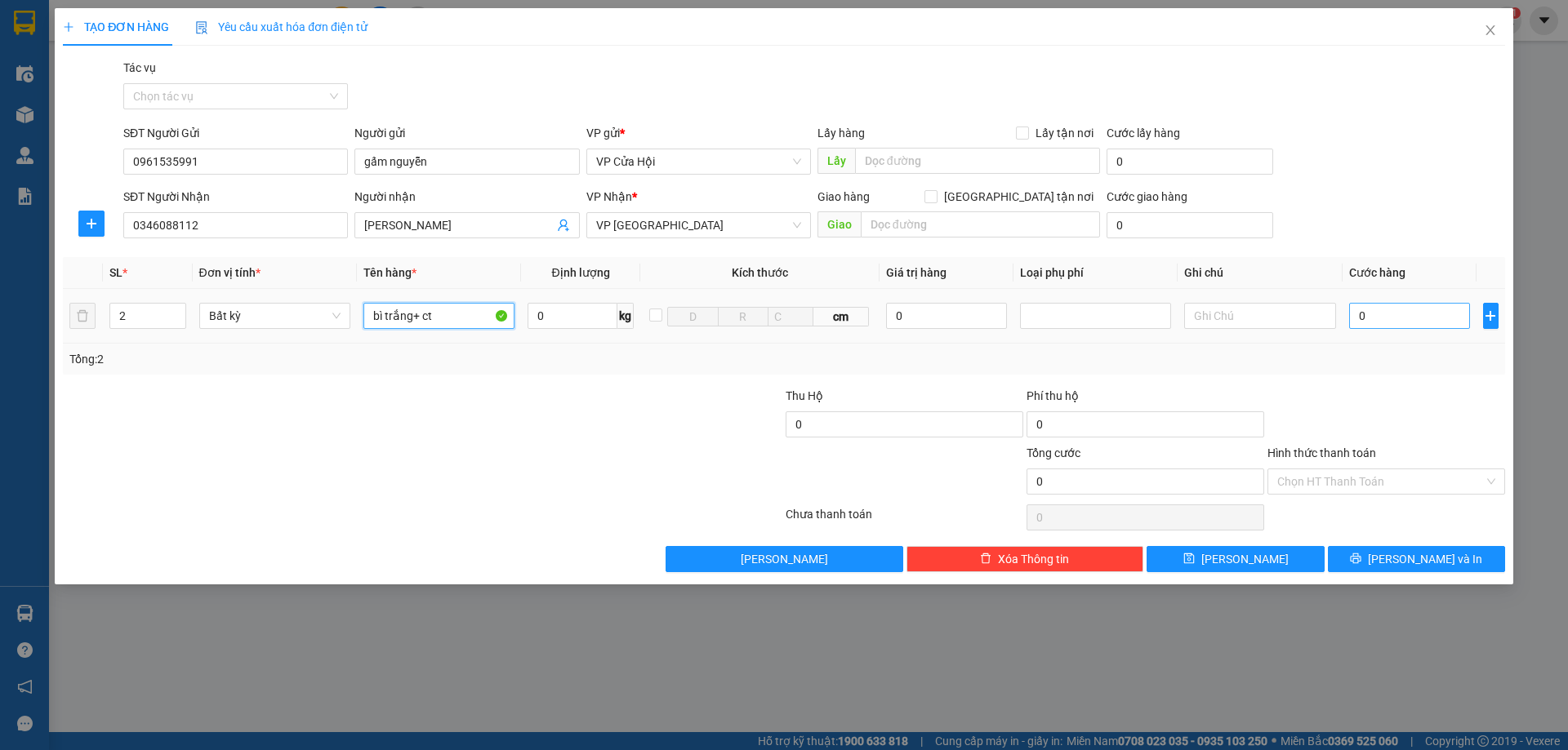
type input "bì trắng+ ct"
click at [1371, 320] on input "0" at bounding box center [1410, 315] width 122 height 26
type input "2"
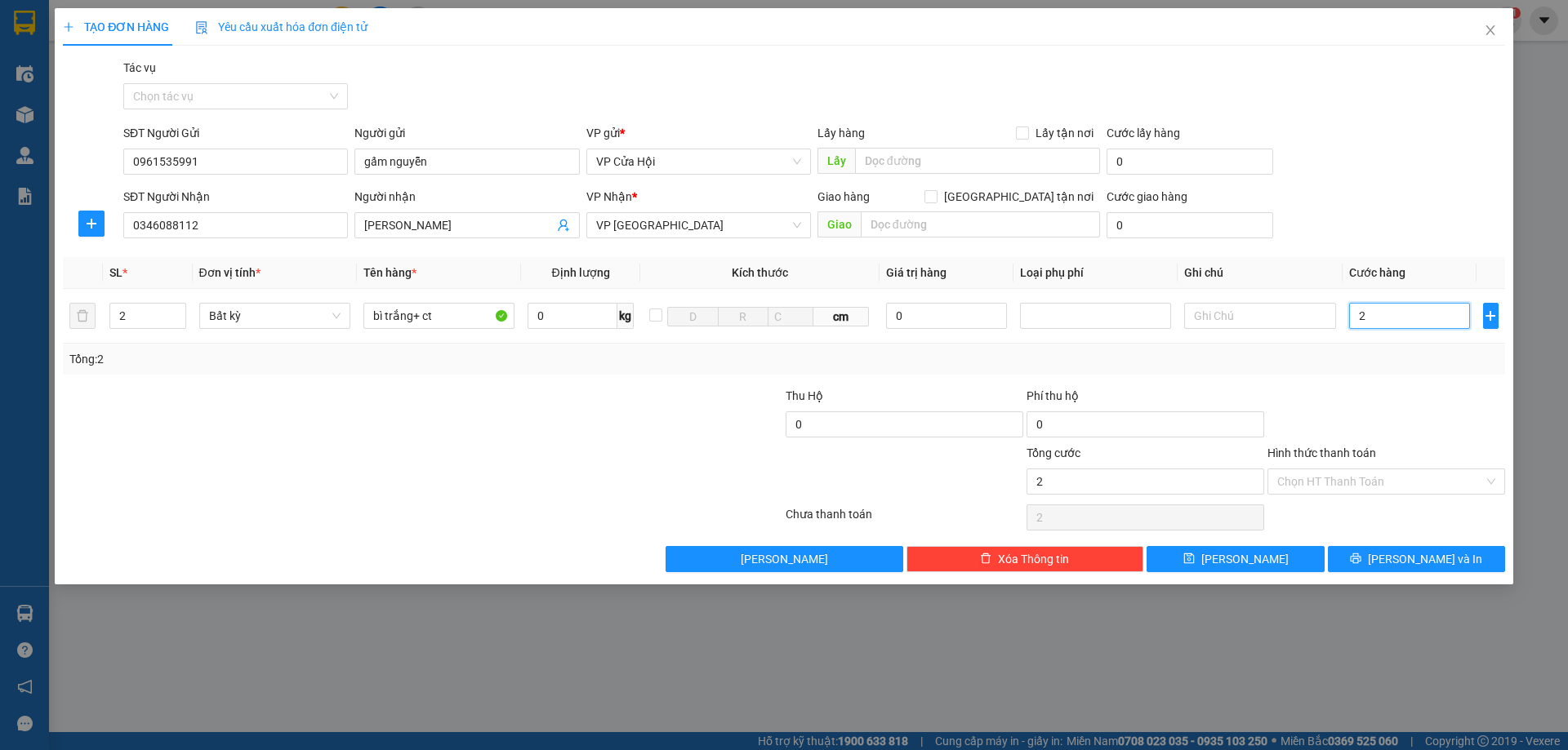
type input "28"
type input "280"
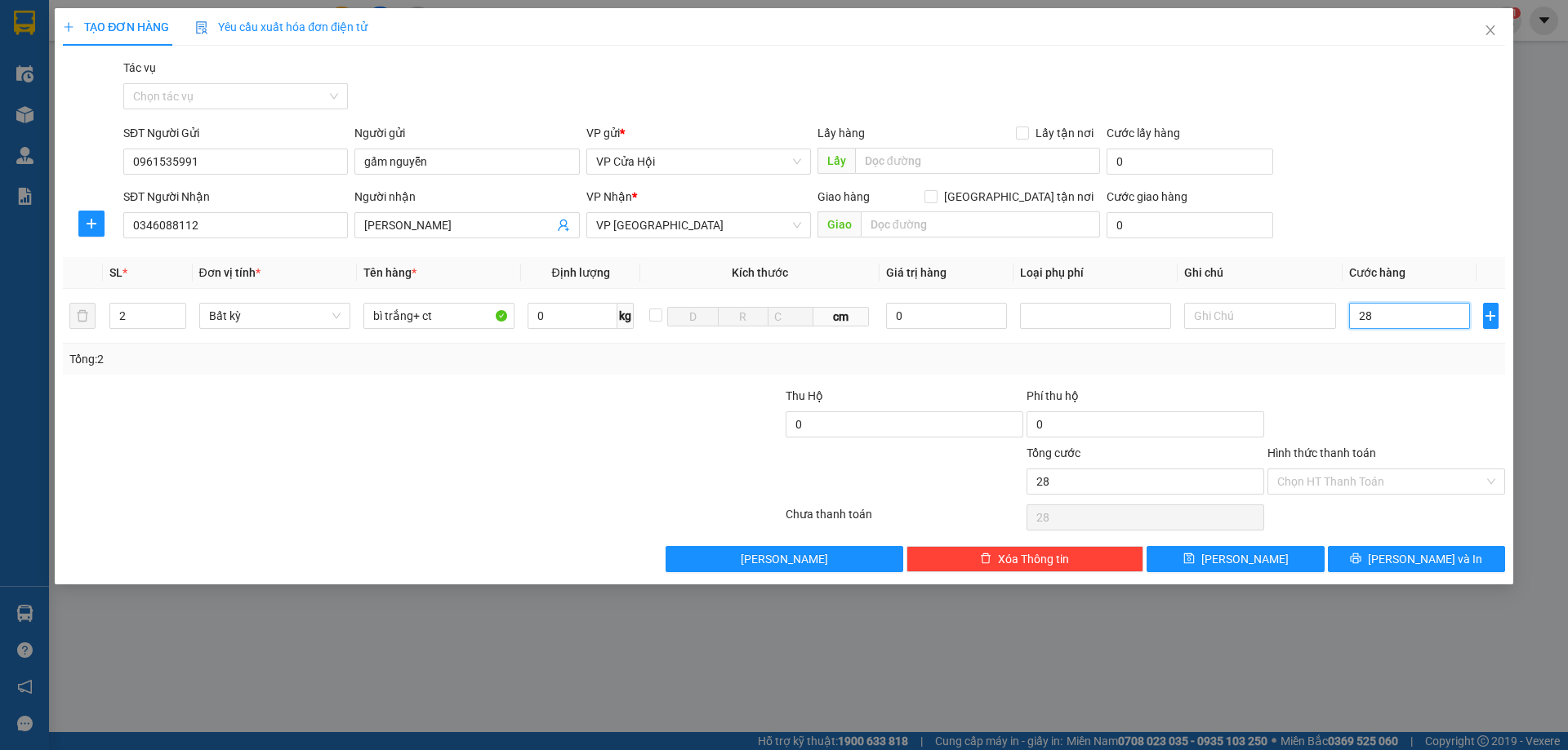
type input "280"
type input "2.800"
type input "28.000"
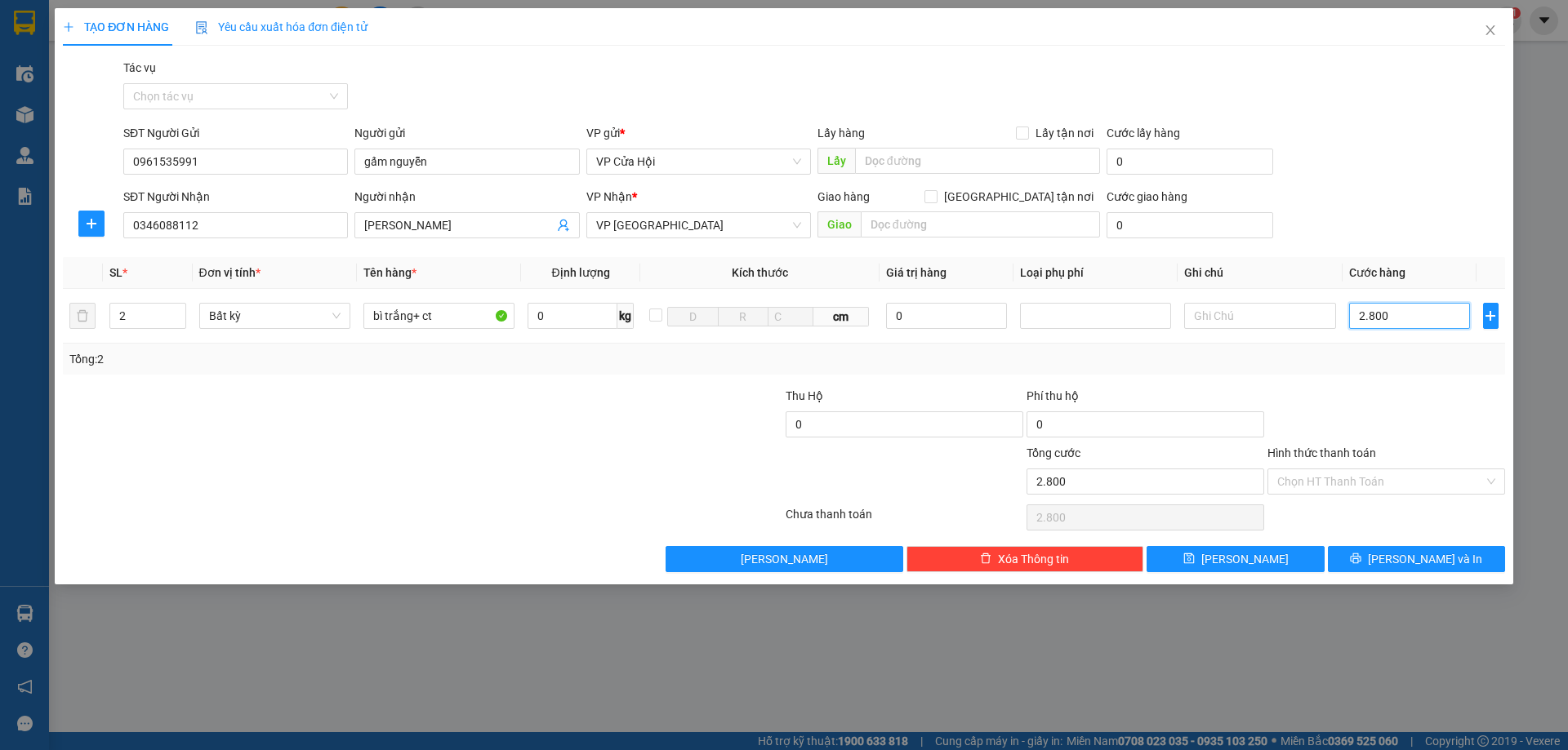
type input "28.000"
type input "280.000"
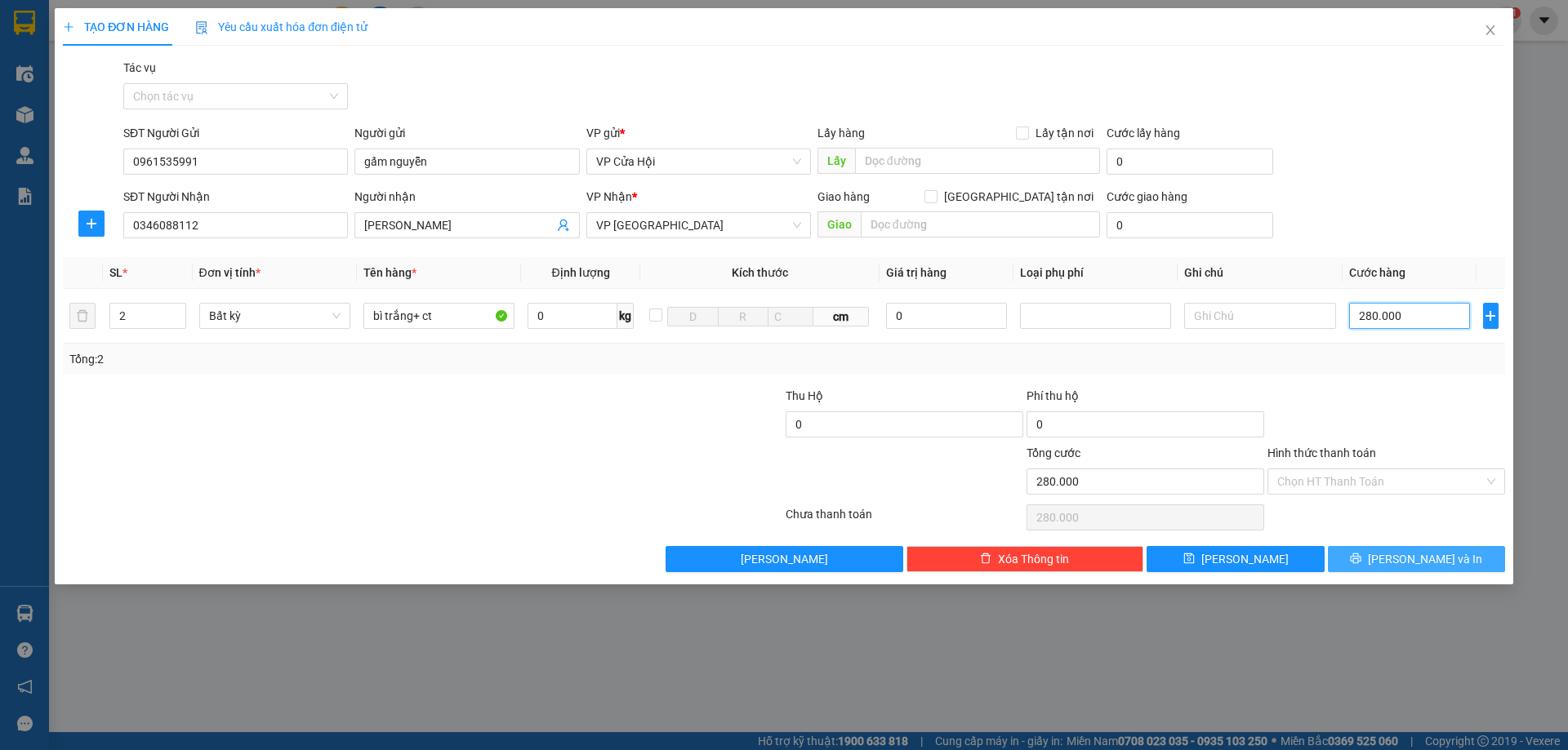
type input "280.000"
click at [1436, 554] on span "[PERSON_NAME] và In" at bounding box center [1425, 559] width 114 height 18
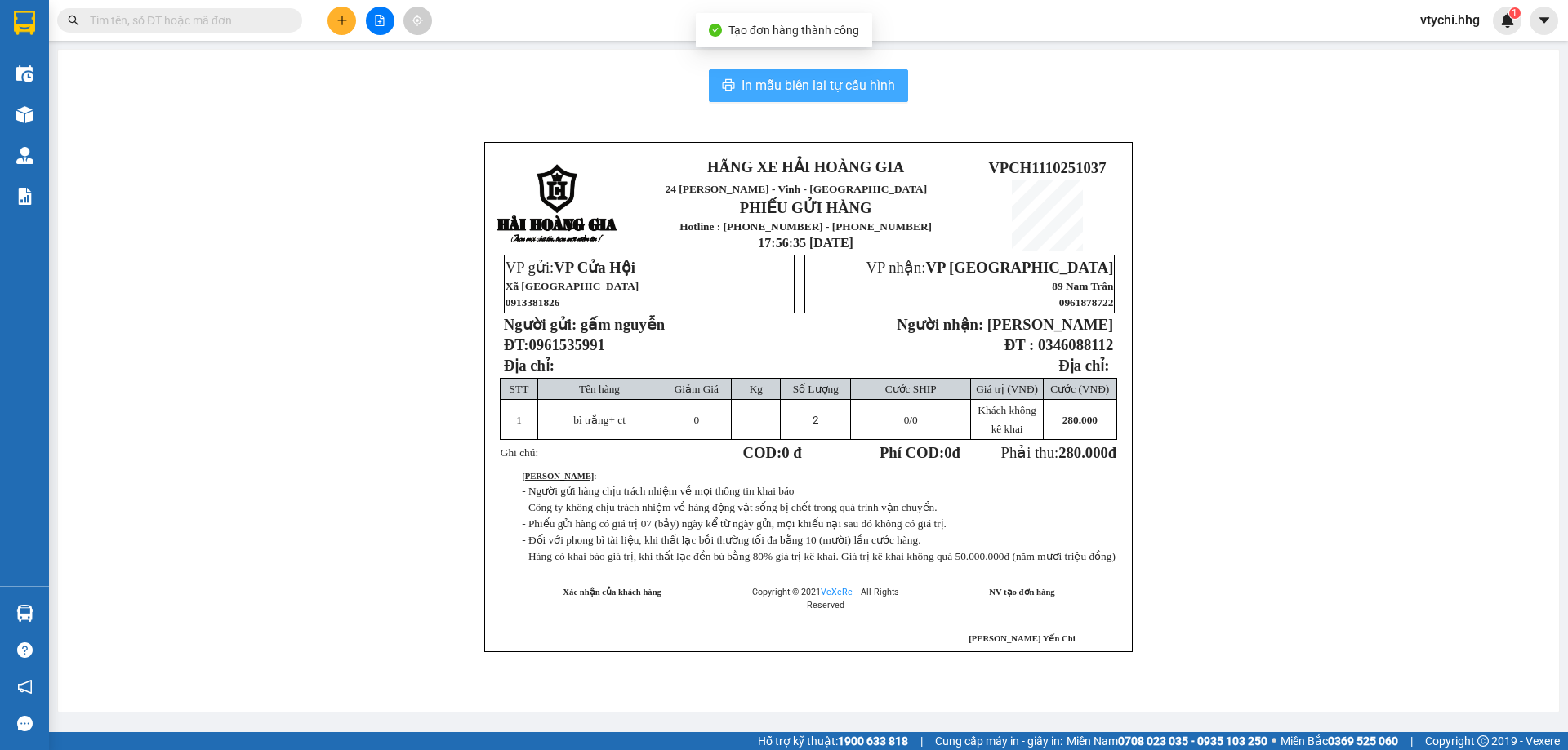
click at [853, 81] on span "In mẫu biên lai tự cấu hình" at bounding box center [818, 85] width 154 height 21
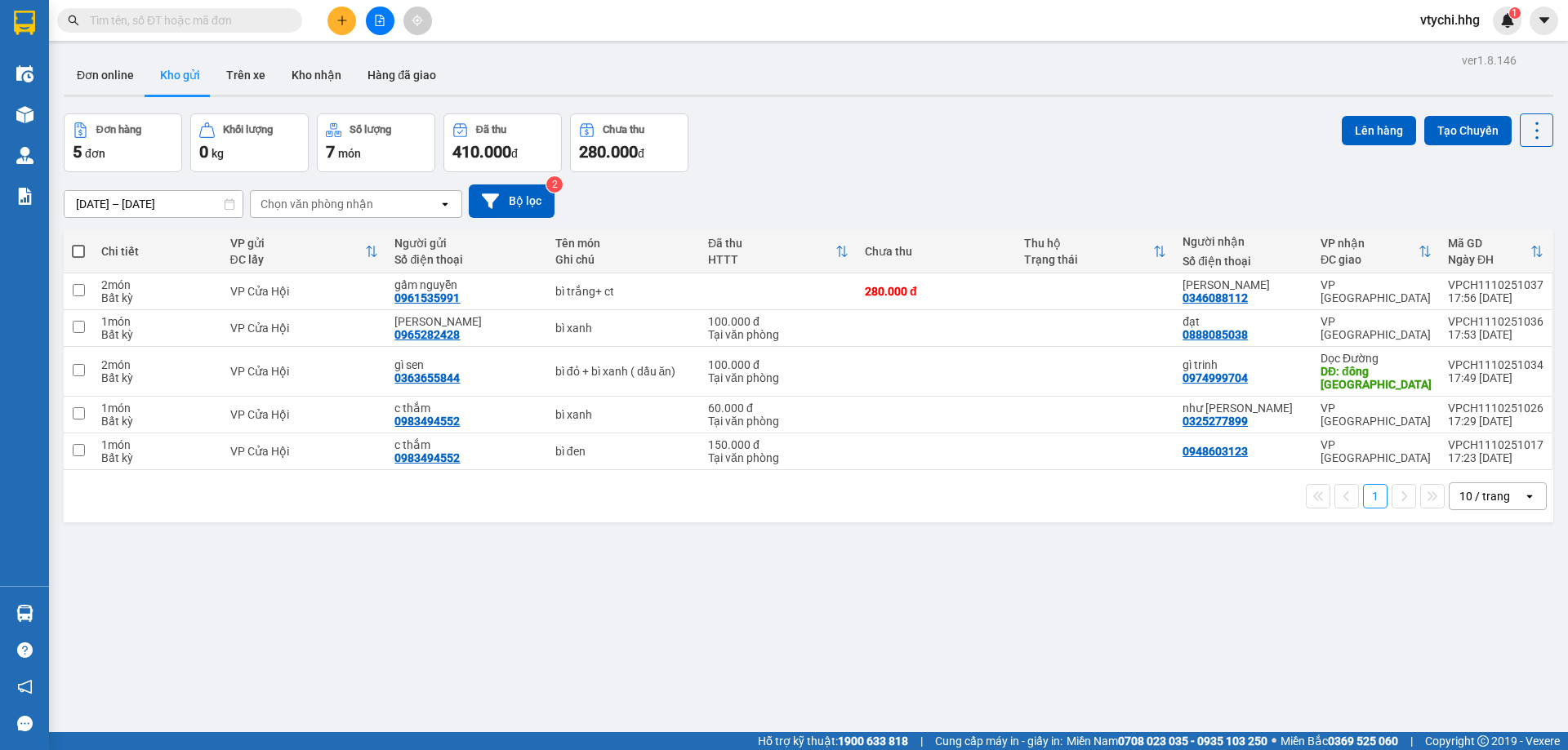
click at [985, 146] on div "Đơn hàng 5 đơn Khối lượng 0 kg Số lượng 7 món Đã thu 410.000 đ Chưa thu 280.000…" at bounding box center [808, 143] width 1489 height 59
